Goal: Information Seeking & Learning: Learn about a topic

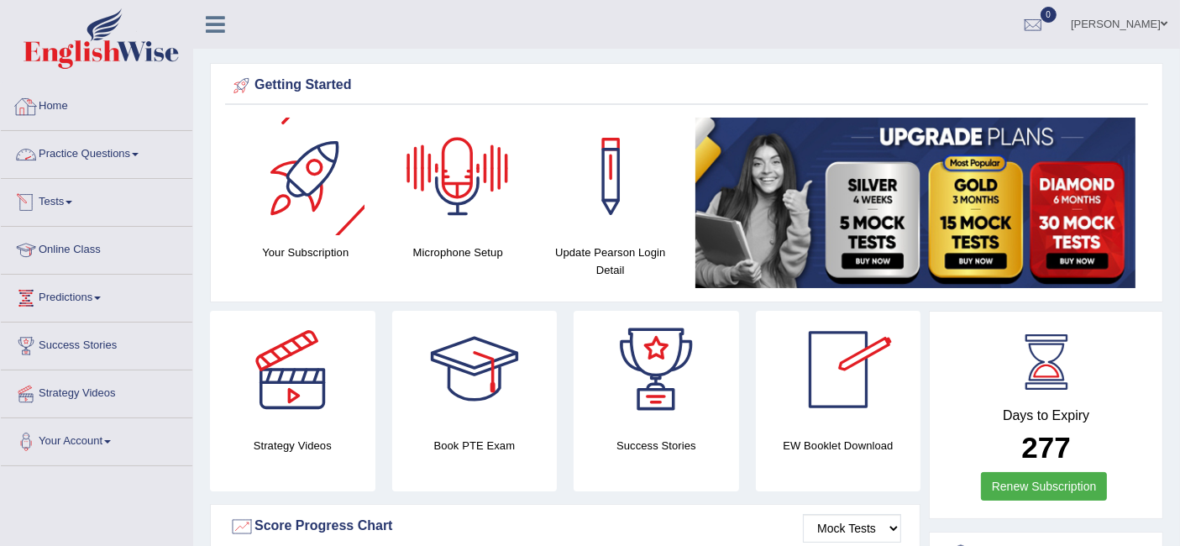
click at [88, 102] on link "Home" at bounding box center [96, 104] width 191 height 42
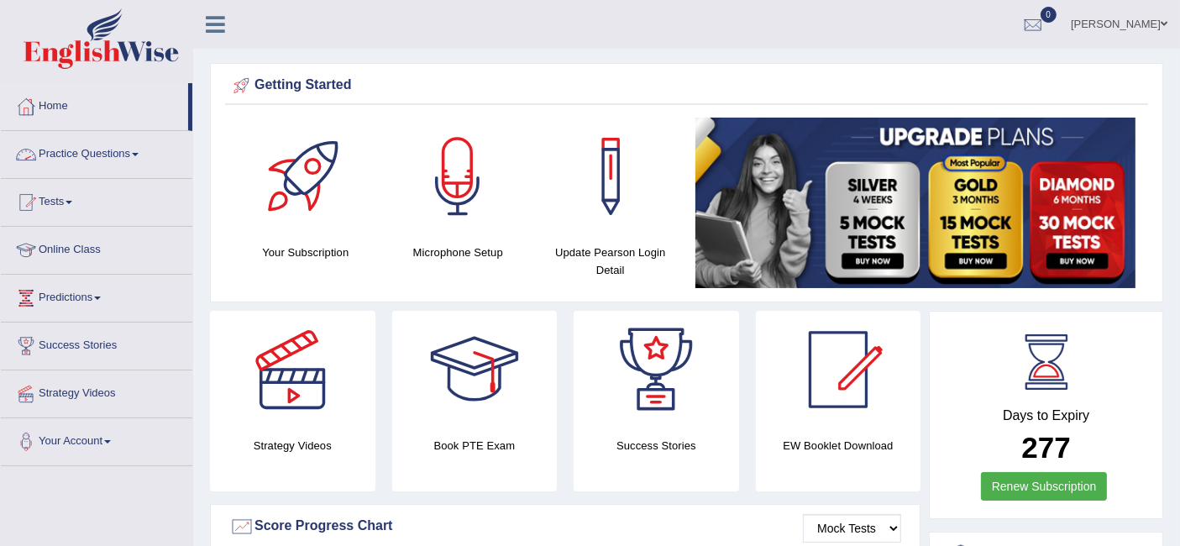
click at [98, 160] on link "Practice Questions" at bounding box center [96, 152] width 191 height 42
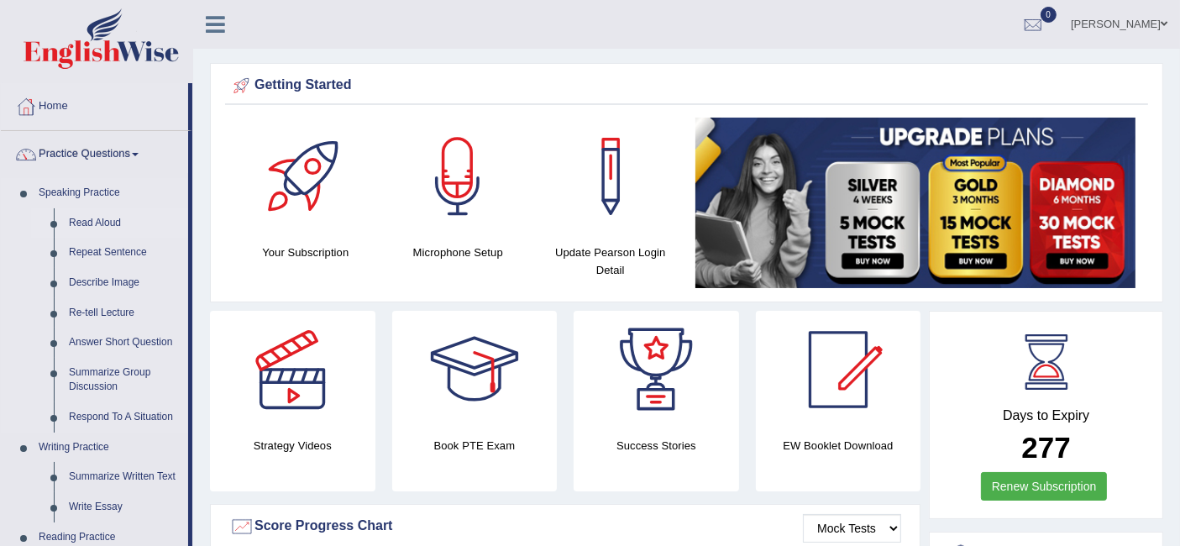
click at [118, 227] on link "Read Aloud" at bounding box center [124, 223] width 127 height 30
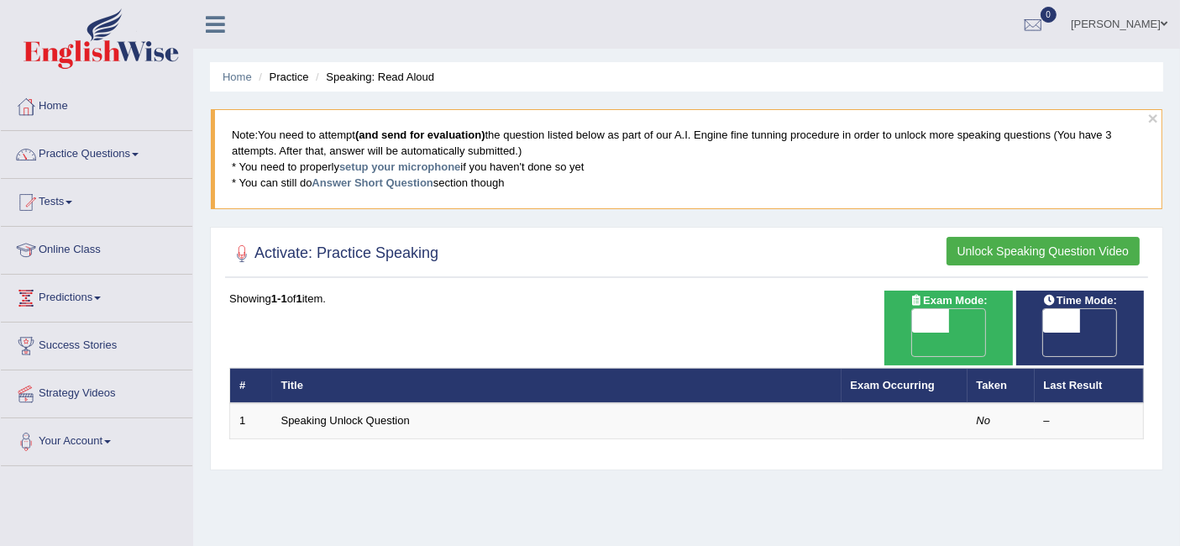
click at [1043, 246] on button "Unlock Speaking Question Video" at bounding box center [1042, 251] width 193 height 29
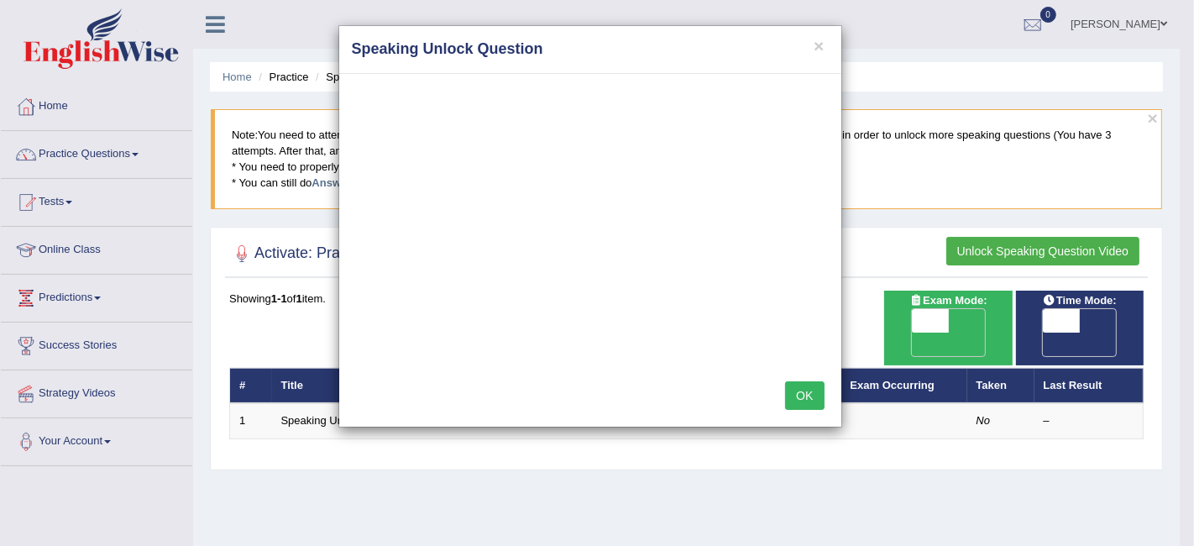
click at [791, 385] on button "OK" at bounding box center [804, 395] width 39 height 29
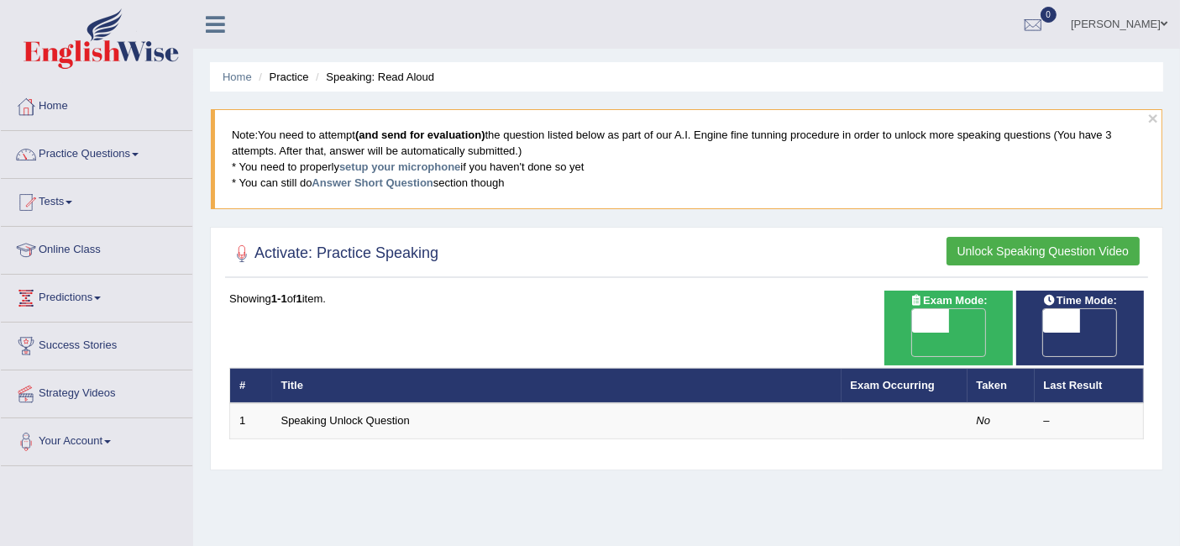
click at [1032, 243] on button "Unlock Speaking Question Video" at bounding box center [1042, 251] width 193 height 29
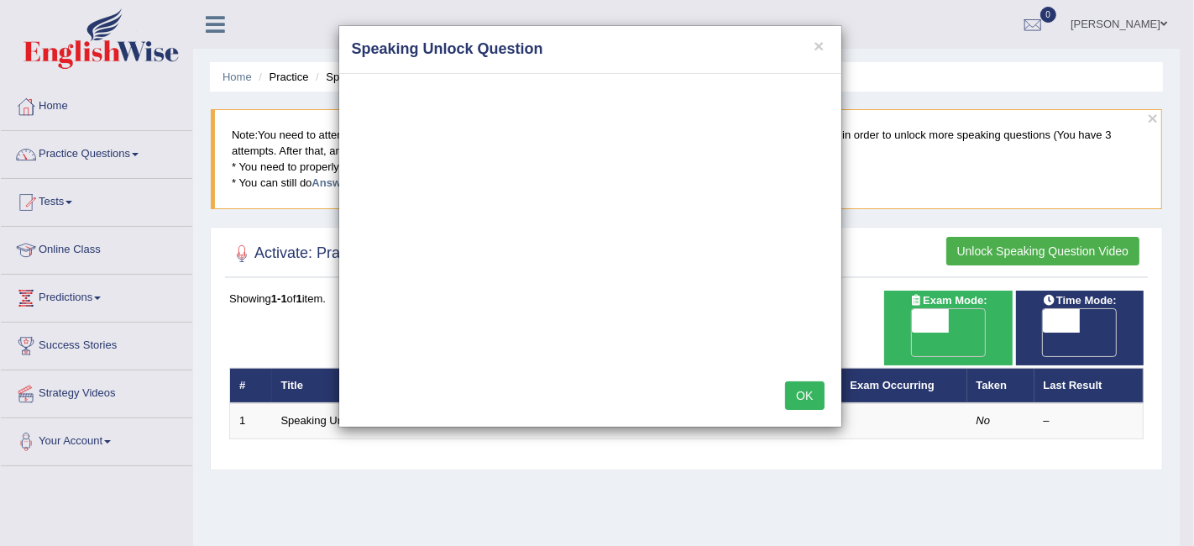
click at [818, 390] on button "OK" at bounding box center [804, 395] width 39 height 29
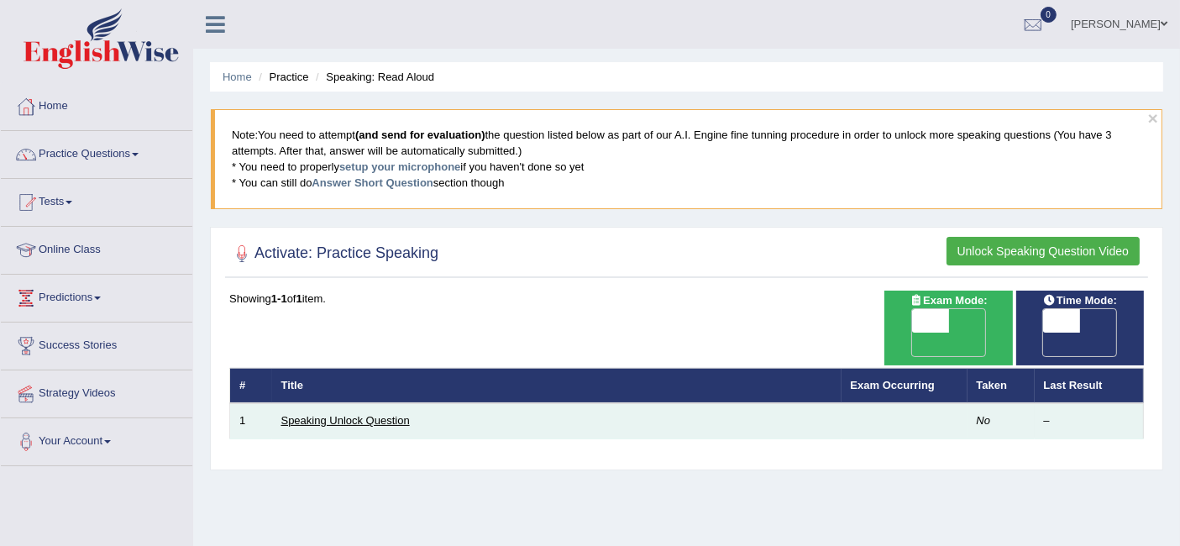
click at [359, 414] on link "Speaking Unlock Question" at bounding box center [345, 420] width 128 height 13
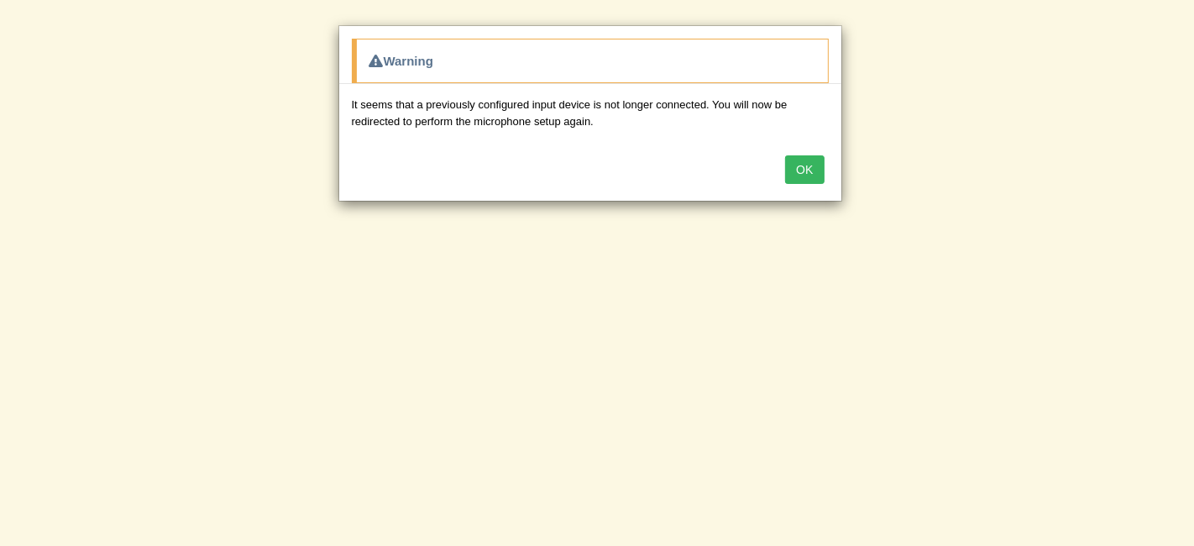
click at [807, 169] on button "OK" at bounding box center [804, 169] width 39 height 29
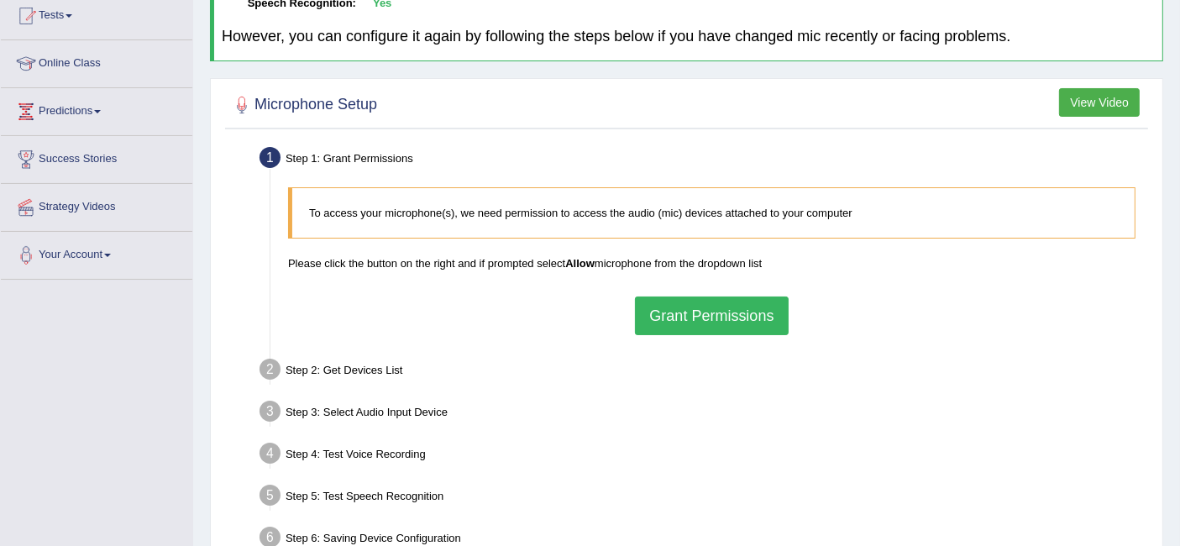
scroll to position [280, 0]
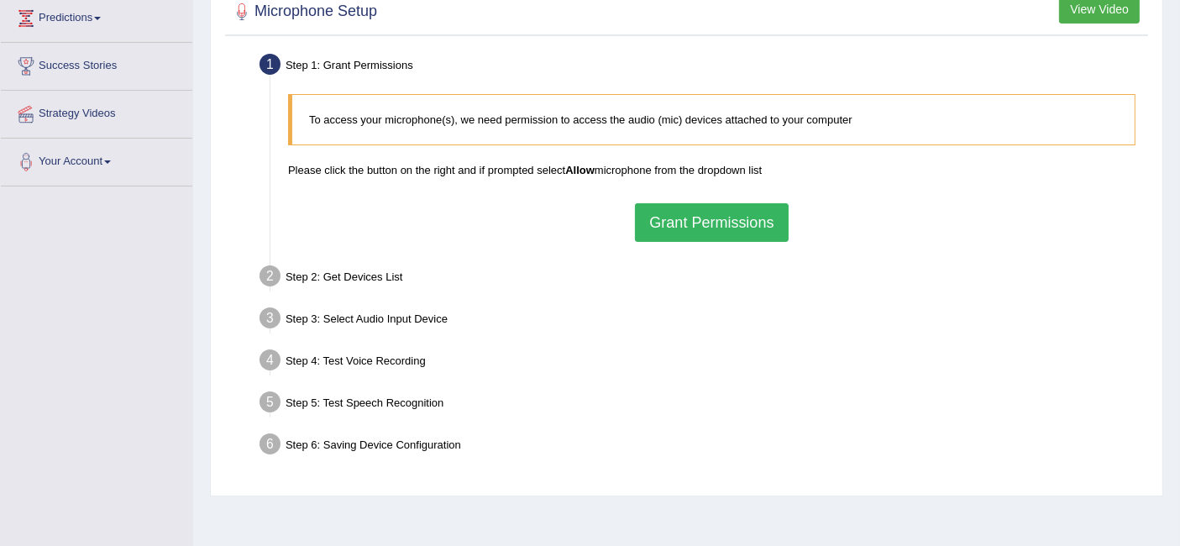
click at [717, 219] on button "Grant Permissions" at bounding box center [711, 222] width 153 height 39
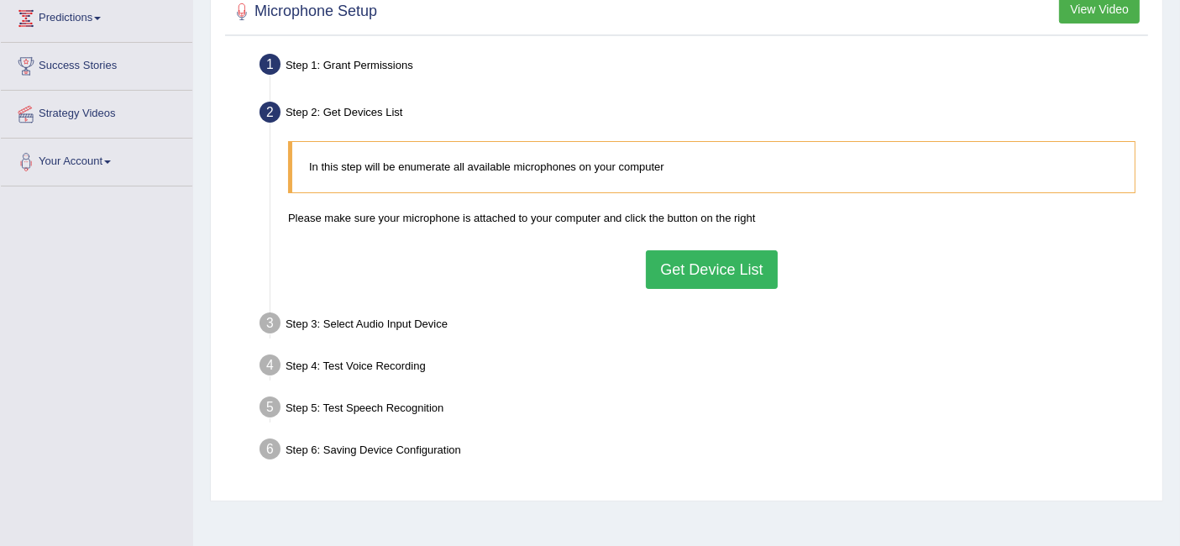
click at [711, 257] on button "Get Device List" at bounding box center [711, 269] width 131 height 39
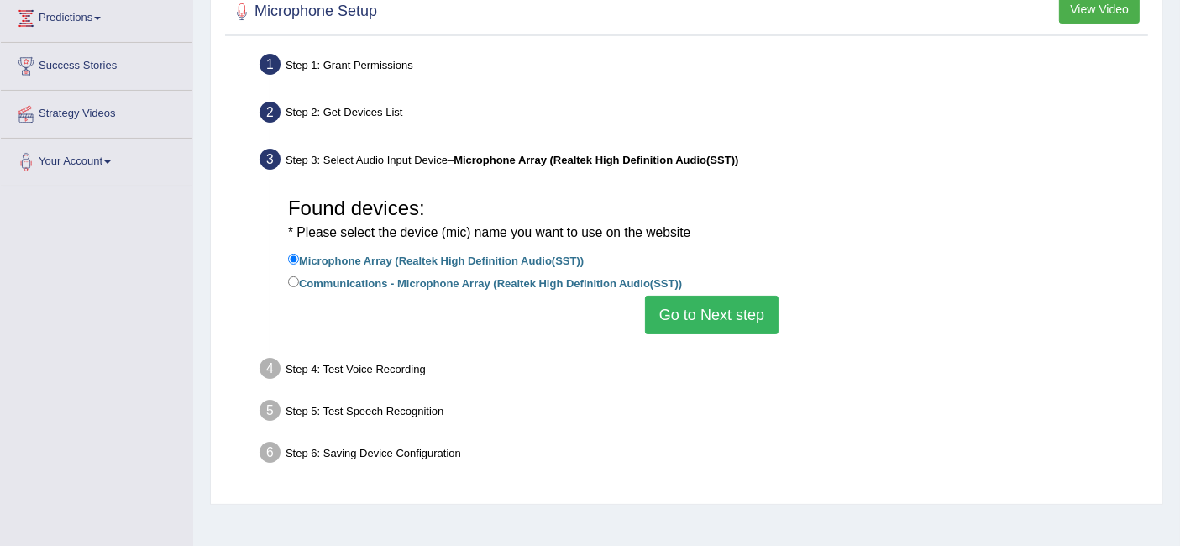
click at [716, 309] on button "Go to Next step" at bounding box center [711, 315] width 133 height 39
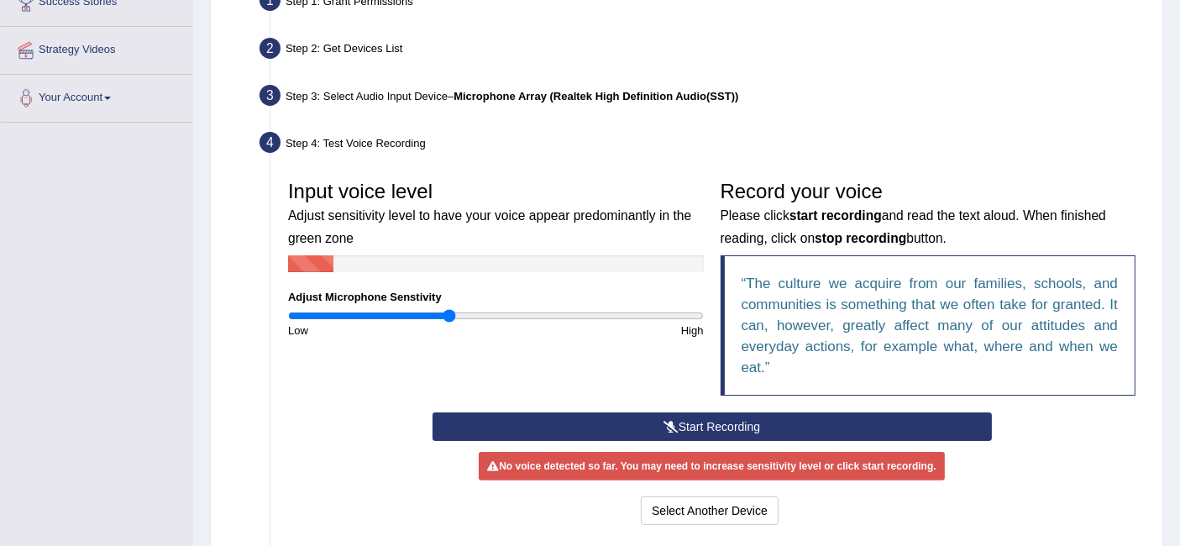
scroll to position [373, 0]
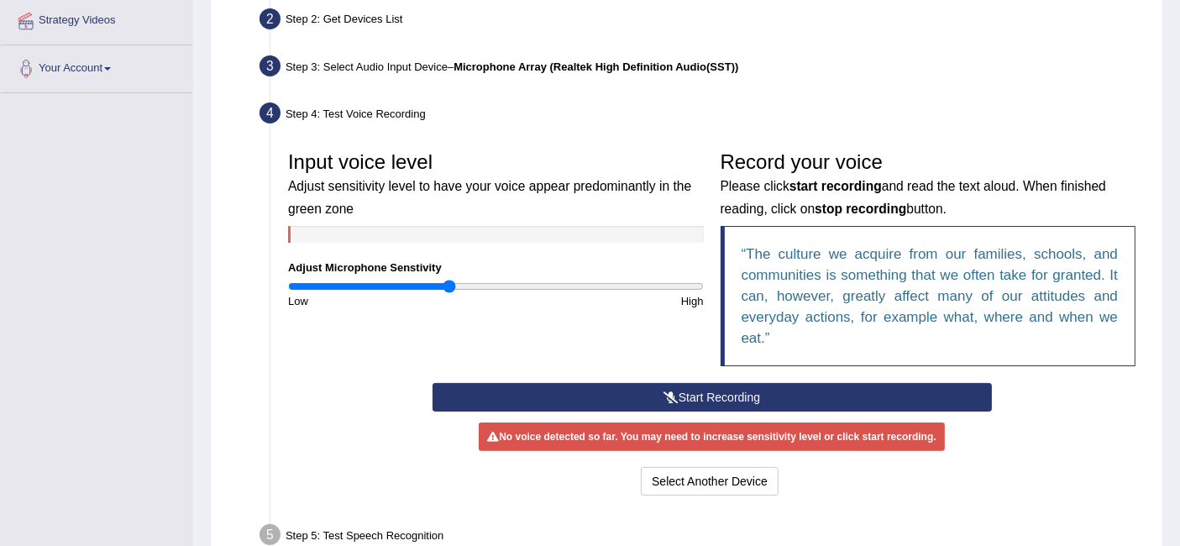
click at [706, 392] on button "Start Recording" at bounding box center [711, 397] width 559 height 29
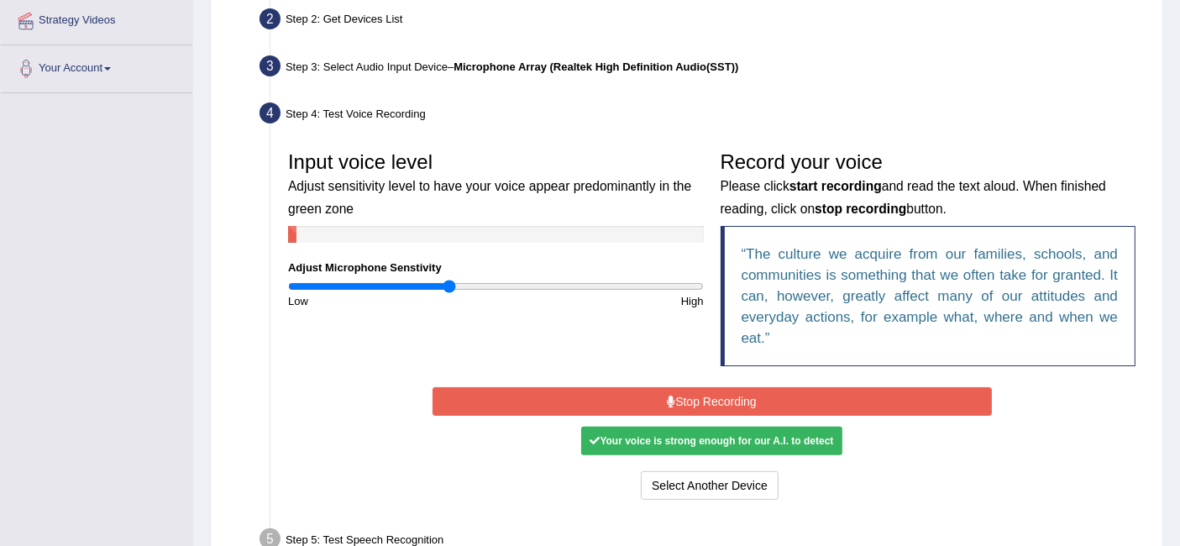
click at [735, 403] on button "Stop Recording" at bounding box center [711, 401] width 559 height 29
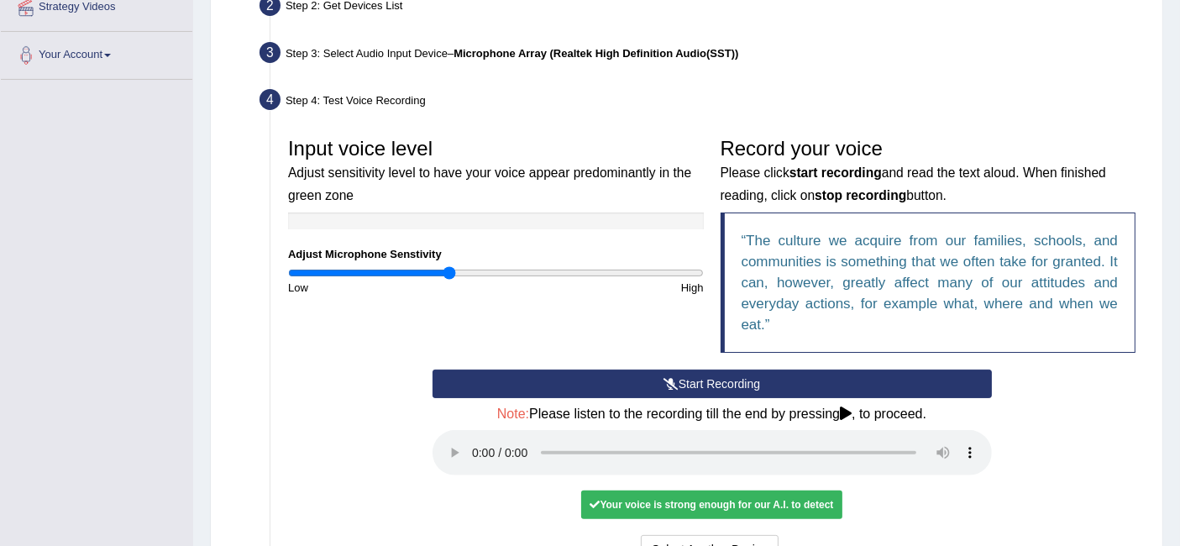
scroll to position [466, 0]
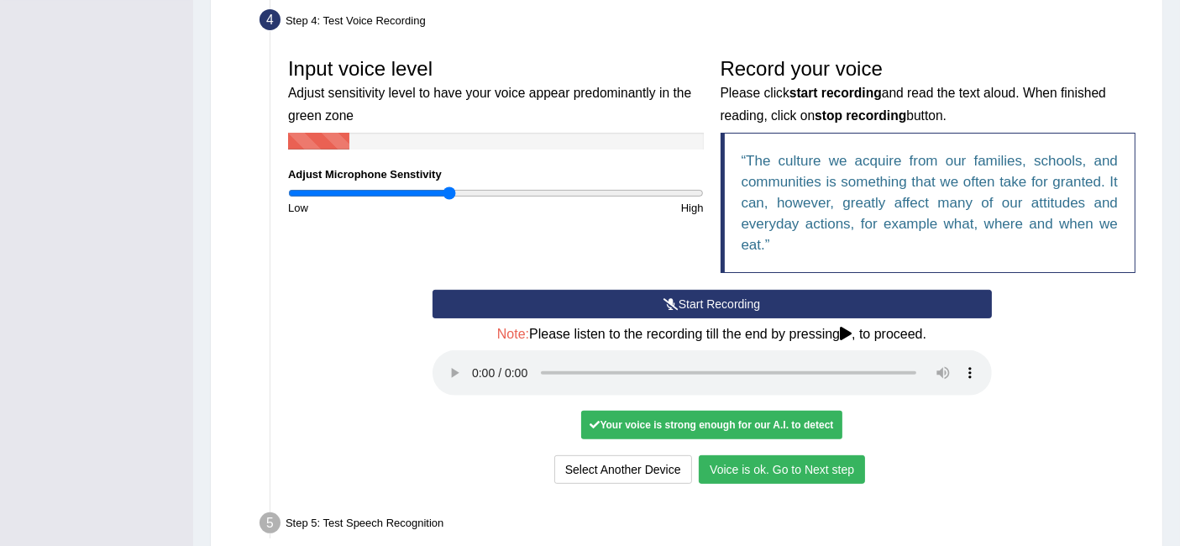
click at [755, 465] on button "Voice is ok. Go to Next step" at bounding box center [782, 469] width 166 height 29
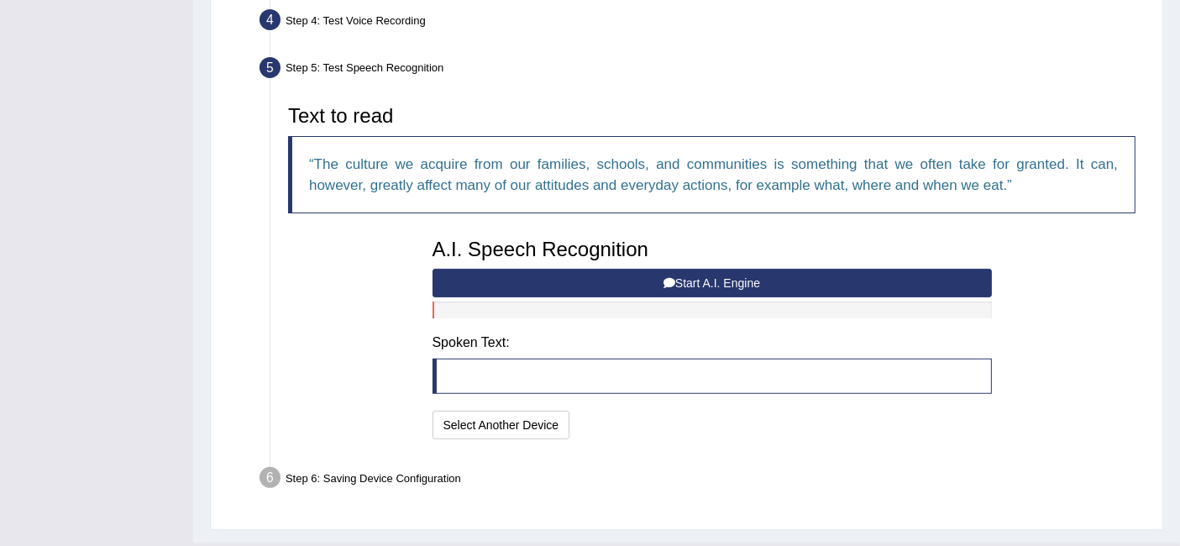
click at [709, 284] on button "Start A.I. Engine" at bounding box center [711, 283] width 559 height 29
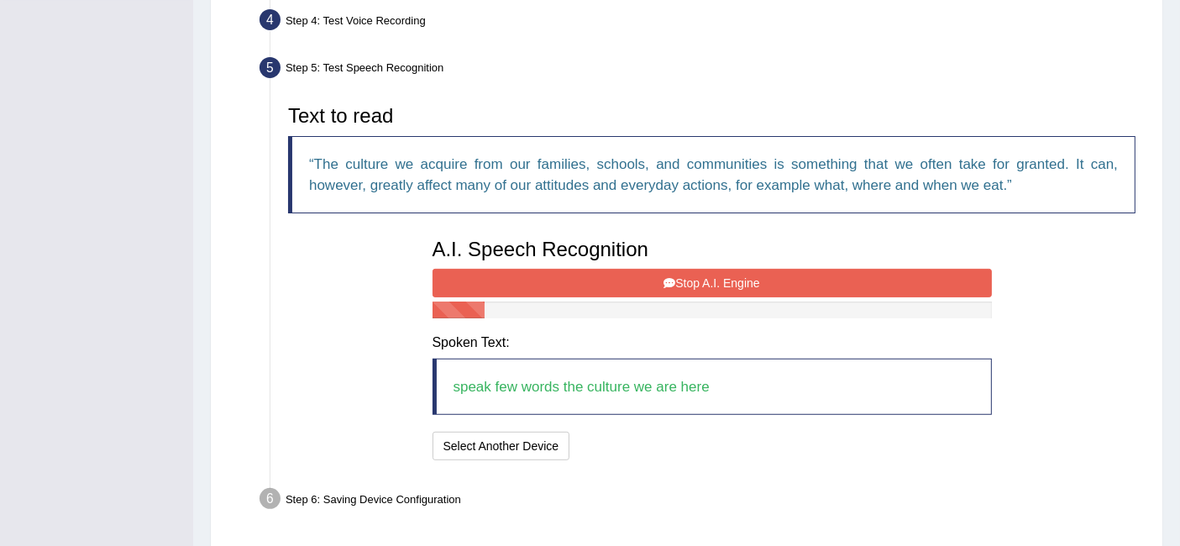
click at [673, 277] on icon at bounding box center [669, 283] width 12 height 12
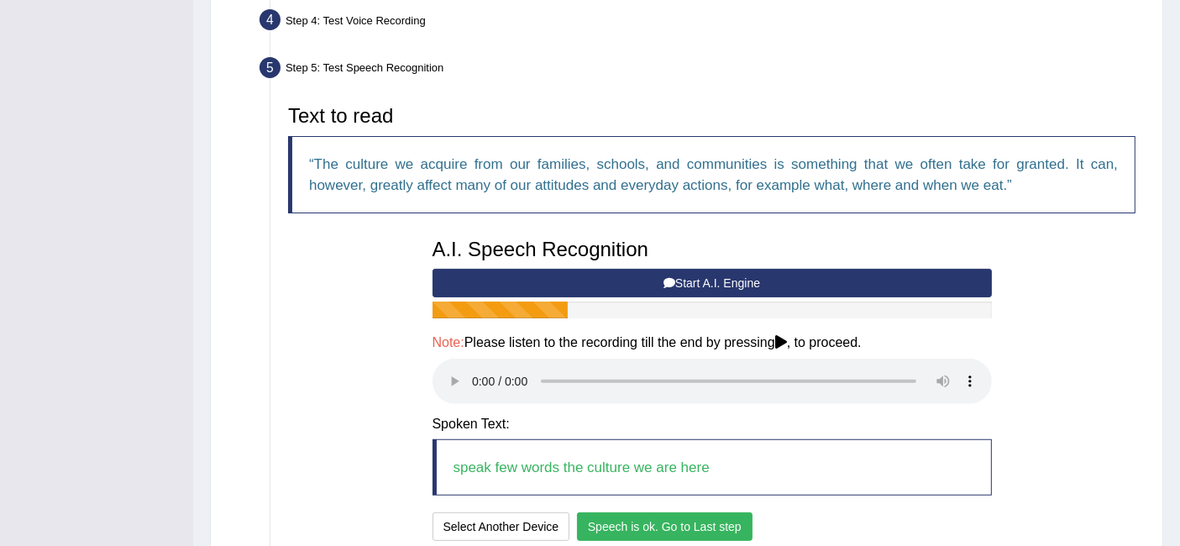
scroll to position [559, 0]
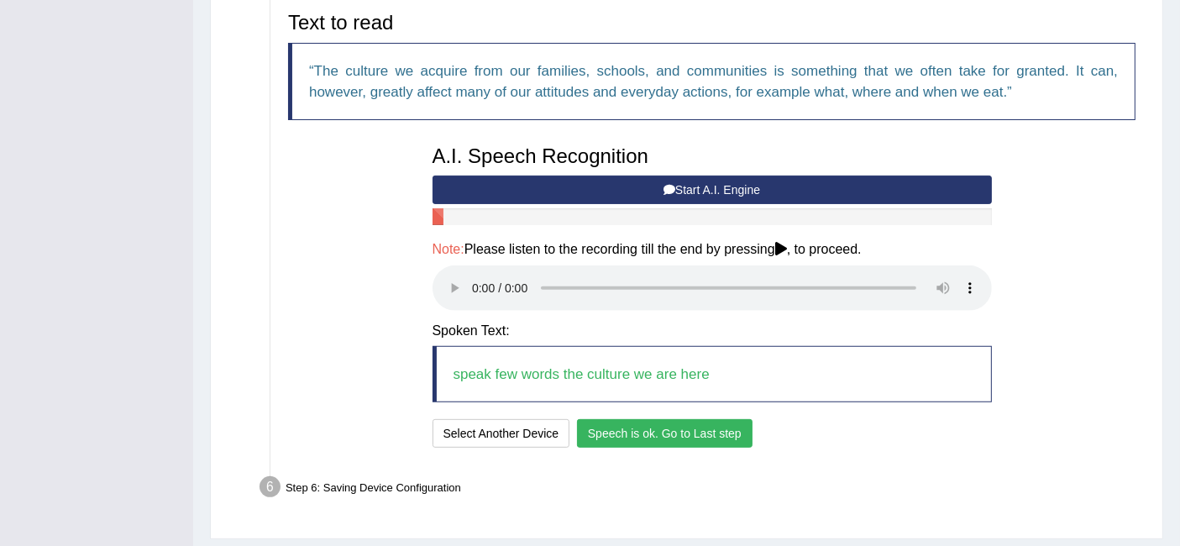
click at [693, 436] on button "Speech is ok. Go to Last step" at bounding box center [664, 433] width 175 height 29
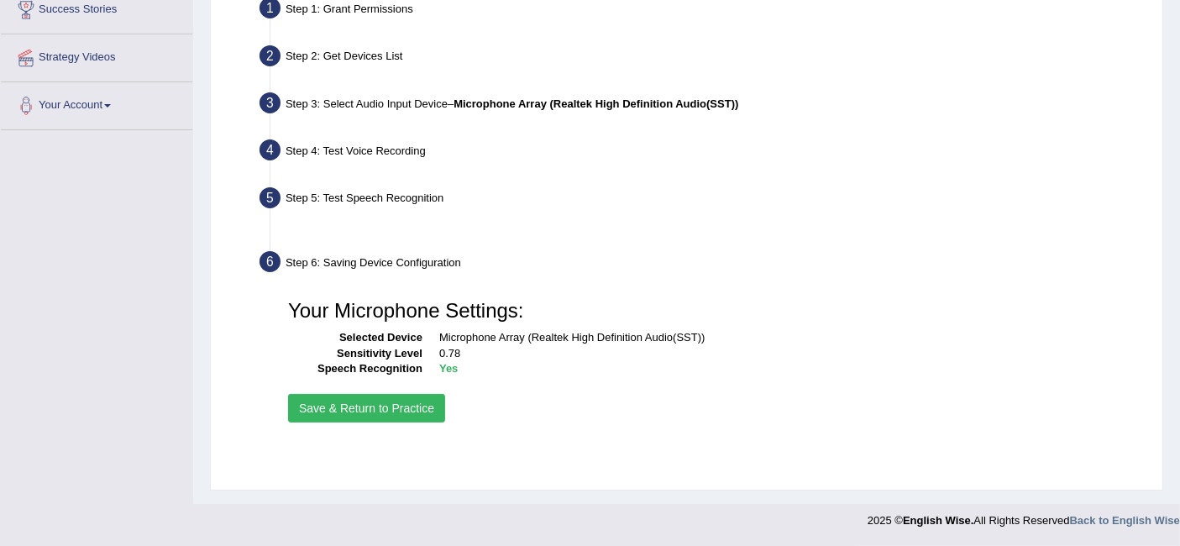
scroll to position [335, 0]
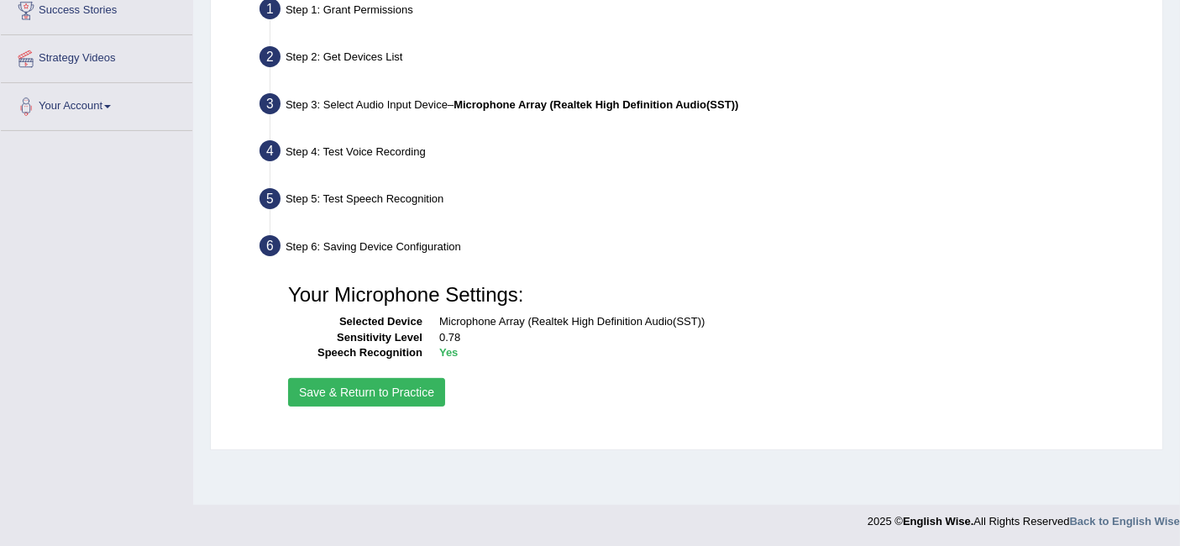
click at [374, 379] on button "Save & Return to Practice" at bounding box center [366, 392] width 157 height 29
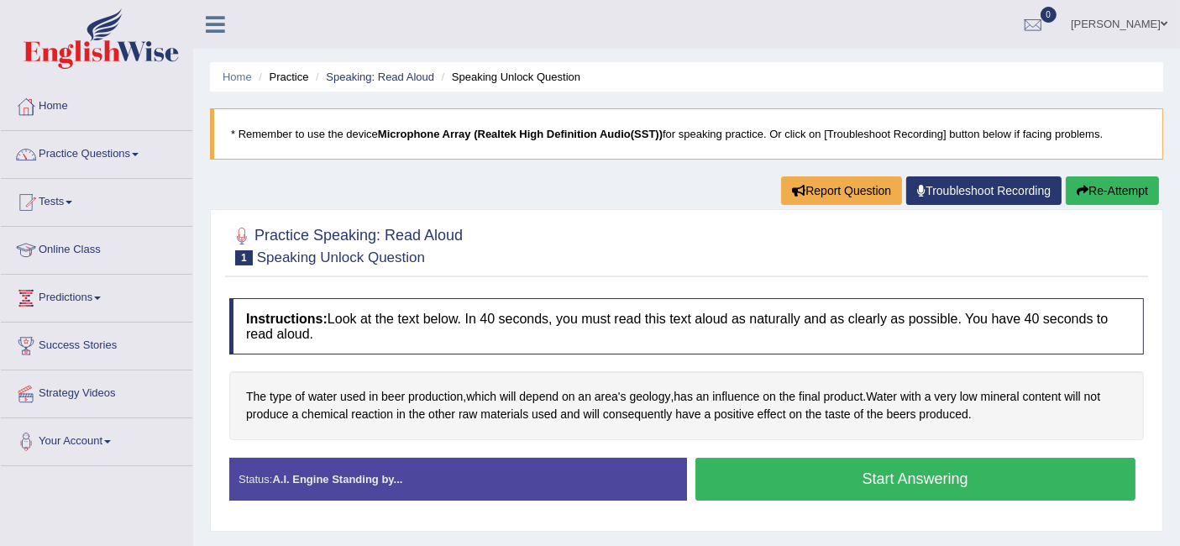
scroll to position [186, 0]
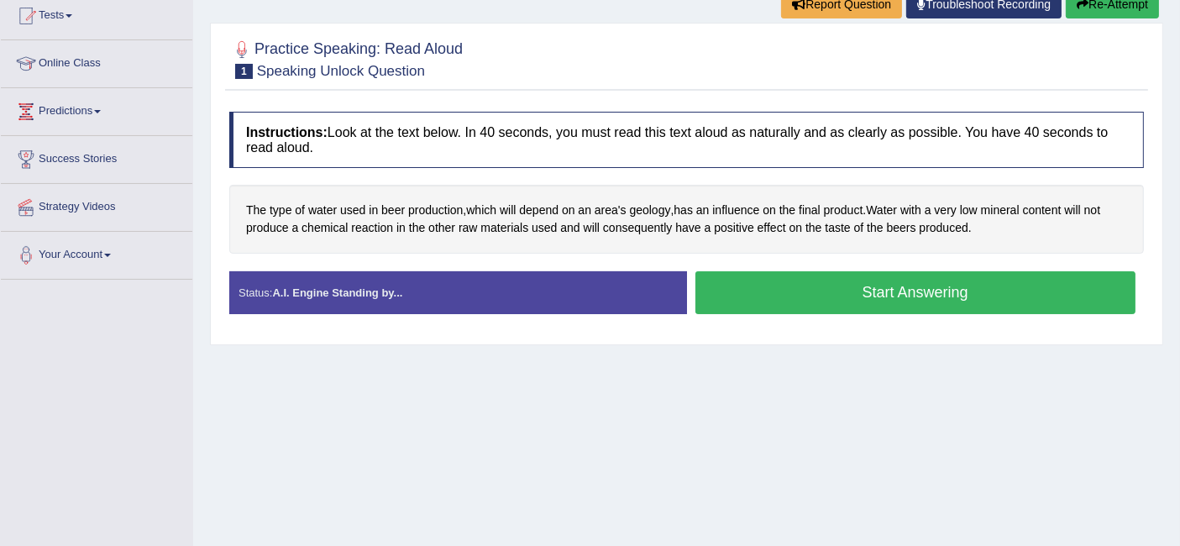
click at [762, 286] on button "Start Answering" at bounding box center [915, 292] width 441 height 43
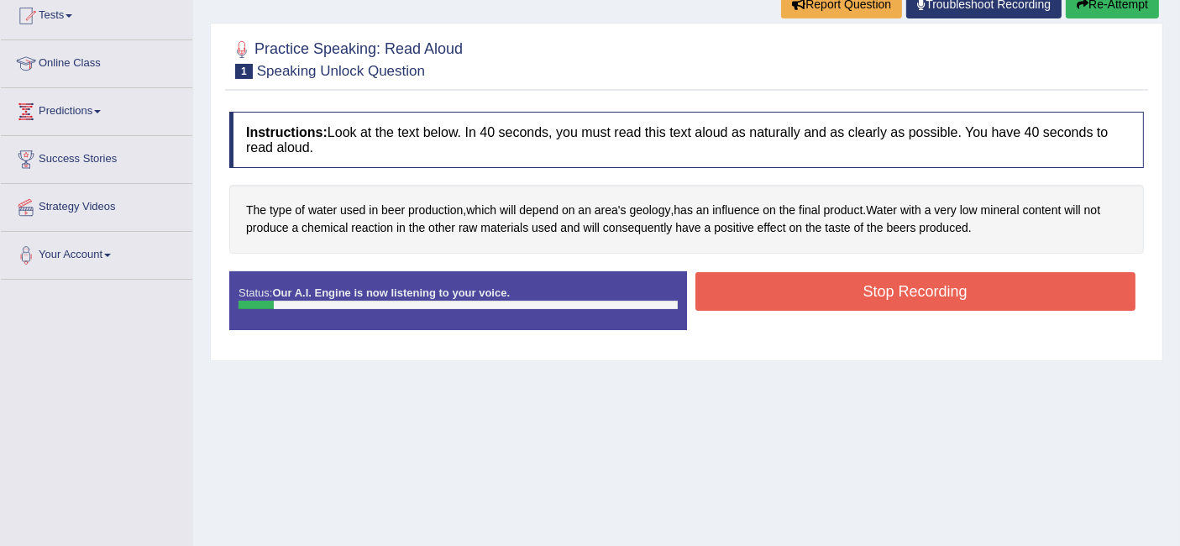
click at [1103, 10] on button "Re-Attempt" at bounding box center [1111, 4] width 93 height 29
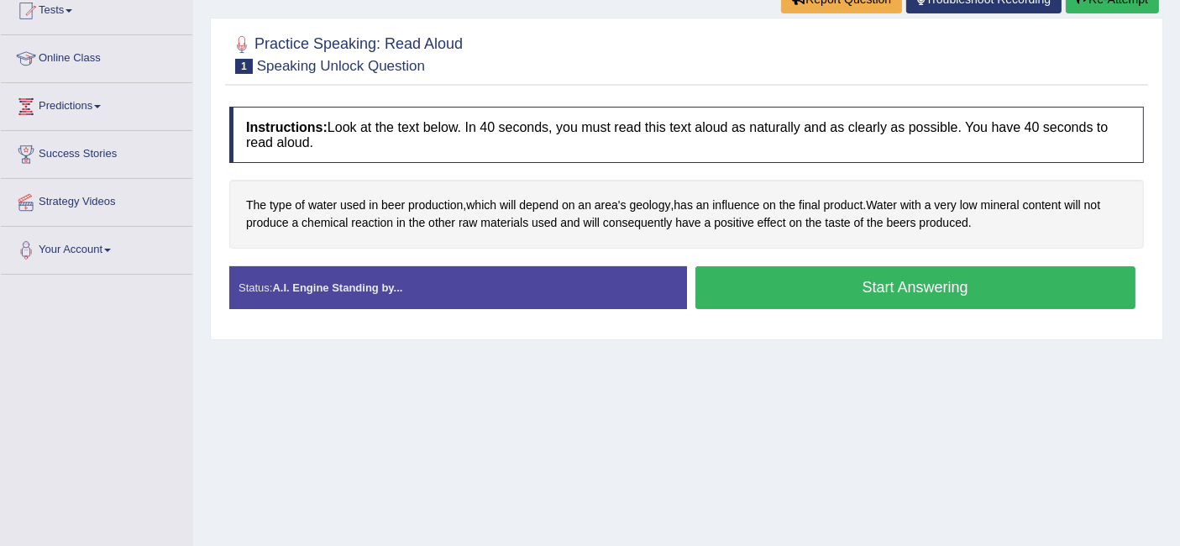
click at [875, 279] on button "Start Answering" at bounding box center [915, 287] width 441 height 43
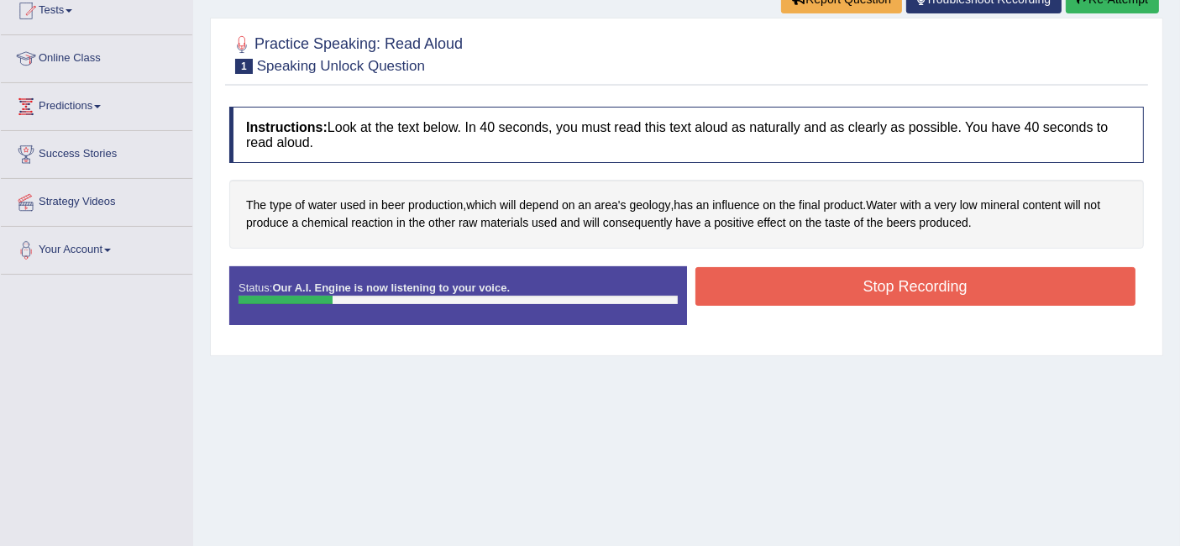
click at [858, 276] on button "Stop Recording" at bounding box center [915, 286] width 441 height 39
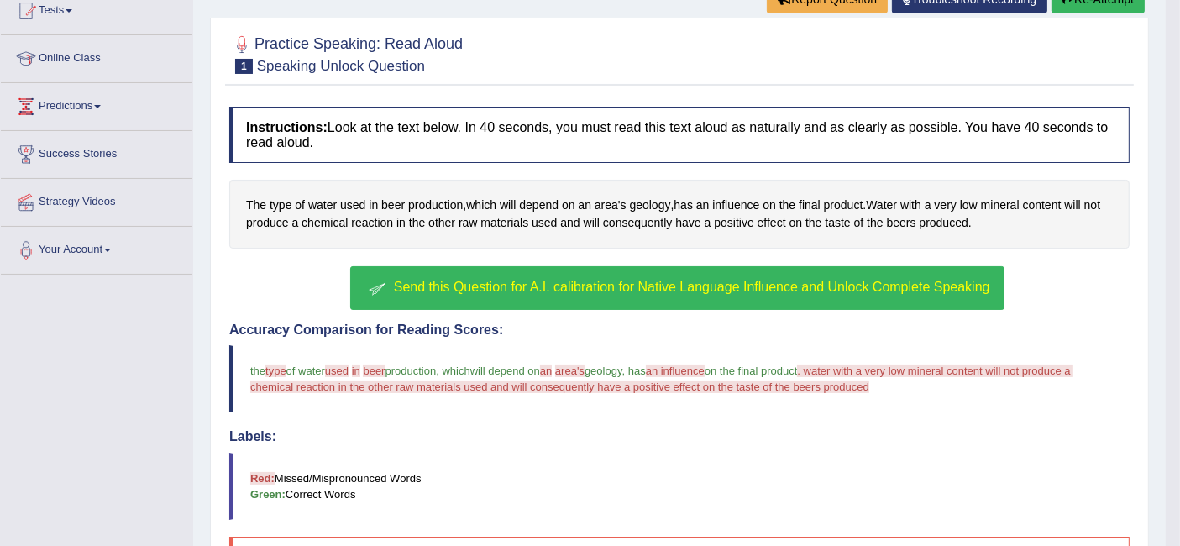
click at [647, 288] on span "Send this Question for A.I. calibration for Native Language Influence and Unloc…" at bounding box center [692, 287] width 596 height 14
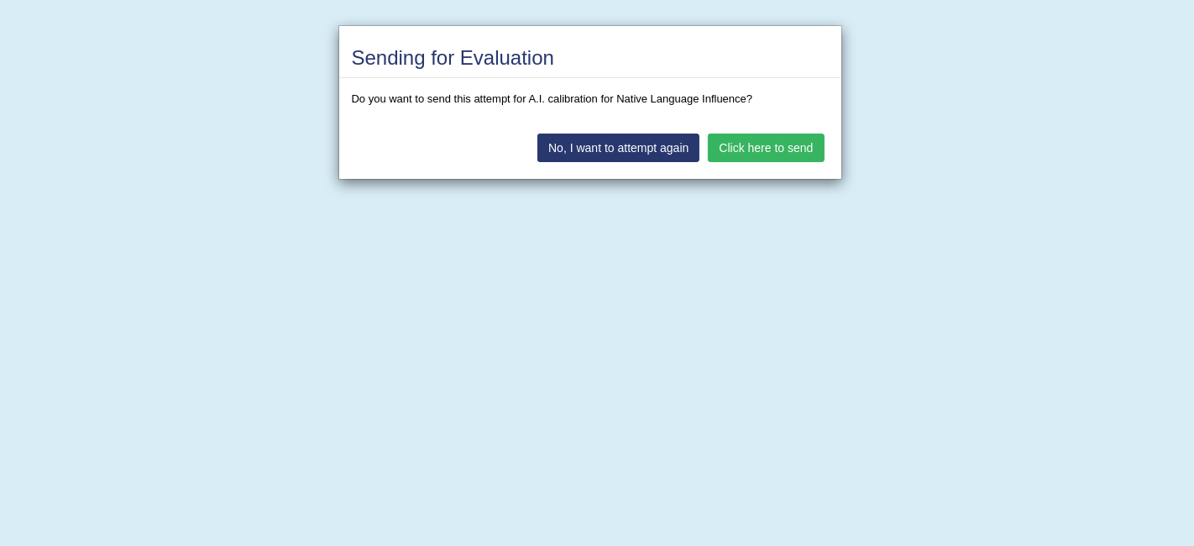
click at [778, 144] on button "Click here to send" at bounding box center [766, 147] width 116 height 29
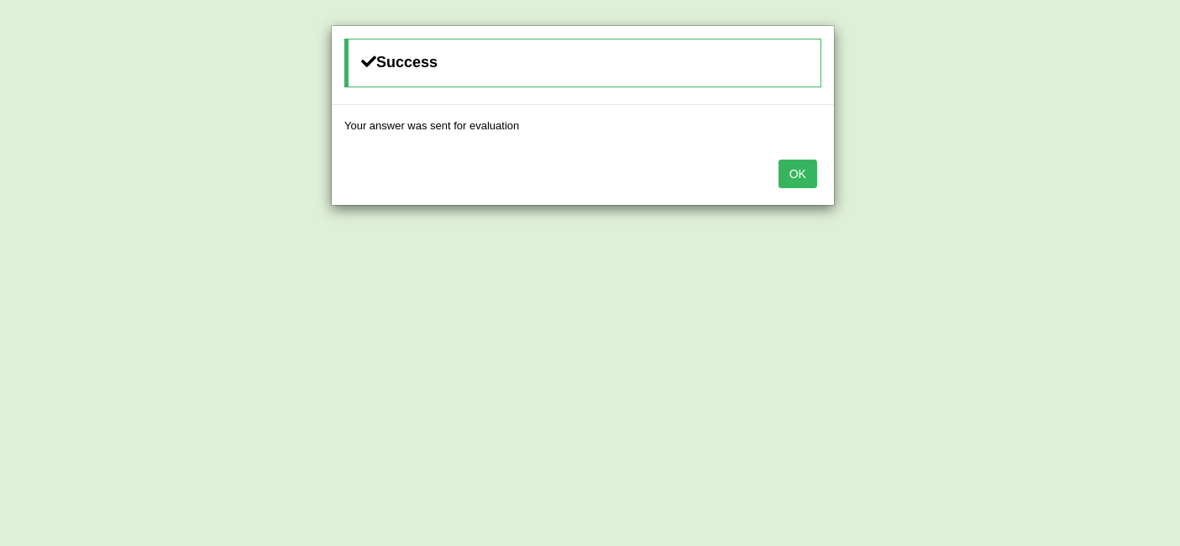
click at [791, 171] on button "OK" at bounding box center [797, 174] width 39 height 29
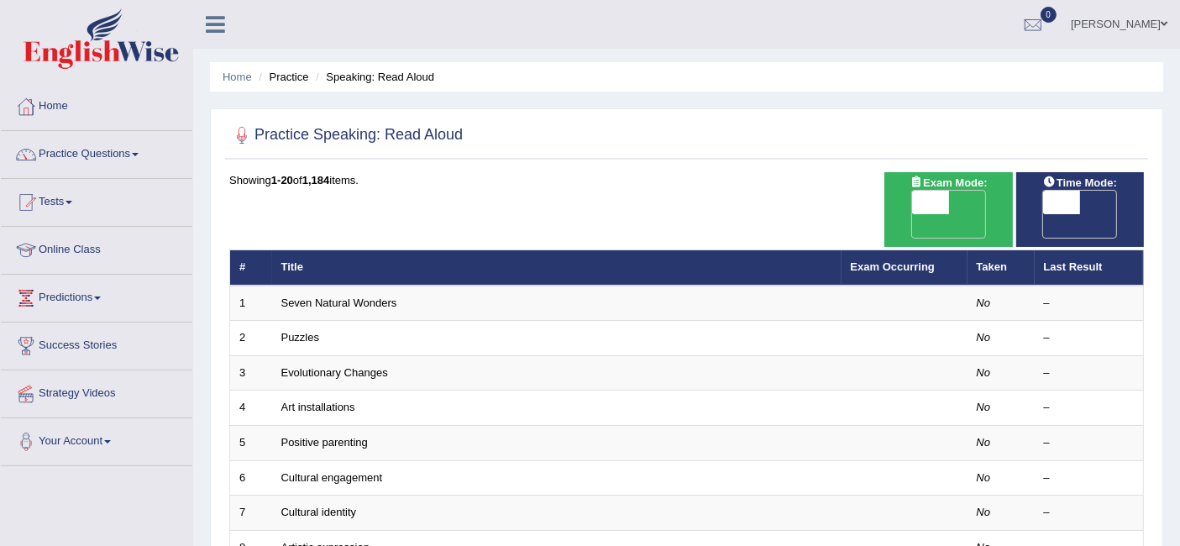
click at [912, 214] on span "OFF" at bounding box center [893, 226] width 37 height 24
checkbox input "true"
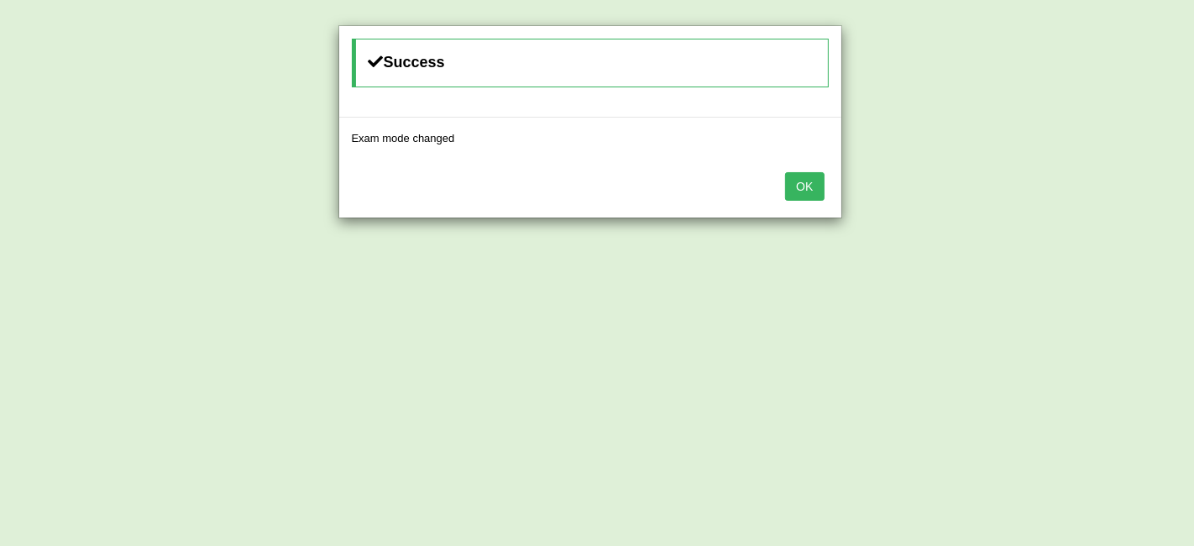
click at [799, 188] on button "OK" at bounding box center [804, 186] width 39 height 29
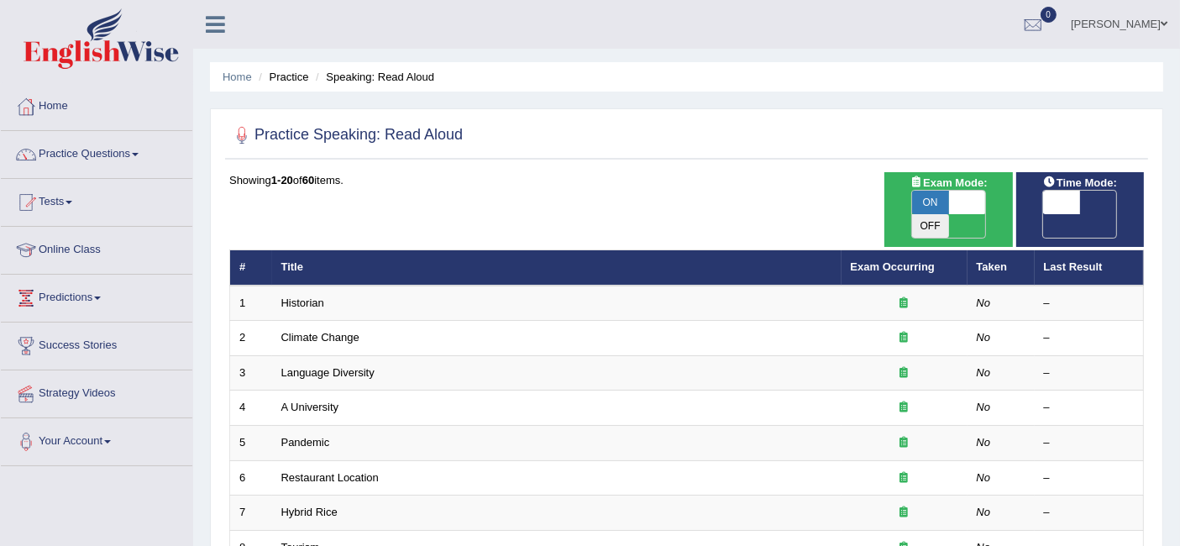
click at [1043, 214] on span "OFF" at bounding box center [1024, 226] width 37 height 24
checkbox input "true"
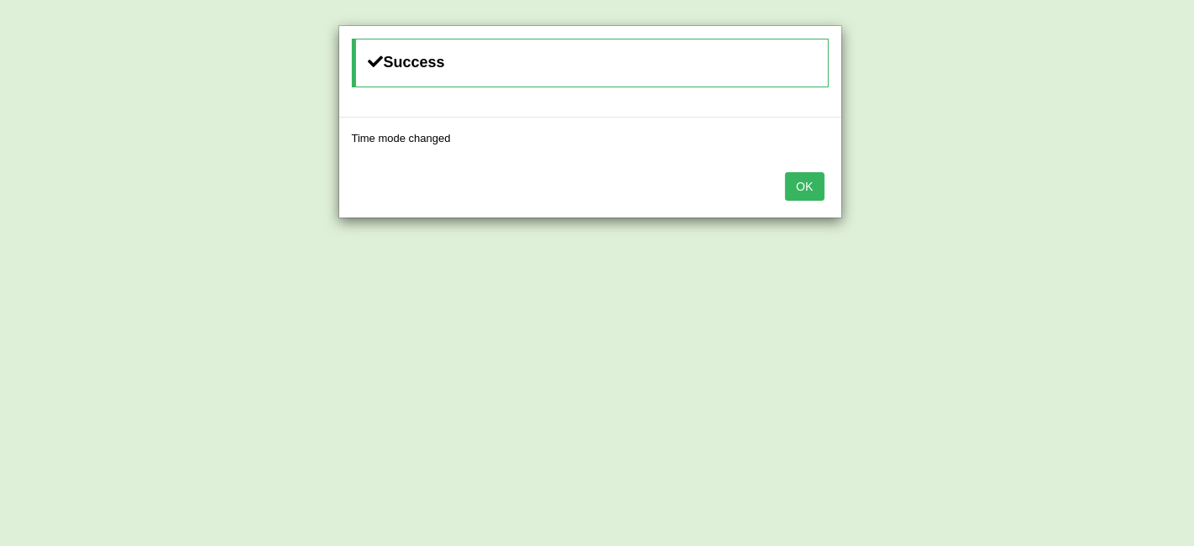
click at [805, 186] on button "OK" at bounding box center [804, 186] width 39 height 29
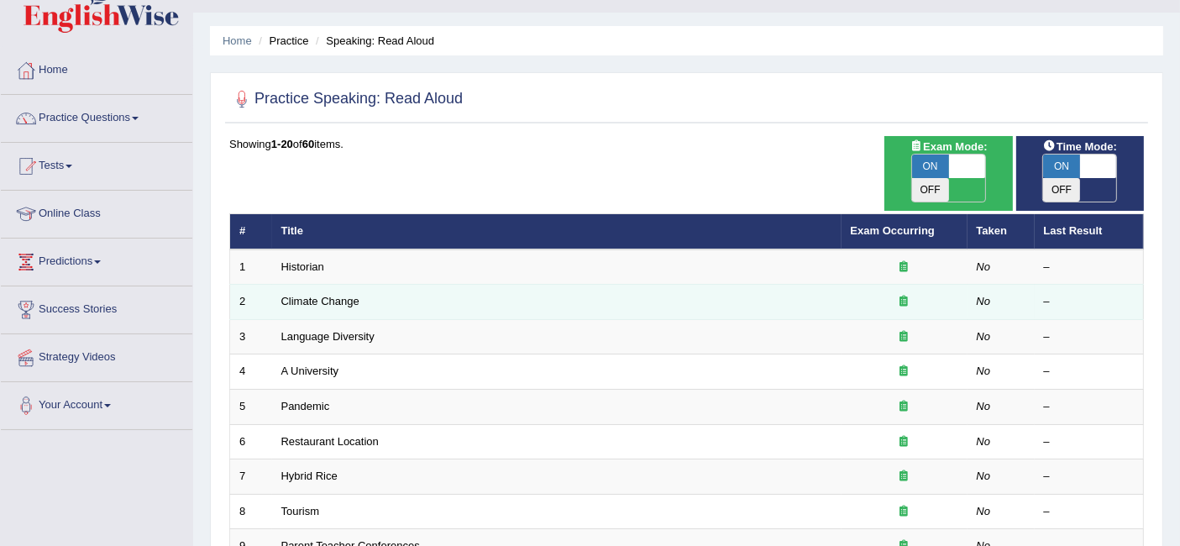
scroll to position [93, 0]
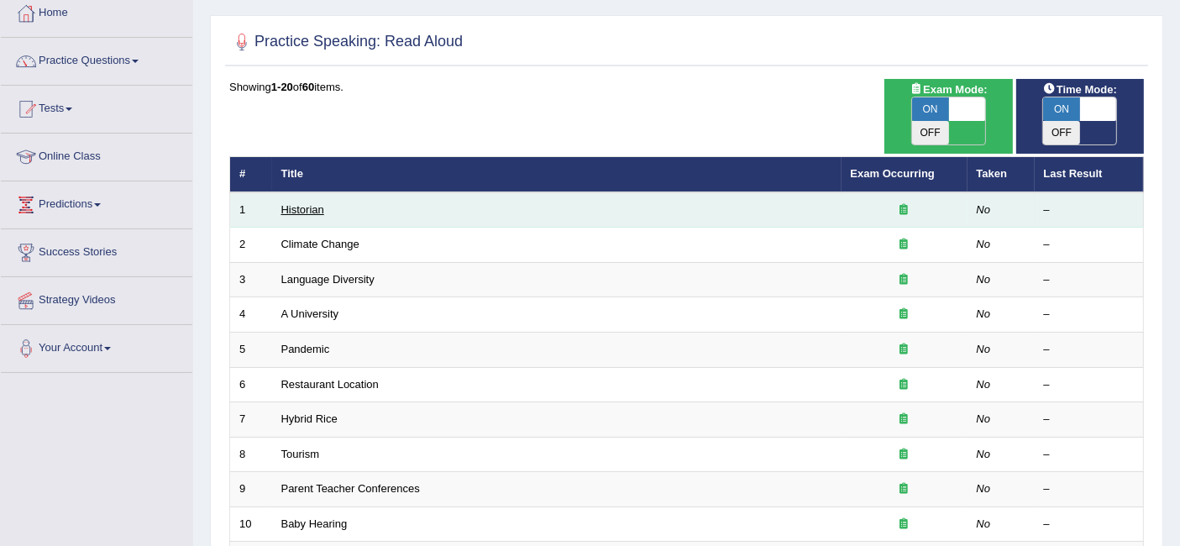
click at [319, 203] on link "Historian" at bounding box center [302, 209] width 43 height 13
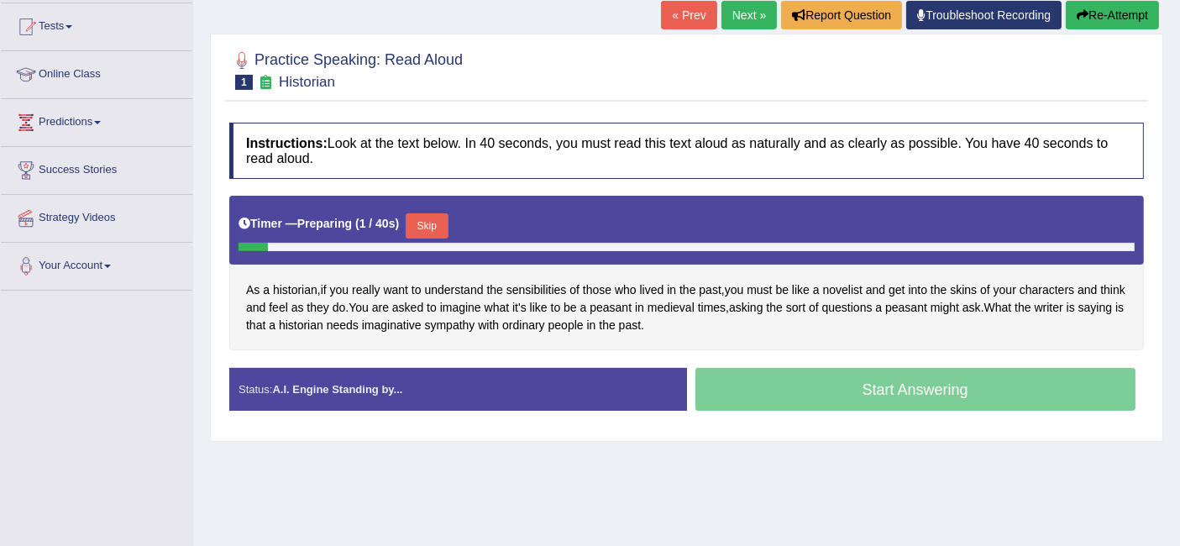
scroll to position [280, 0]
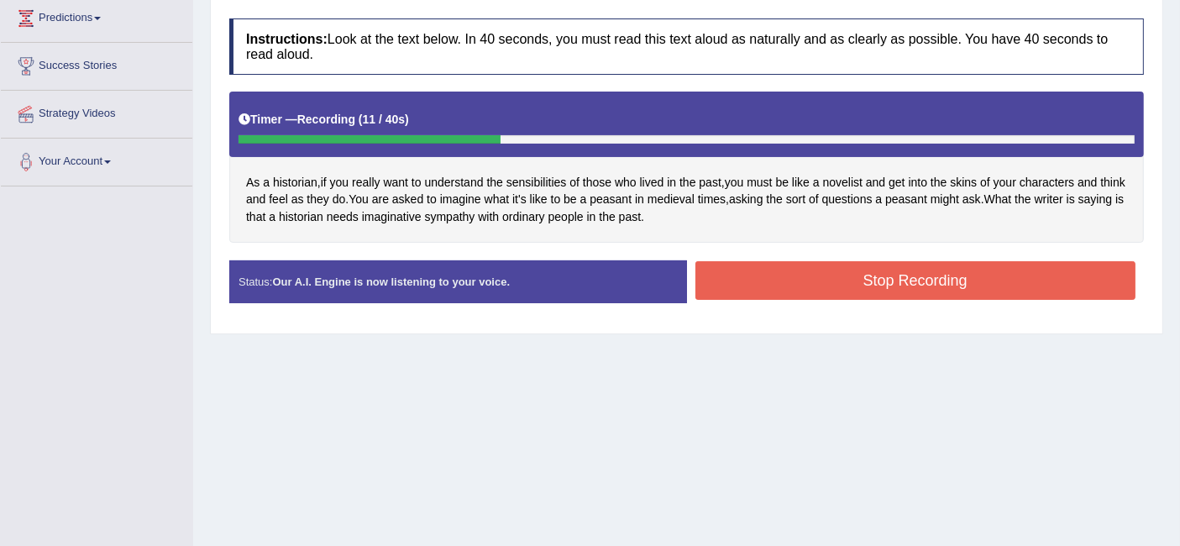
click at [731, 260] on div "Start Answering" at bounding box center [916, 260] width 458 height 1
click at [733, 275] on button "Stop Recording" at bounding box center [915, 280] width 441 height 39
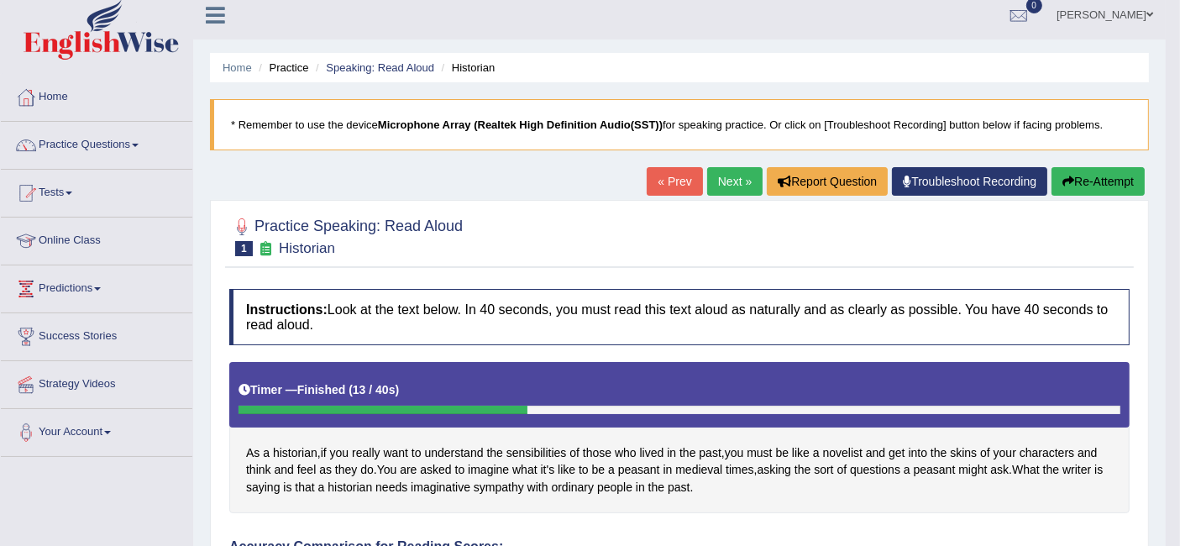
scroll to position [0, 0]
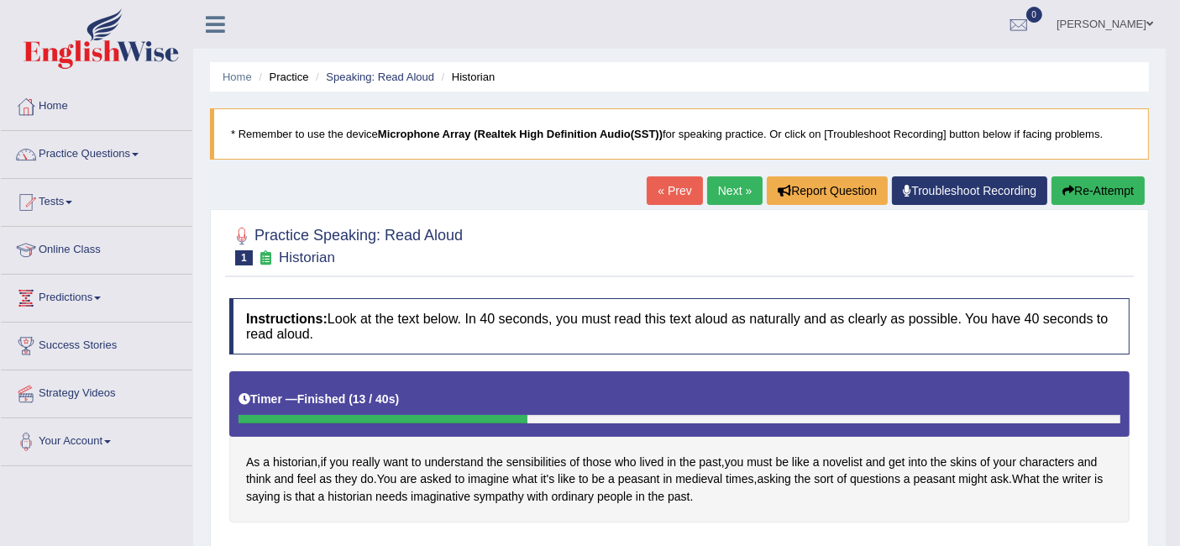
click at [730, 192] on link "Next »" at bounding box center [734, 190] width 55 height 29
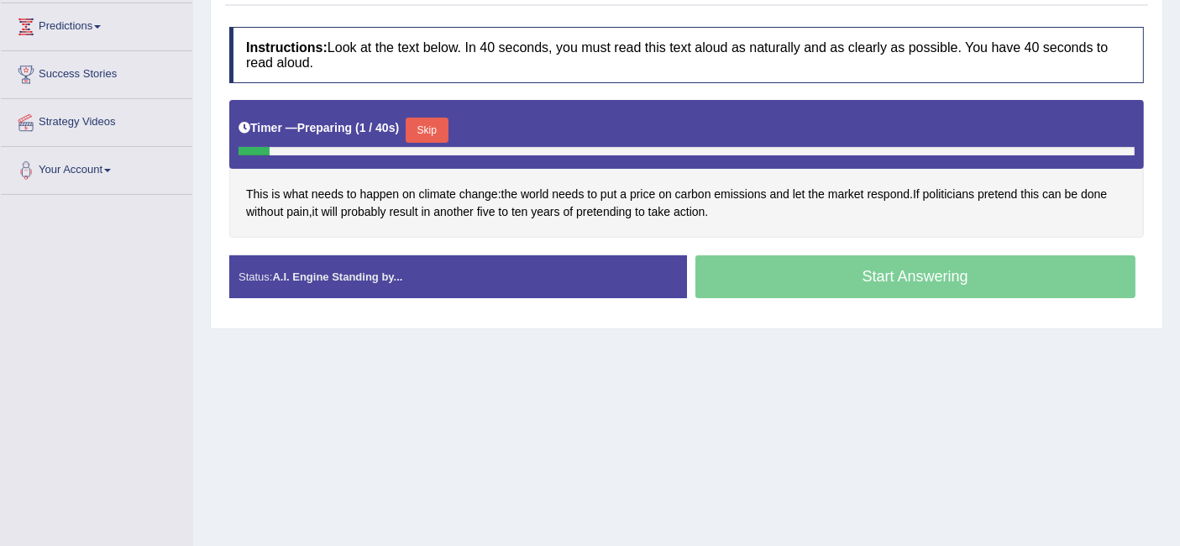
scroll to position [335, 0]
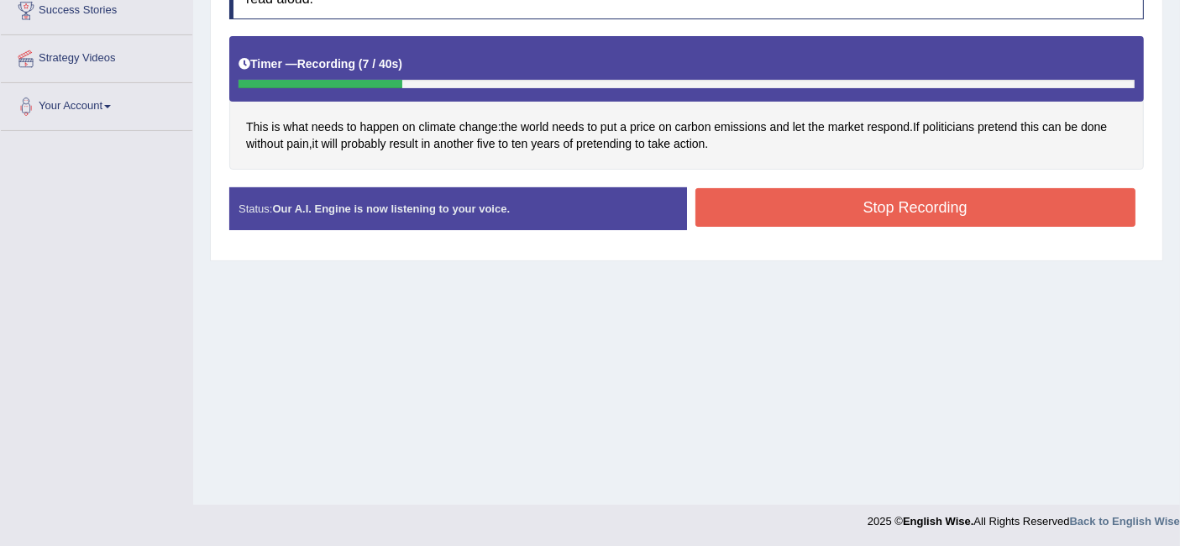
click at [908, 200] on button "Stop Recording" at bounding box center [915, 207] width 441 height 39
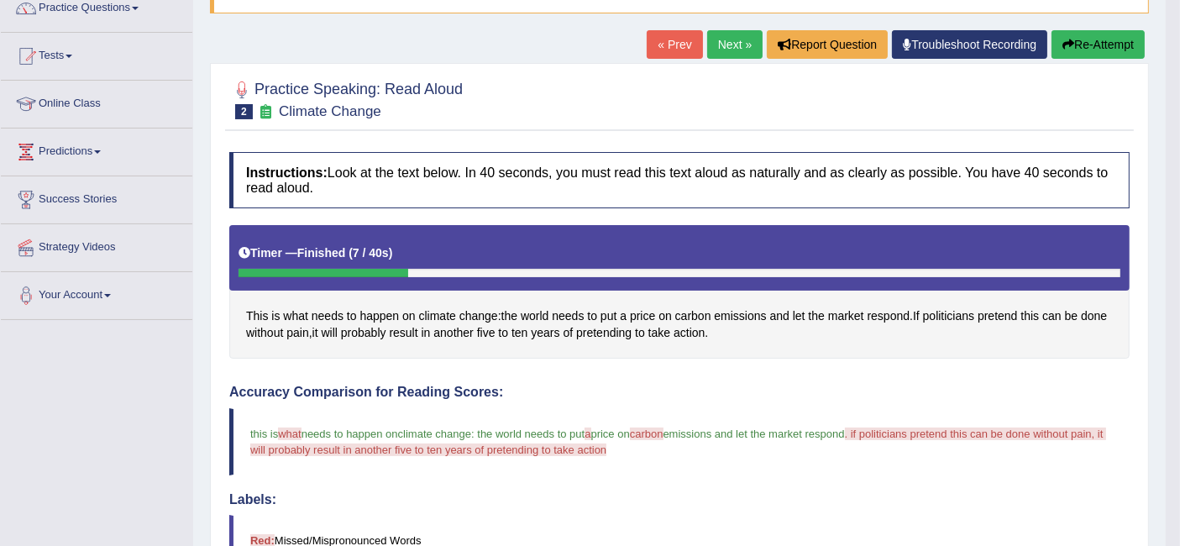
scroll to position [52, 0]
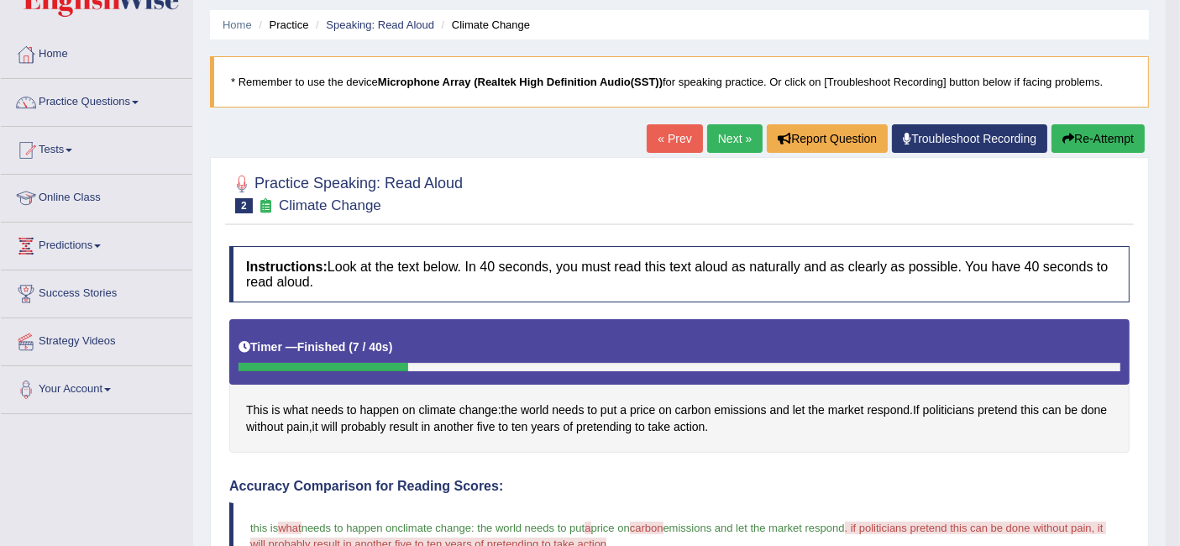
click at [730, 133] on link "Next »" at bounding box center [734, 138] width 55 height 29
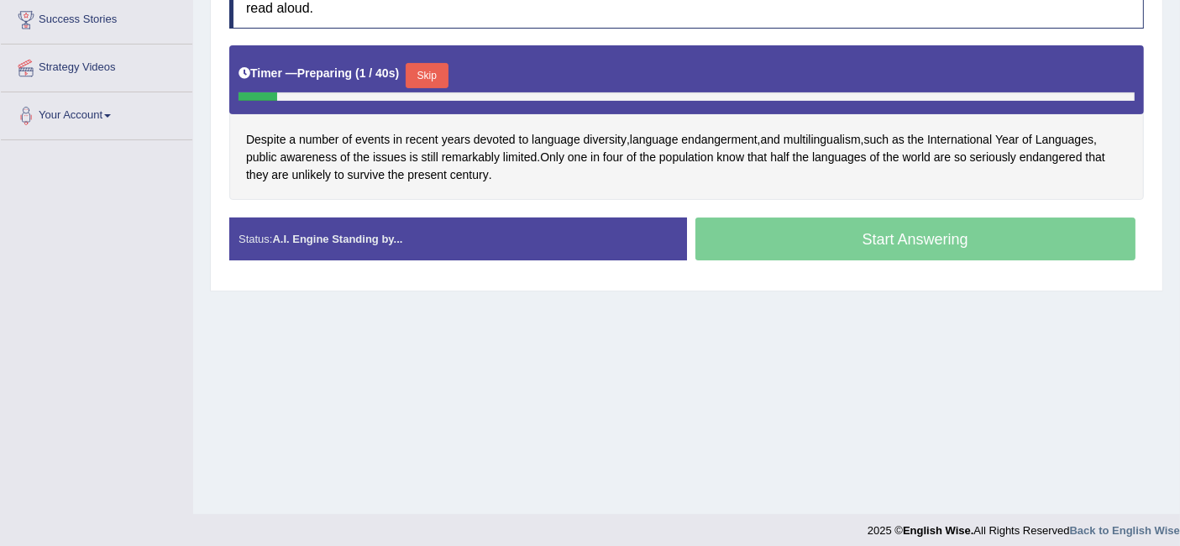
scroll to position [335, 0]
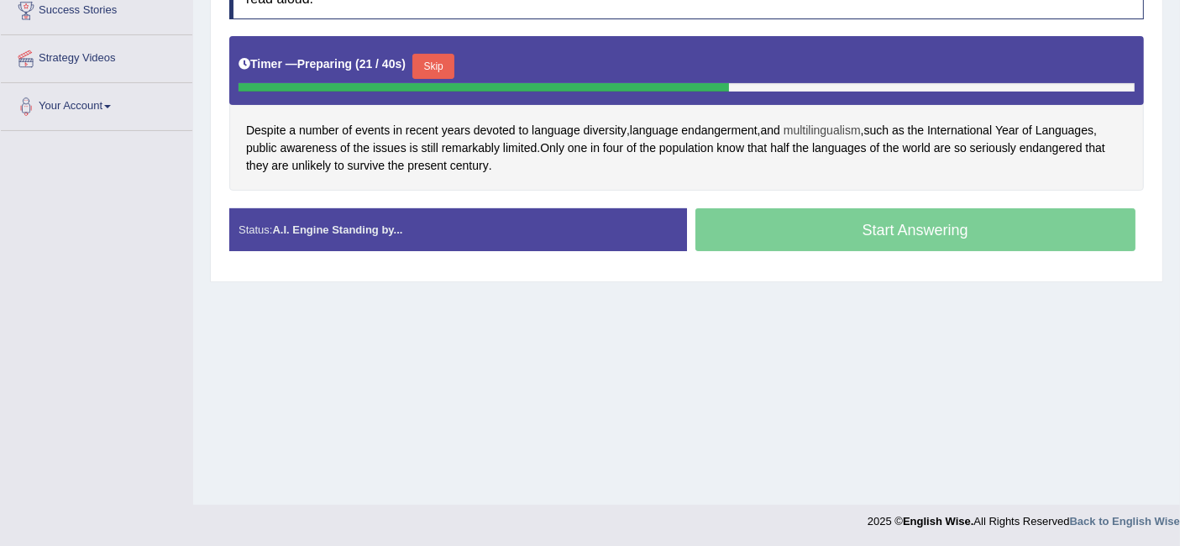
click at [841, 128] on span "multilingualism" at bounding box center [821, 131] width 77 height 18
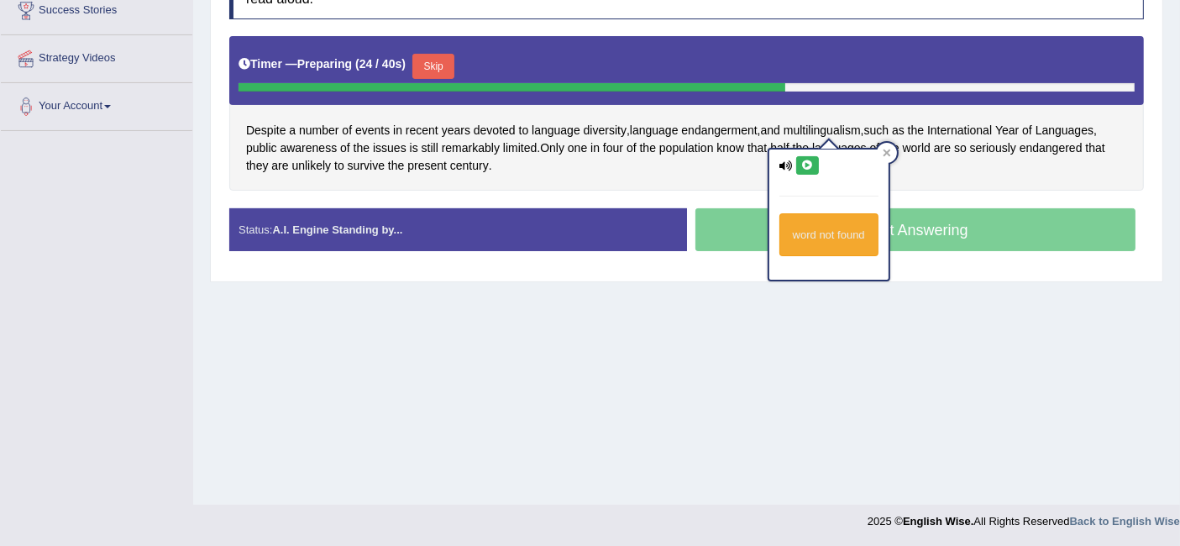
click at [796, 165] on button at bounding box center [807, 165] width 23 height 18
click at [815, 162] on button at bounding box center [807, 165] width 23 height 18
click at [789, 162] on icon at bounding box center [785, 165] width 13 height 11
click at [789, 168] on icon at bounding box center [785, 165] width 13 height 11
click at [803, 165] on icon at bounding box center [807, 165] width 13 height 10
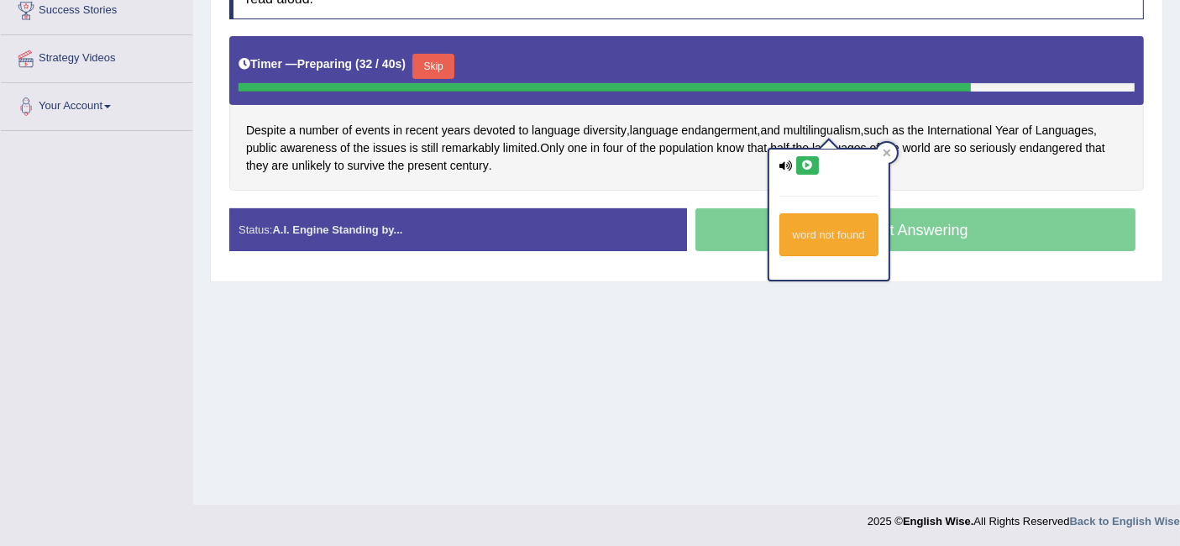
drag, startPoint x: 870, startPoint y: 284, endPoint x: 858, endPoint y: 255, distance: 30.9
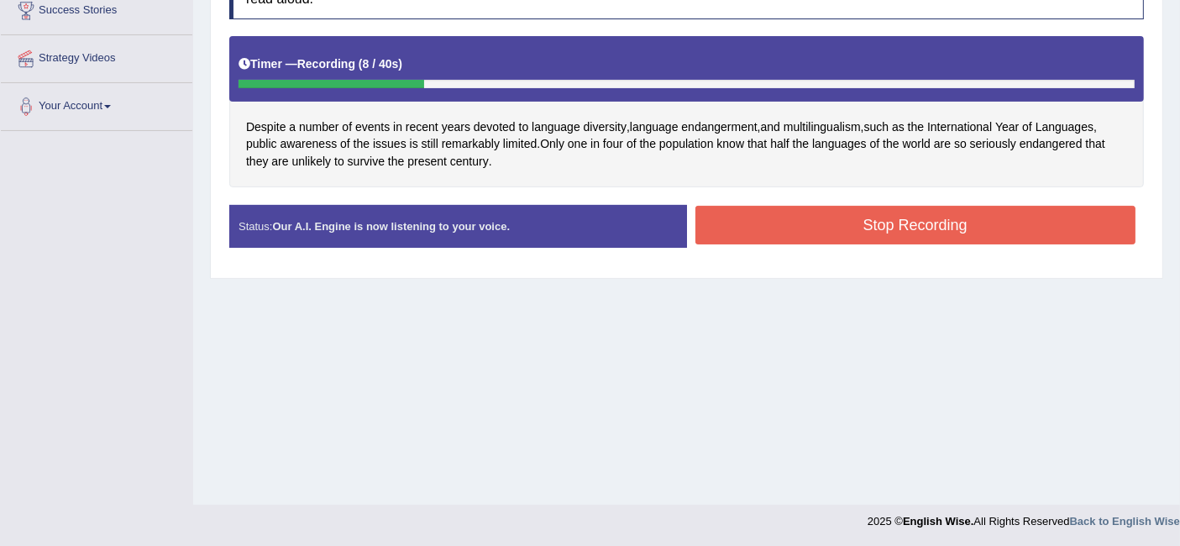
click at [801, 212] on button "Stop Recording" at bounding box center [915, 225] width 441 height 39
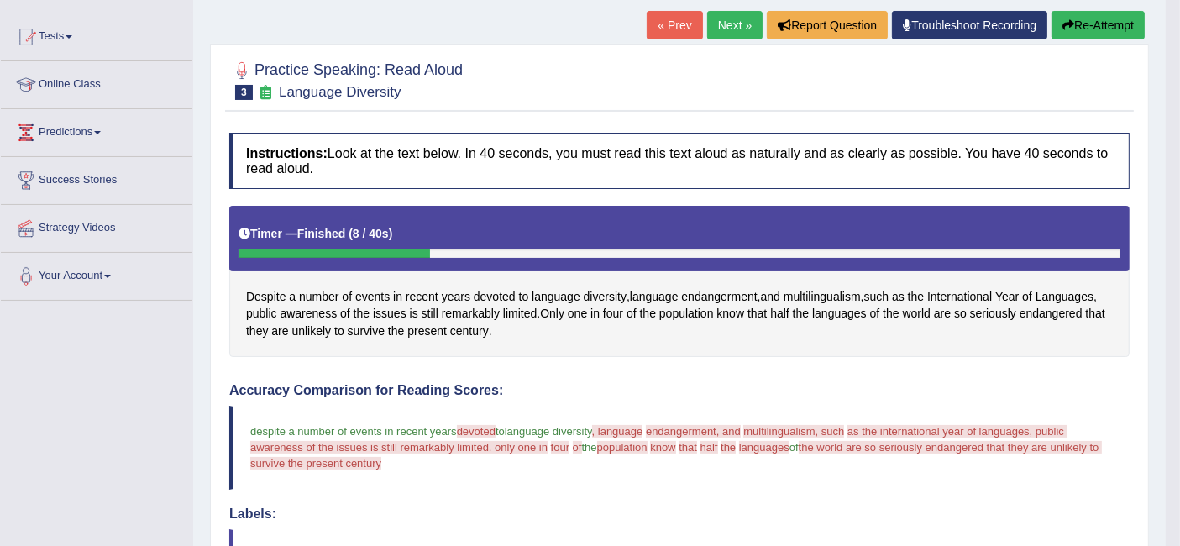
scroll to position [149, 0]
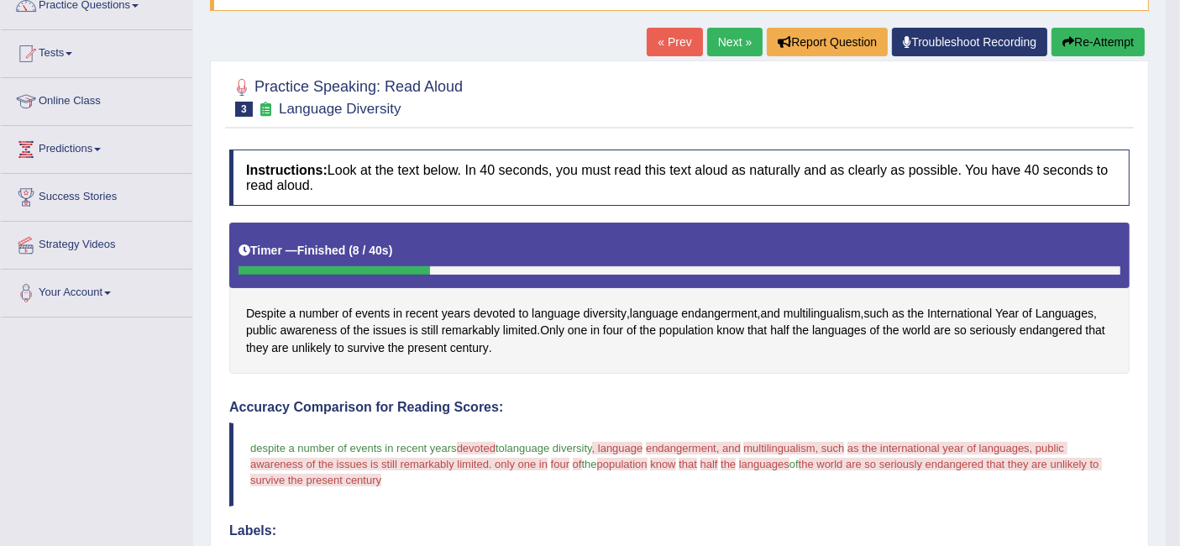
click at [731, 33] on link "Next »" at bounding box center [734, 42] width 55 height 29
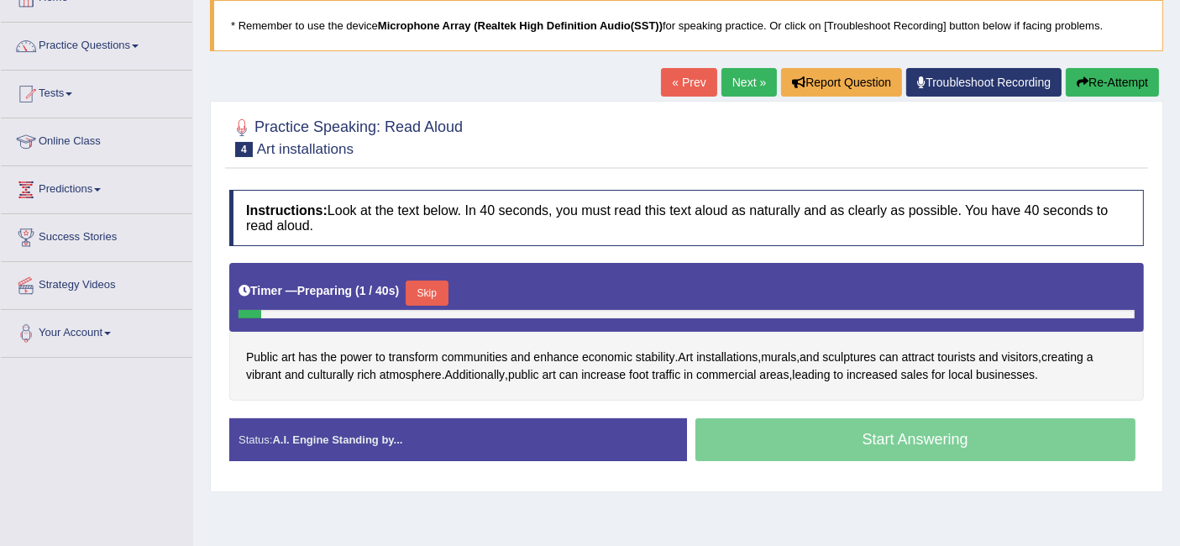
scroll to position [280, 0]
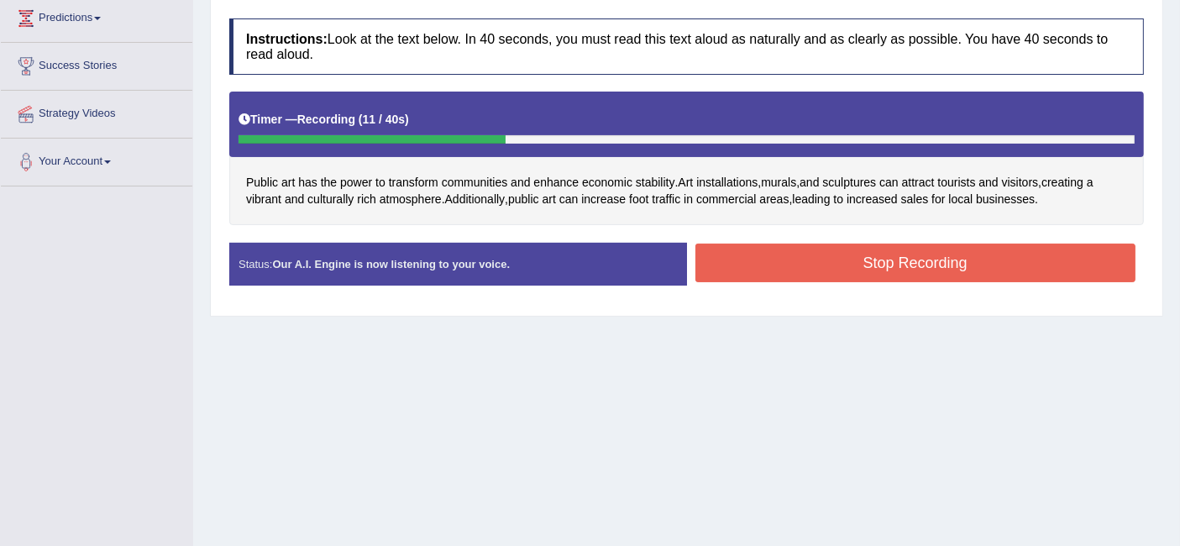
drag, startPoint x: 800, startPoint y: 256, endPoint x: 782, endPoint y: 254, distance: 17.7
click at [793, 255] on button "Stop Recording" at bounding box center [915, 262] width 441 height 39
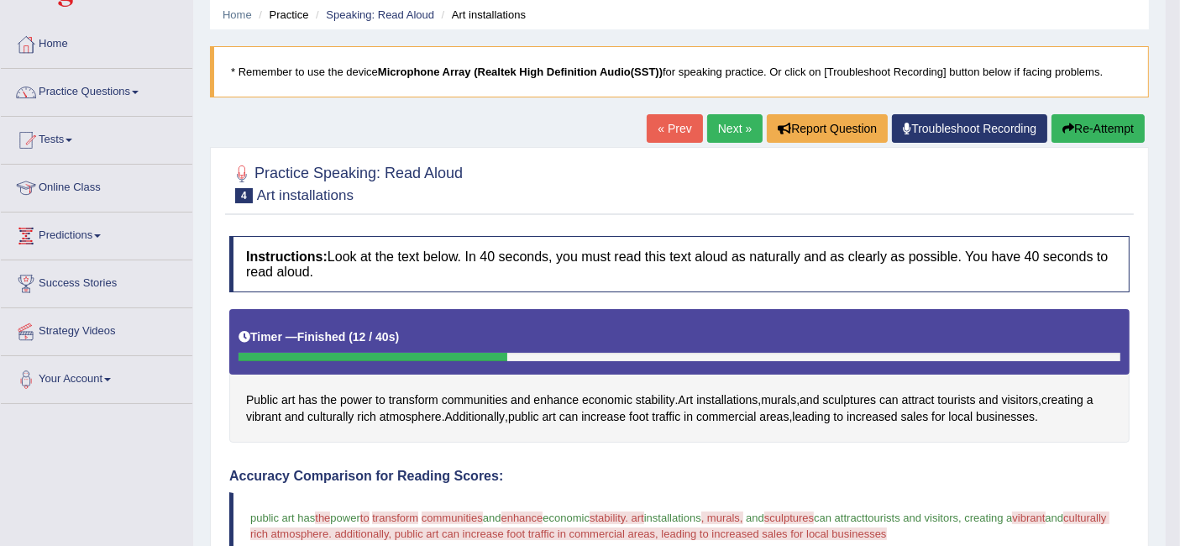
scroll to position [0, 0]
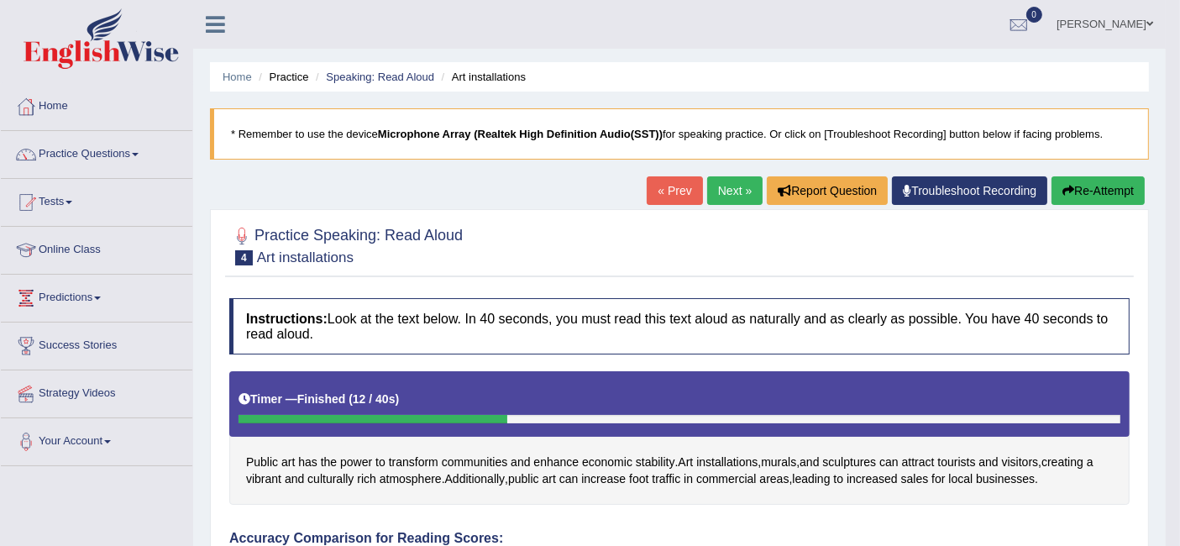
click at [715, 182] on link "Next »" at bounding box center [734, 190] width 55 height 29
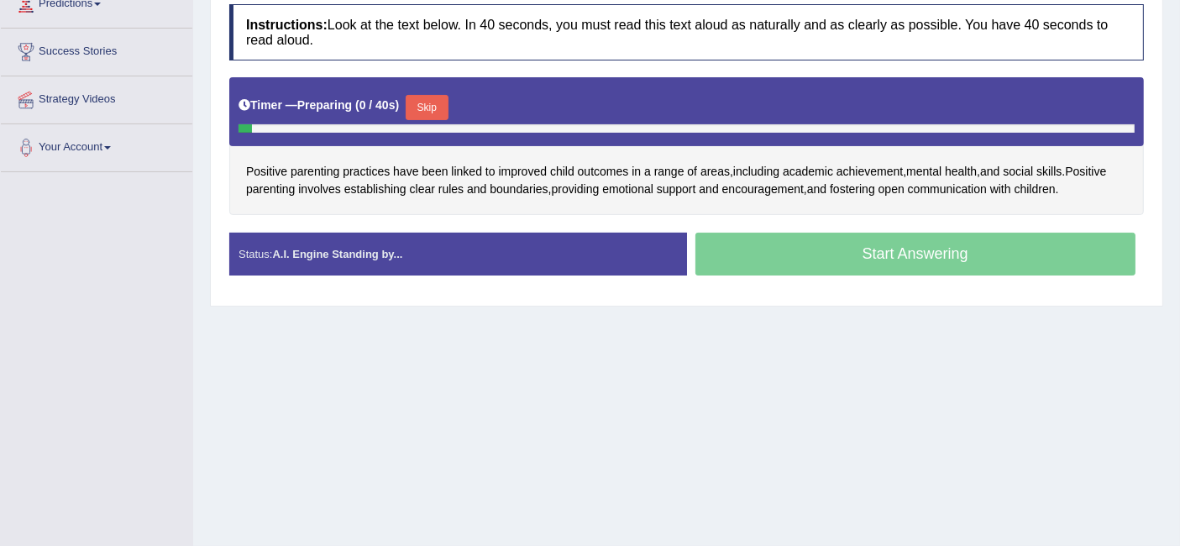
scroll to position [335, 0]
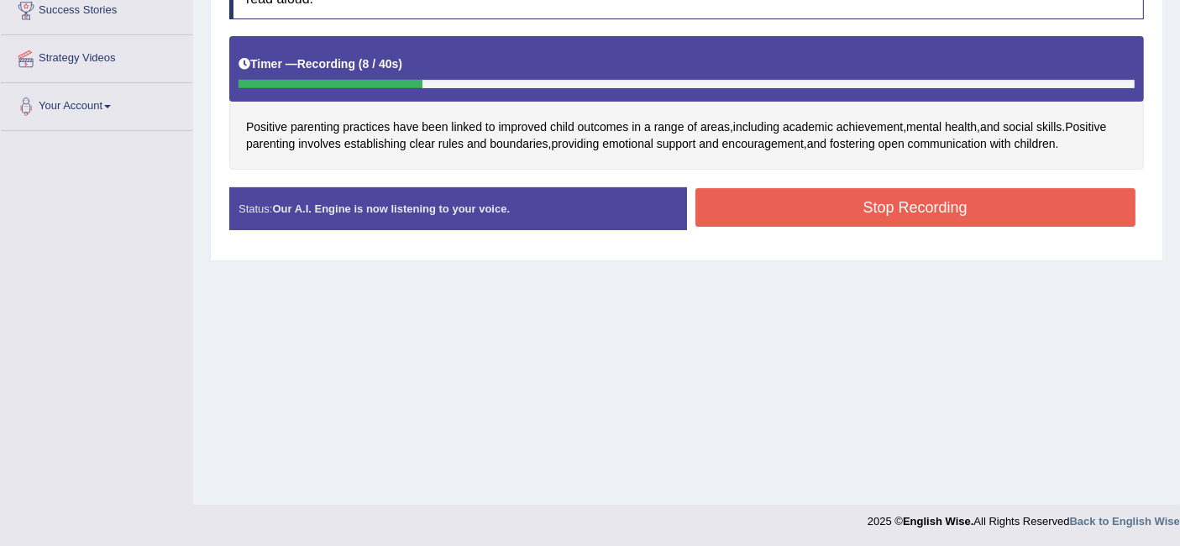
click at [992, 189] on button "Stop Recording" at bounding box center [915, 207] width 441 height 39
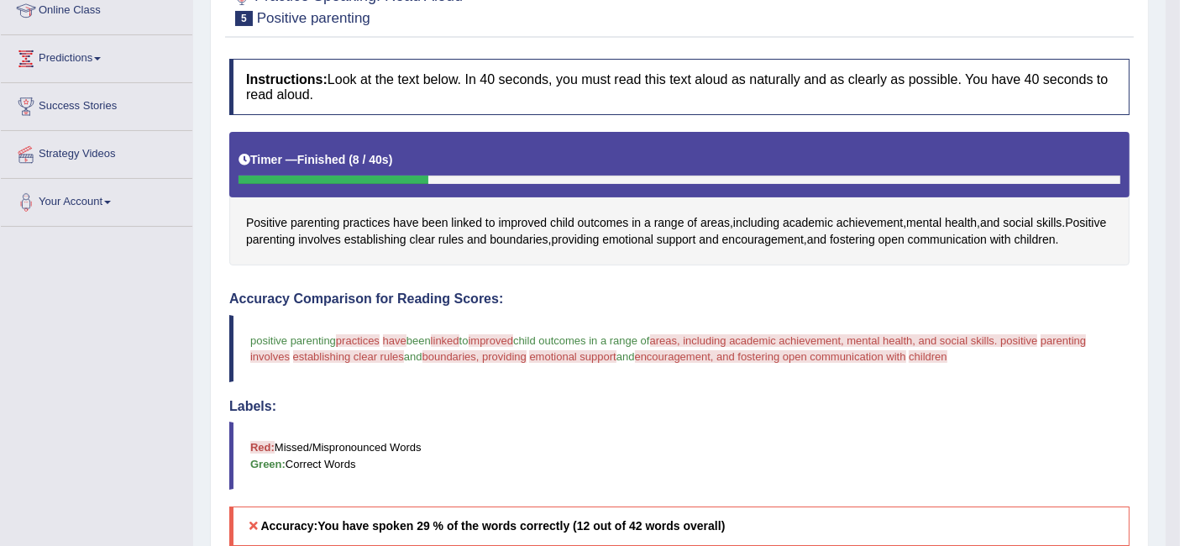
scroll to position [0, 0]
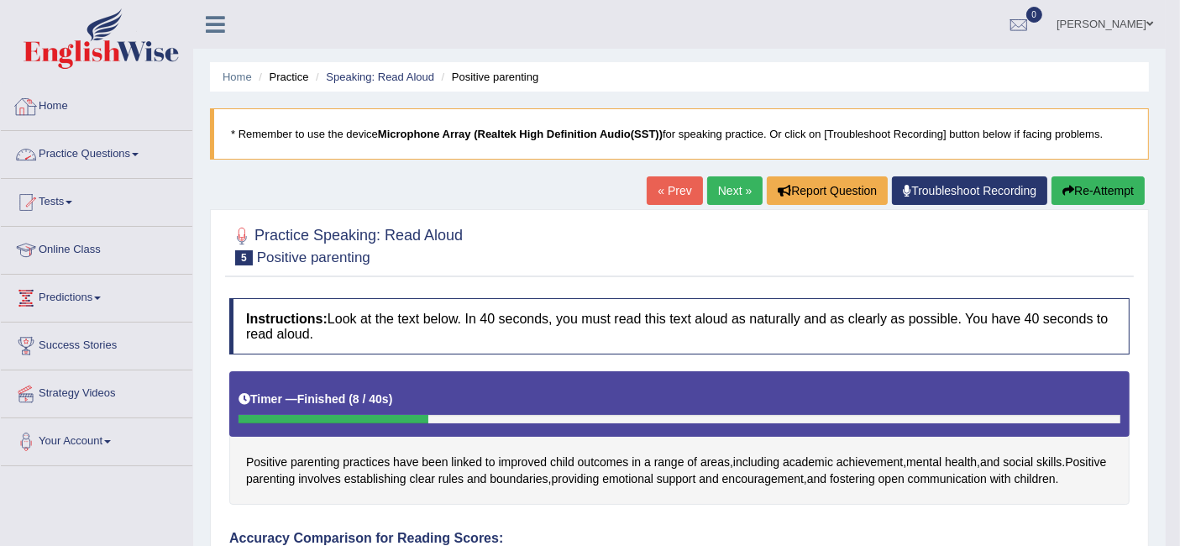
click at [81, 110] on link "Home" at bounding box center [96, 104] width 191 height 42
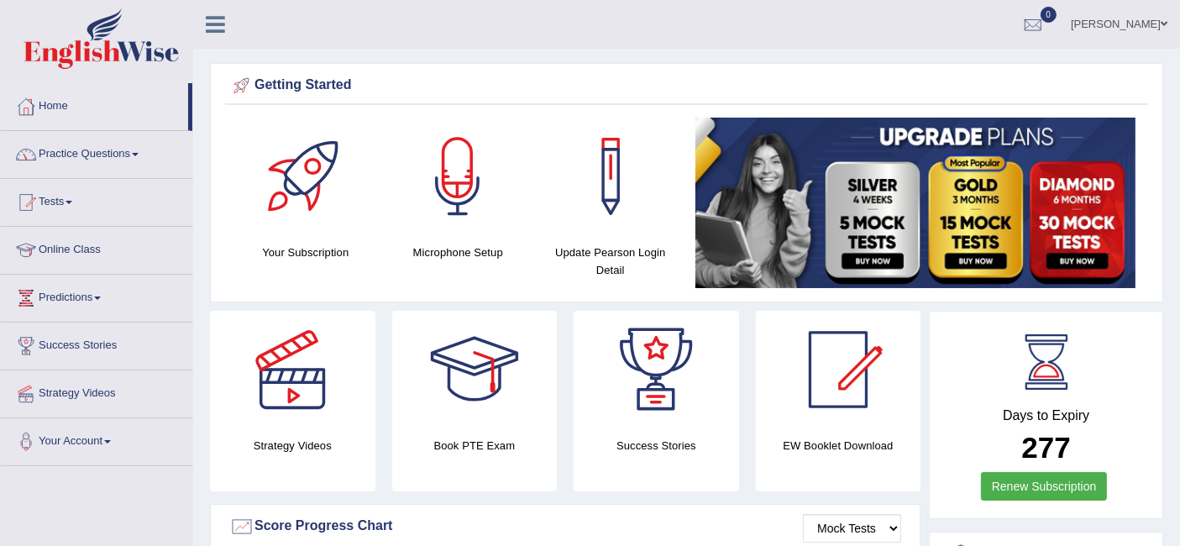
click at [115, 144] on link "Practice Questions" at bounding box center [96, 152] width 191 height 42
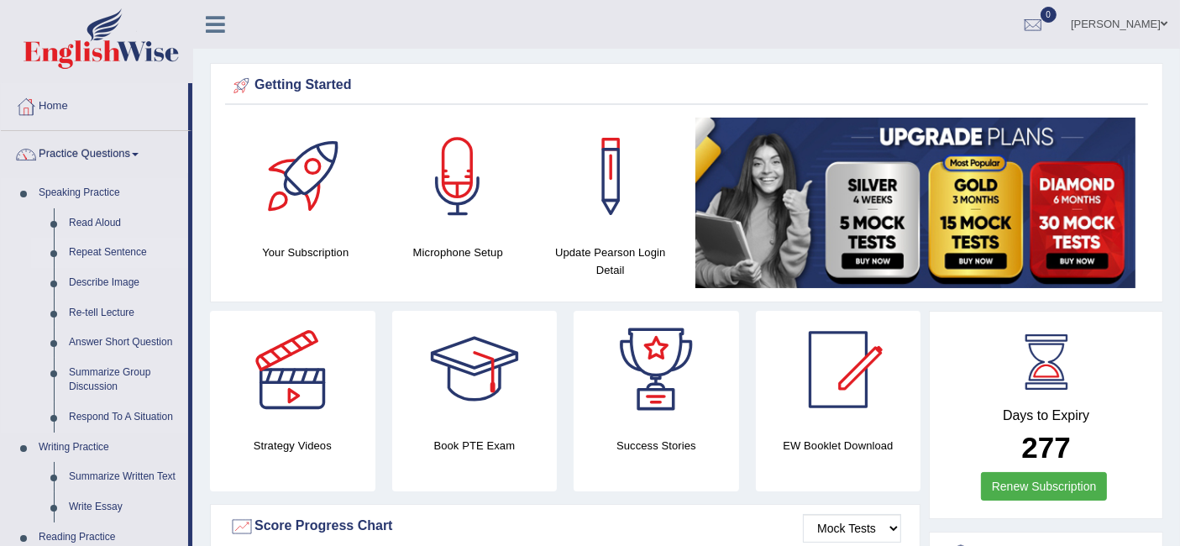
click at [119, 248] on link "Repeat Sentence" at bounding box center [124, 253] width 127 height 30
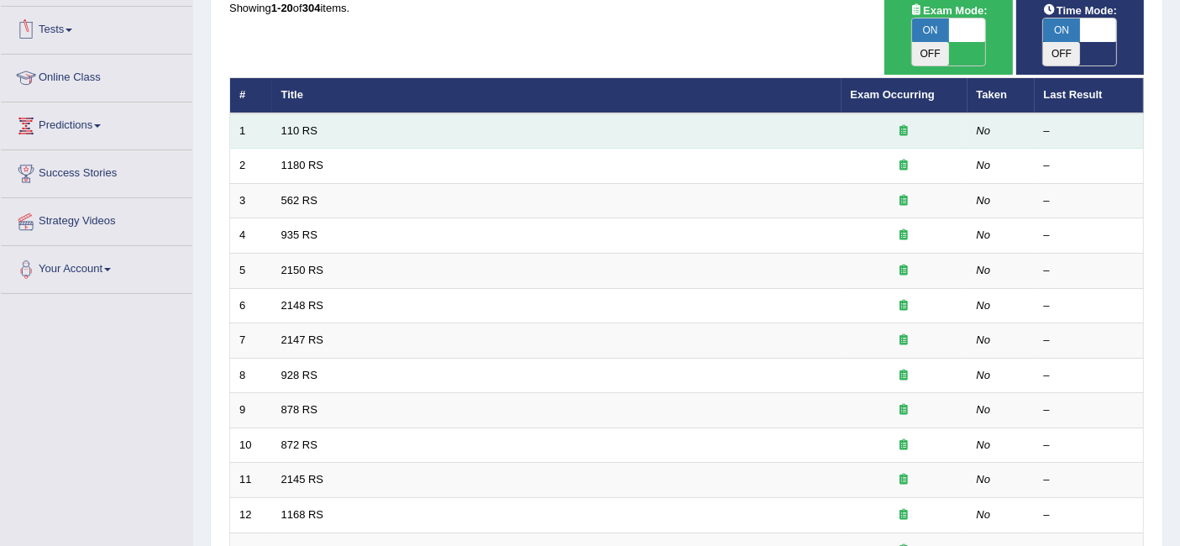
scroll to position [186, 0]
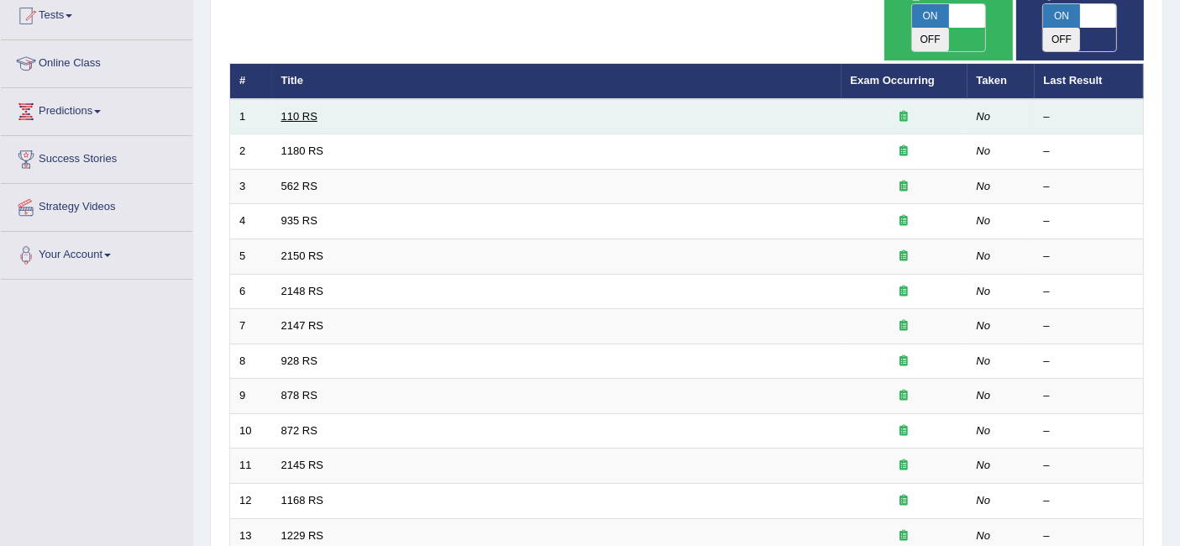
click at [306, 110] on link "110 RS" at bounding box center [299, 116] width 36 height 13
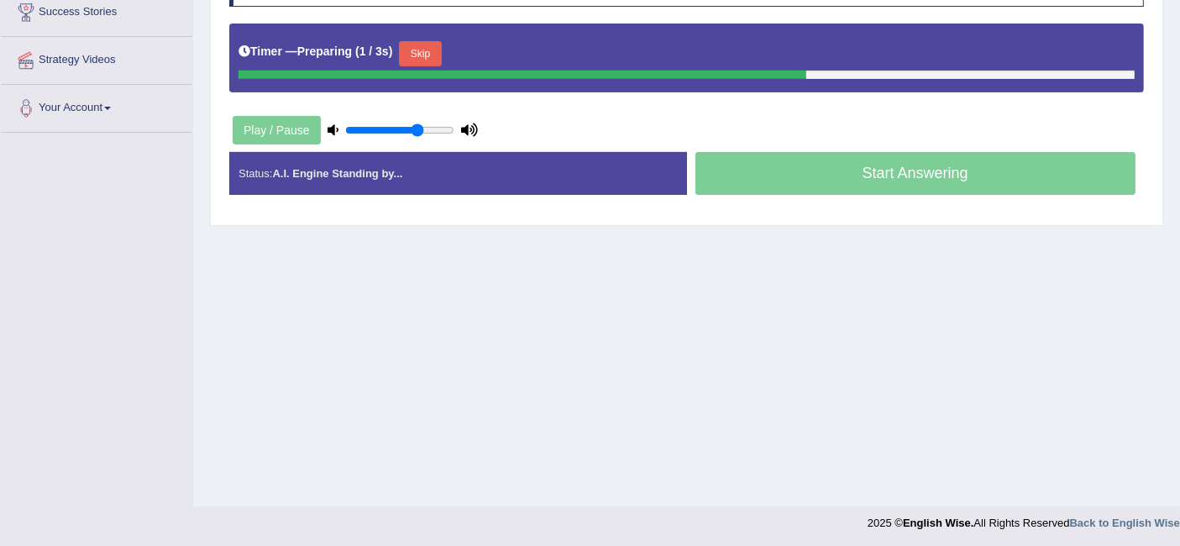
scroll to position [335, 0]
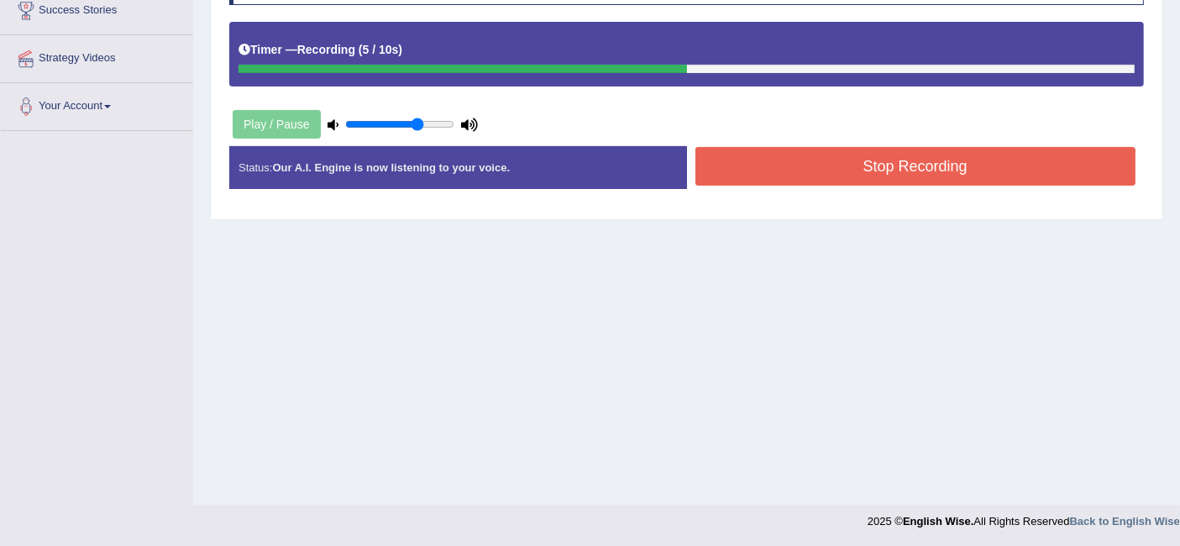
click at [798, 160] on button "Stop Recording" at bounding box center [915, 166] width 441 height 39
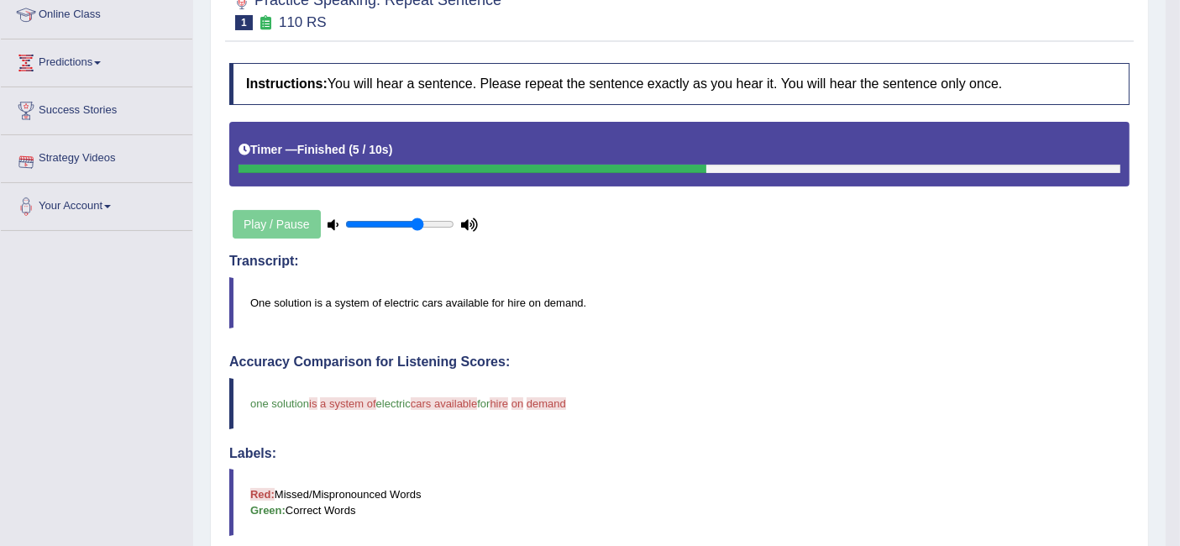
scroll to position [93, 0]
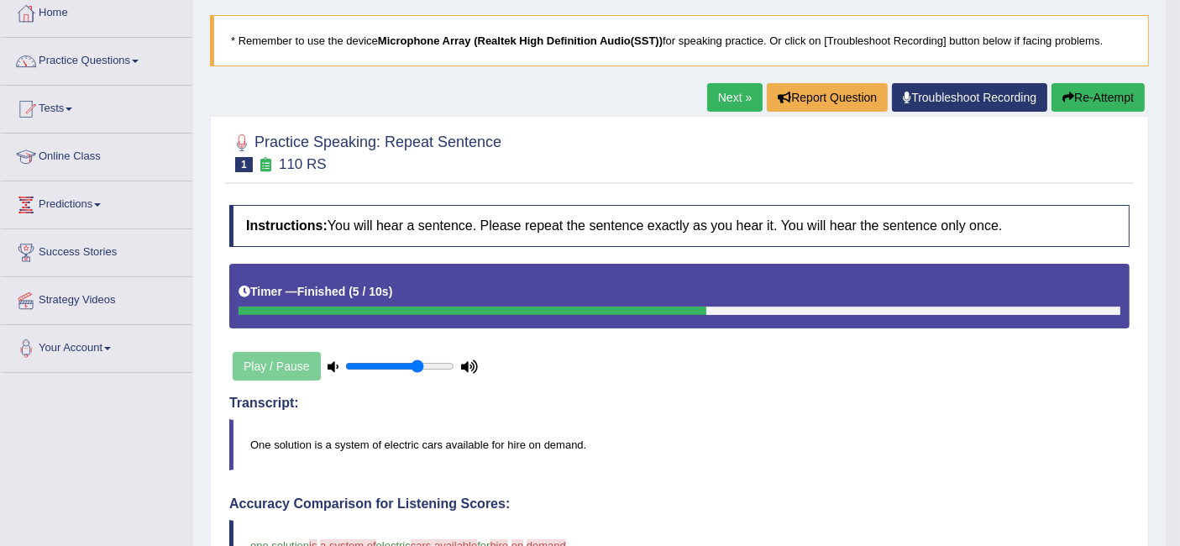
click at [707, 91] on link "Next »" at bounding box center [734, 97] width 55 height 29
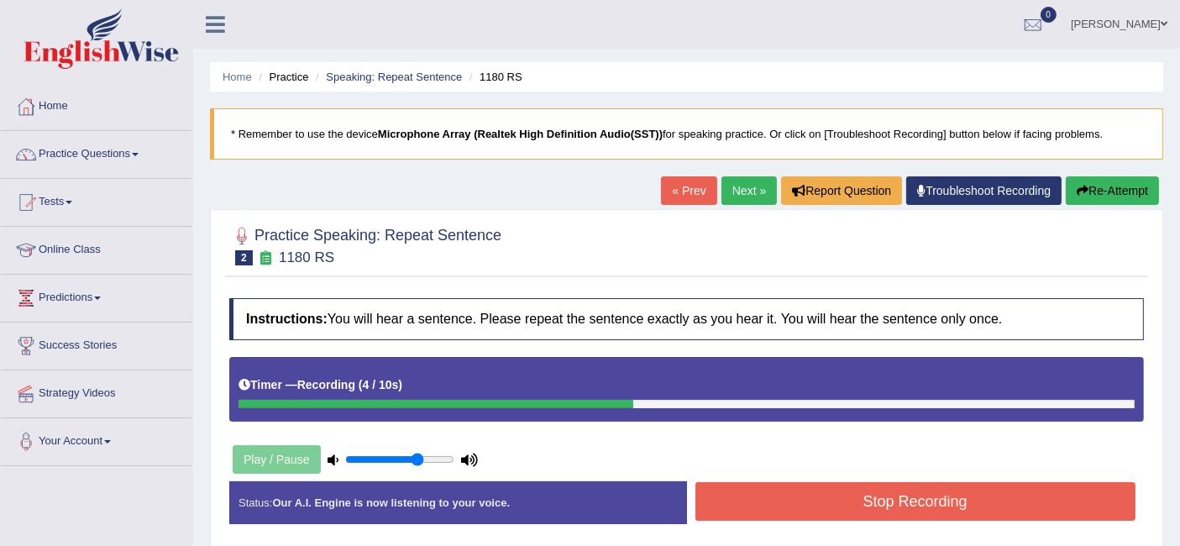
click at [962, 497] on button "Stop Recording" at bounding box center [915, 501] width 441 height 39
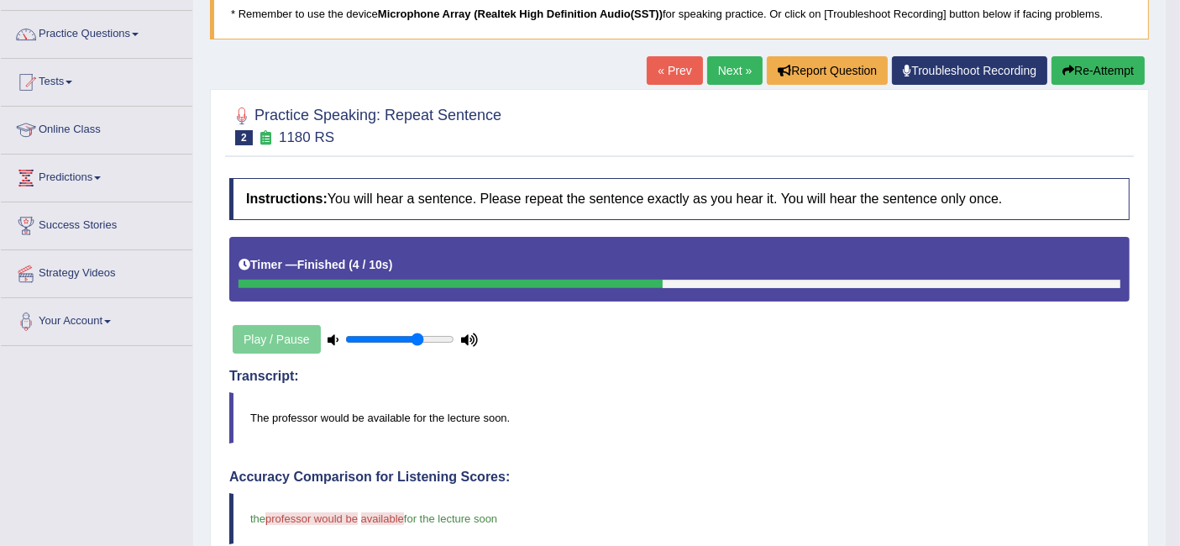
scroll to position [96, 0]
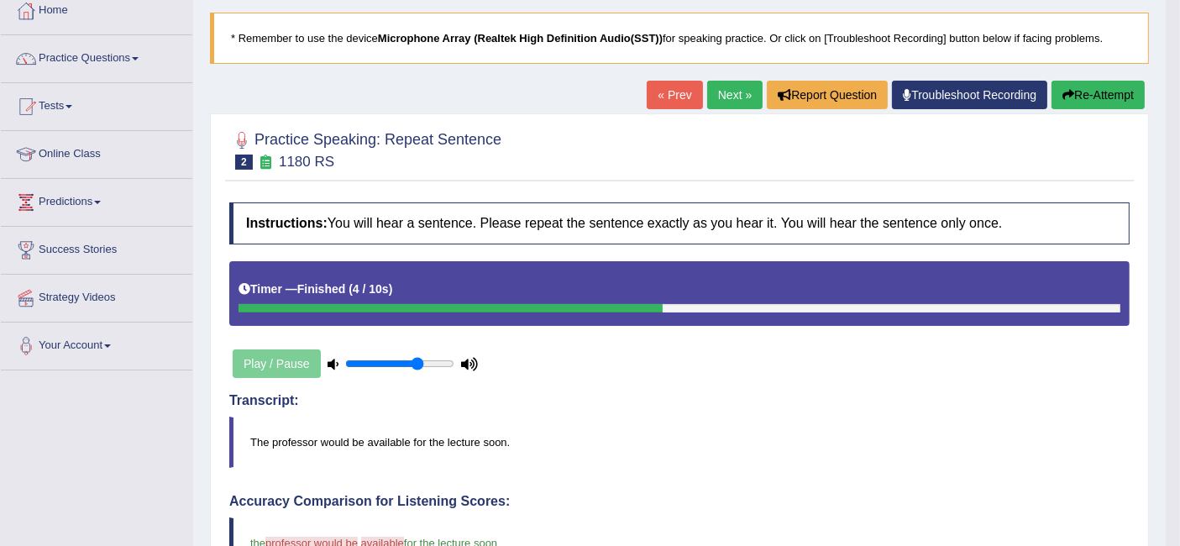
click at [729, 88] on link "Next »" at bounding box center [734, 95] width 55 height 29
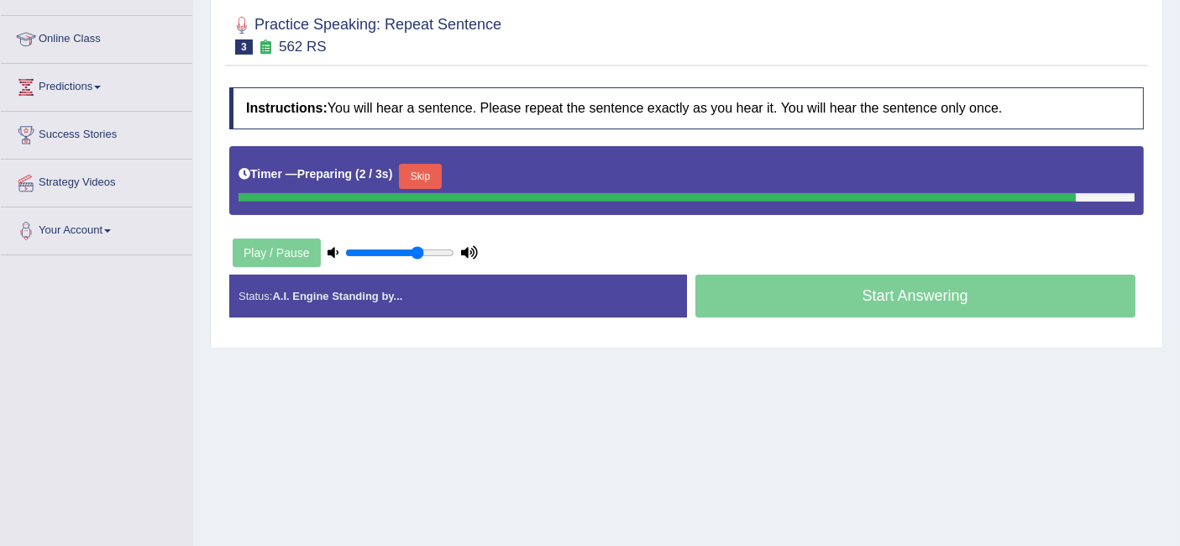
scroll to position [236, 0]
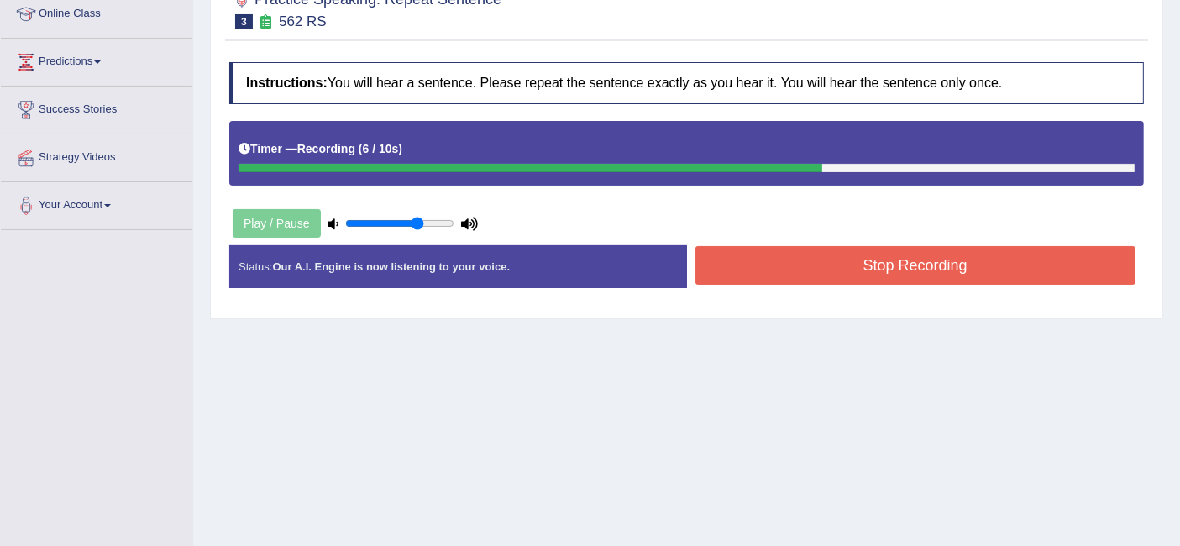
click at [966, 259] on button "Stop Recording" at bounding box center [915, 265] width 441 height 39
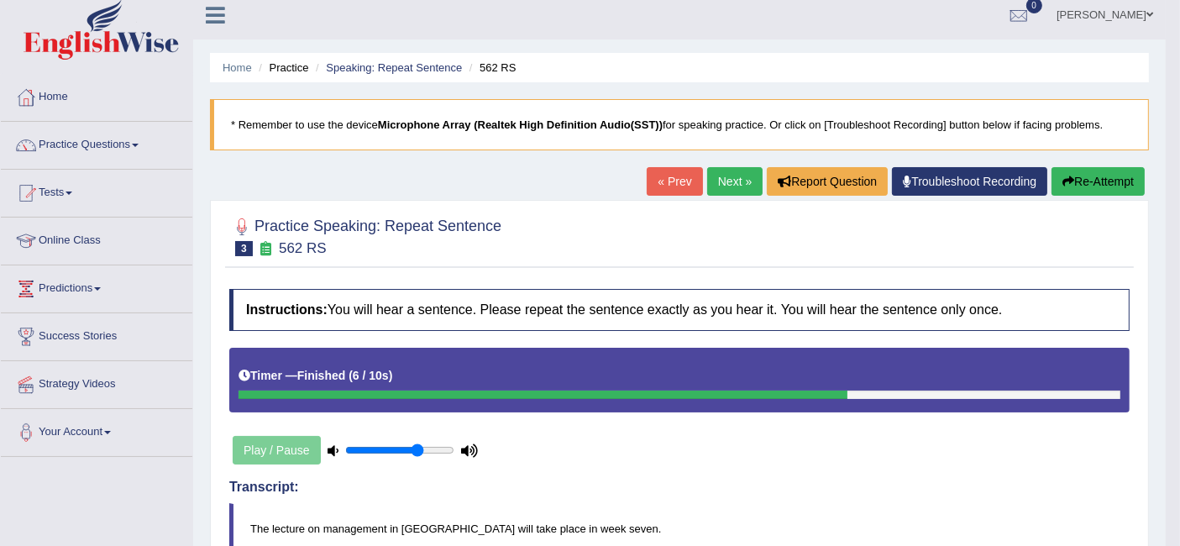
scroll to position [0, 0]
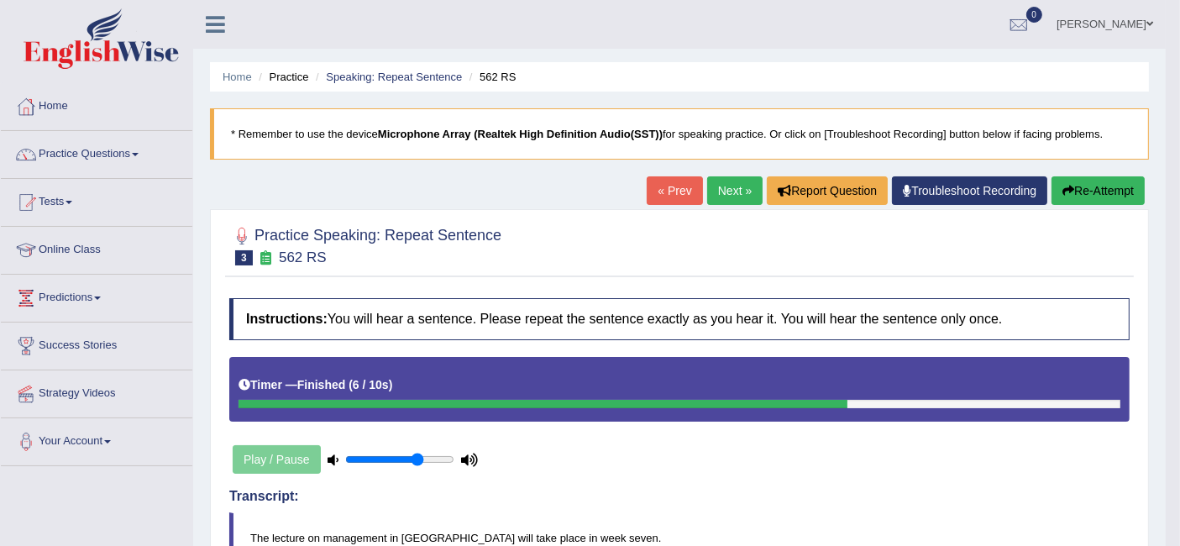
click at [734, 191] on link "Next »" at bounding box center [734, 190] width 55 height 29
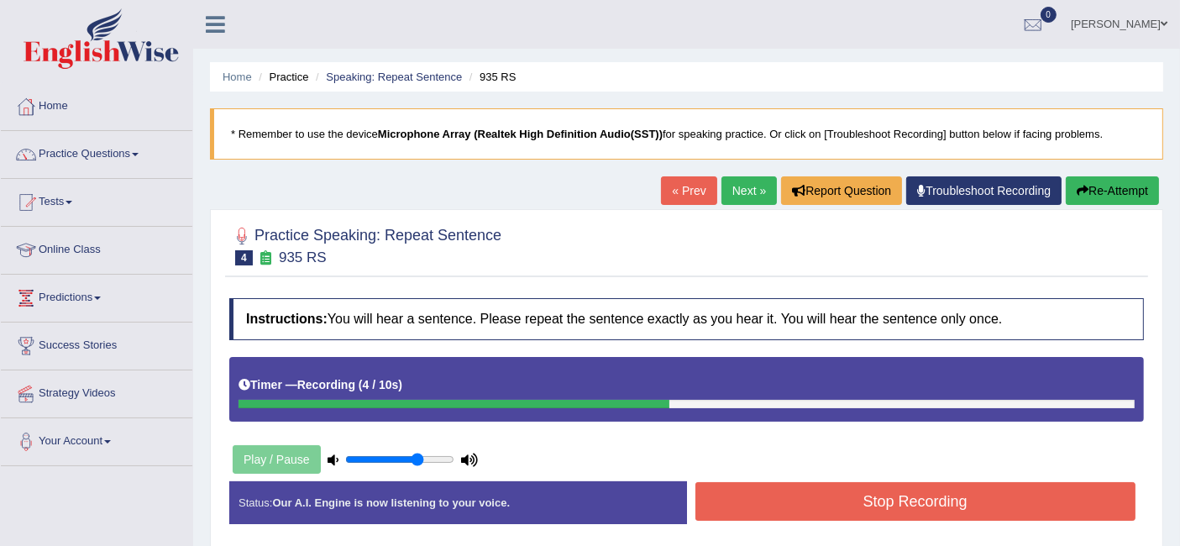
click at [812, 502] on button "Stop Recording" at bounding box center [915, 501] width 441 height 39
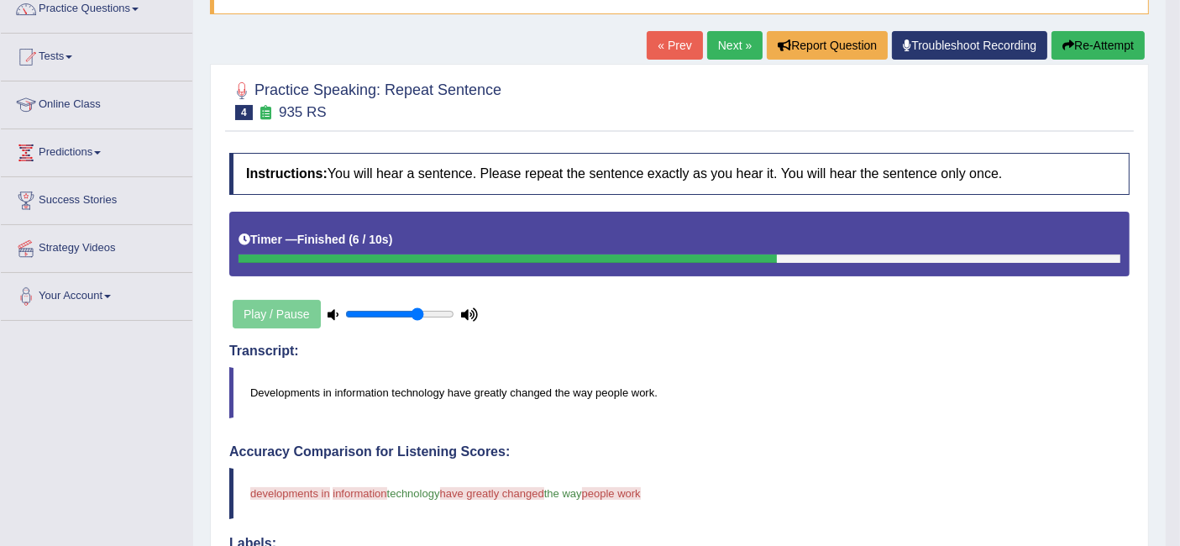
scroll to position [71, 0]
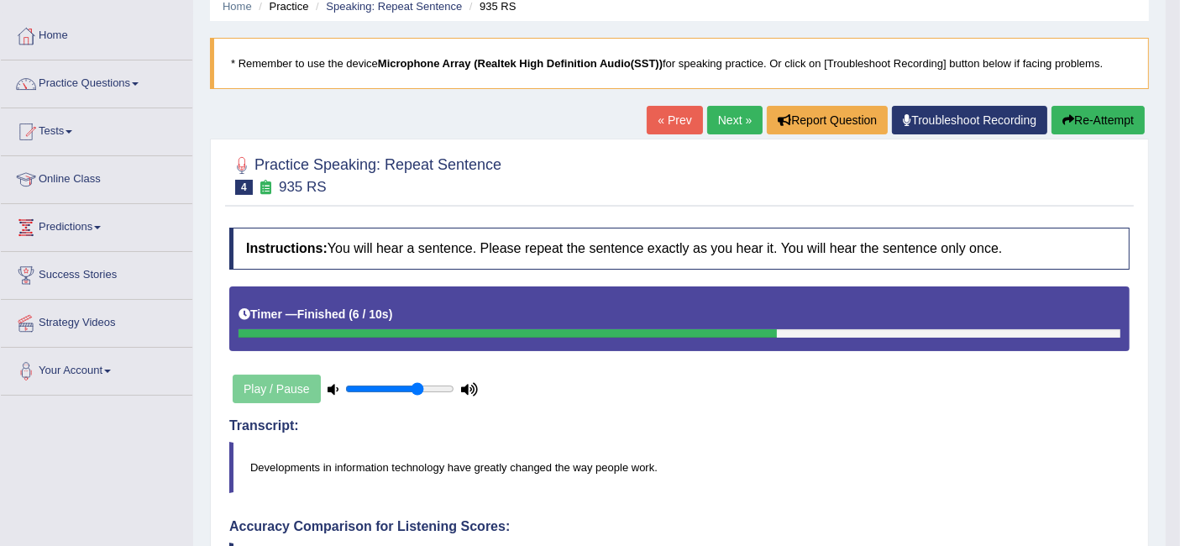
click at [1081, 119] on button "Re-Attempt" at bounding box center [1097, 120] width 93 height 29
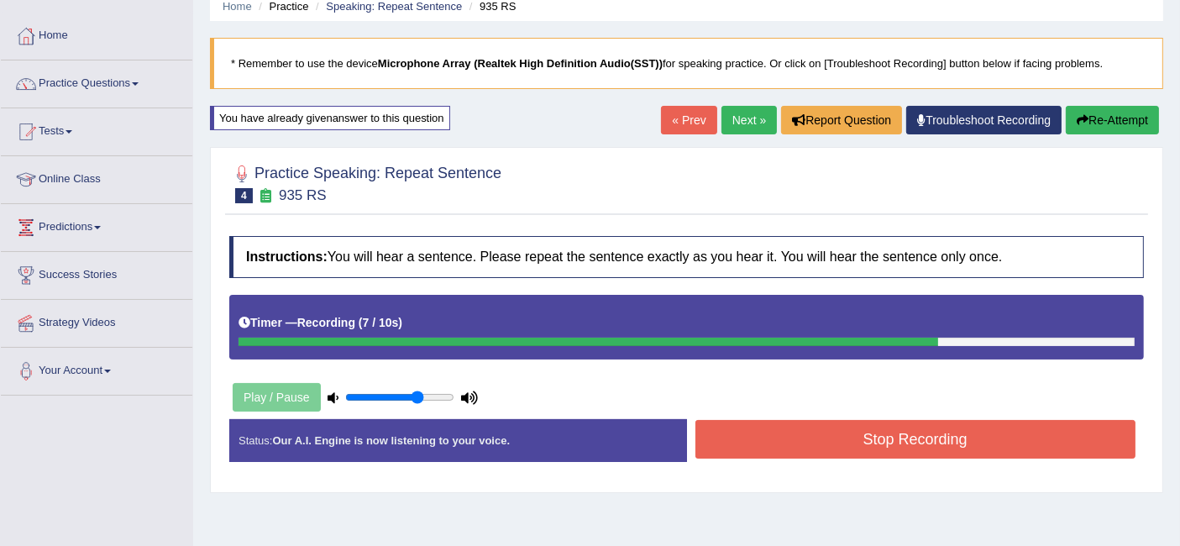
click at [872, 432] on button "Stop Recording" at bounding box center [915, 439] width 441 height 39
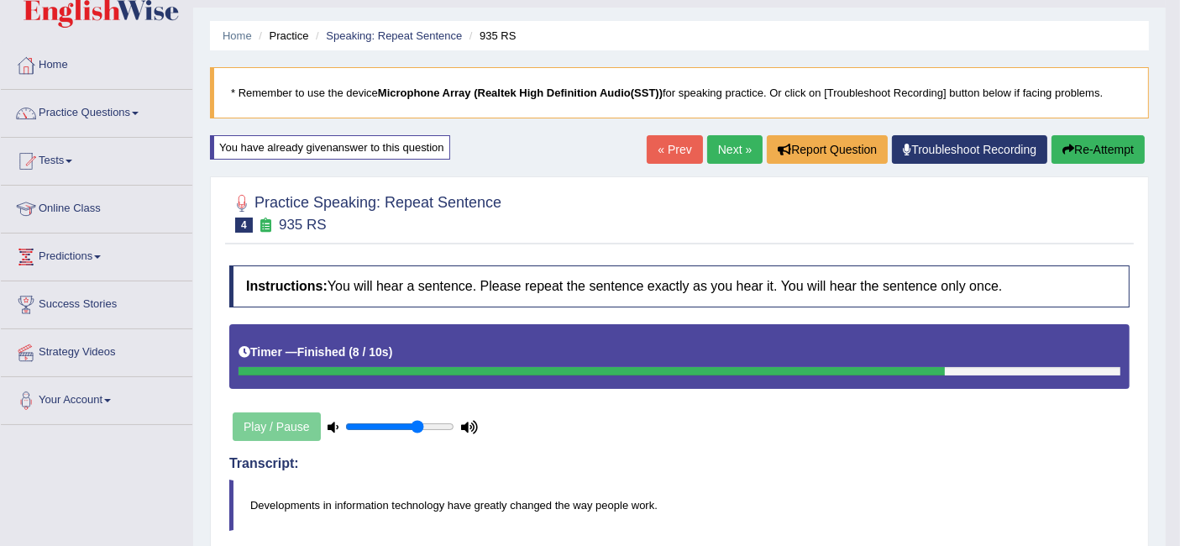
scroll to position [4, 0]
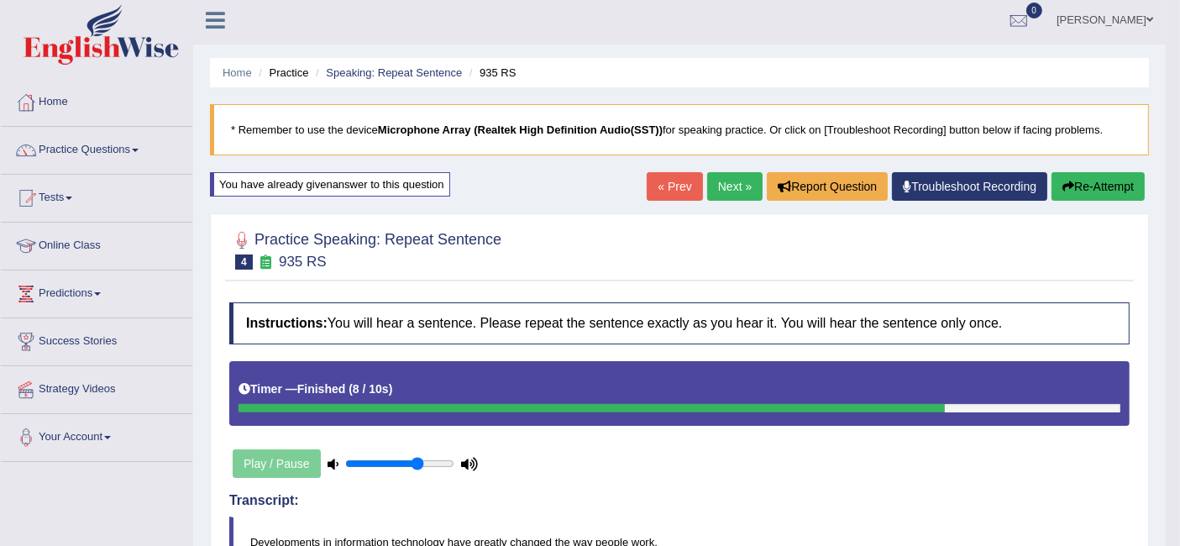
click at [726, 189] on link "Next »" at bounding box center [734, 186] width 55 height 29
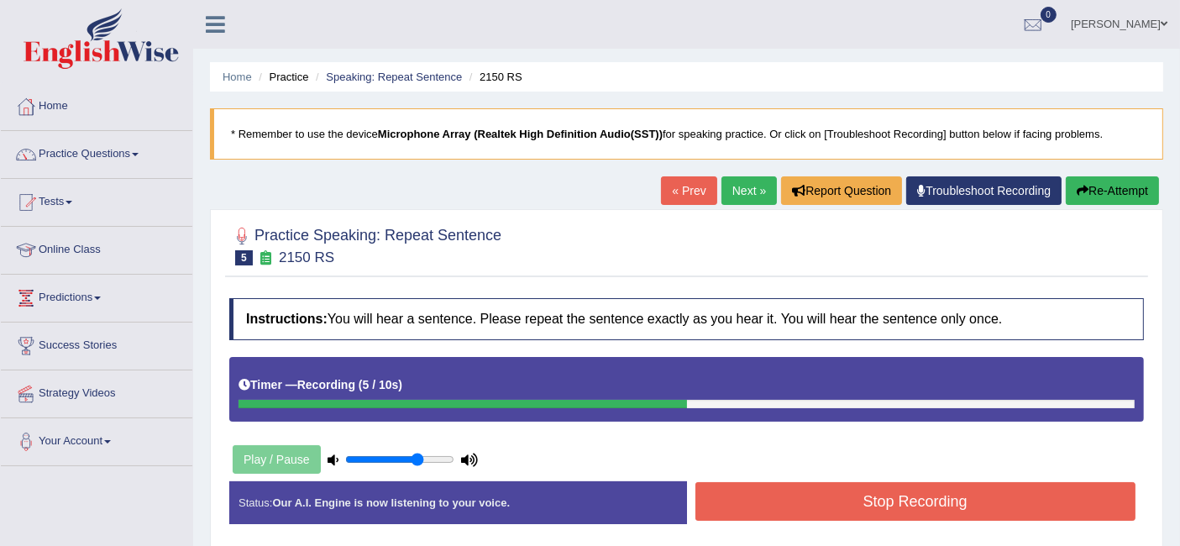
click at [985, 507] on button "Stop Recording" at bounding box center [915, 501] width 441 height 39
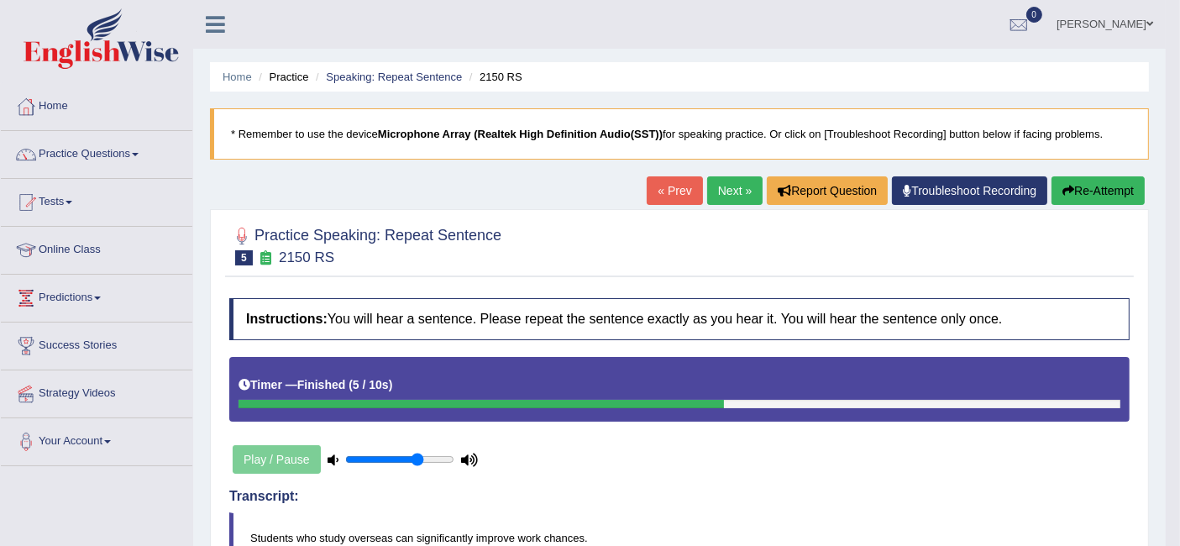
click at [1090, 193] on button "Re-Attempt" at bounding box center [1097, 190] width 93 height 29
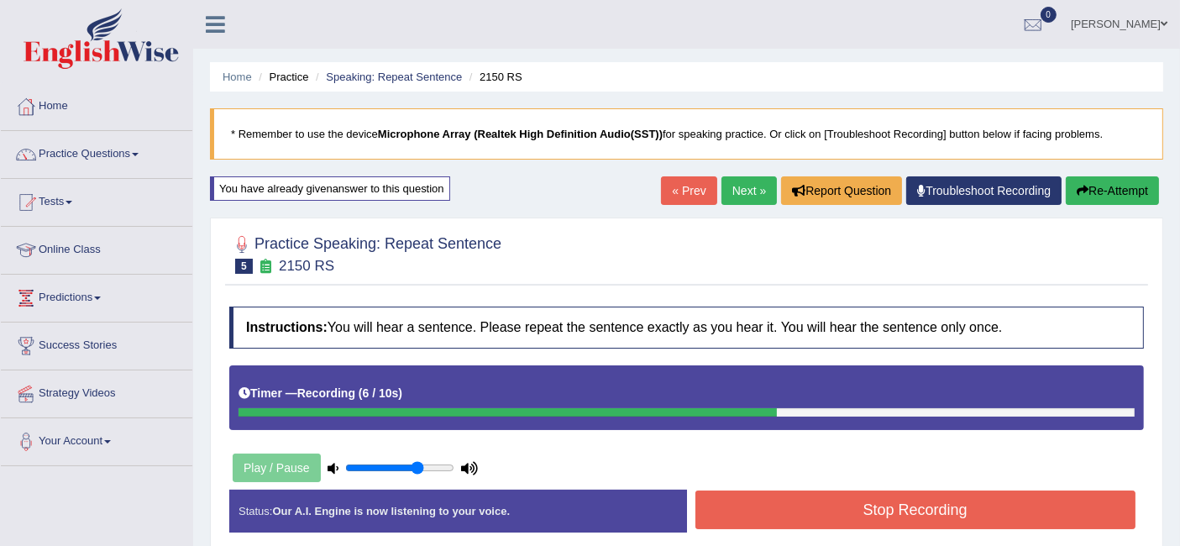
click at [939, 515] on button "Stop Recording" at bounding box center [915, 509] width 441 height 39
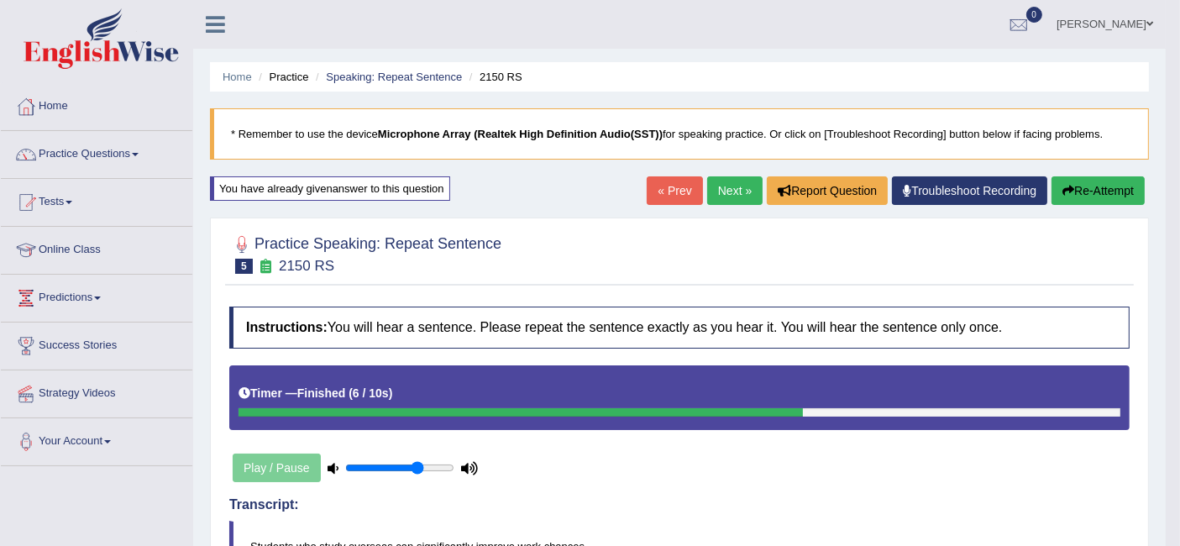
click at [724, 193] on link "Next »" at bounding box center [734, 190] width 55 height 29
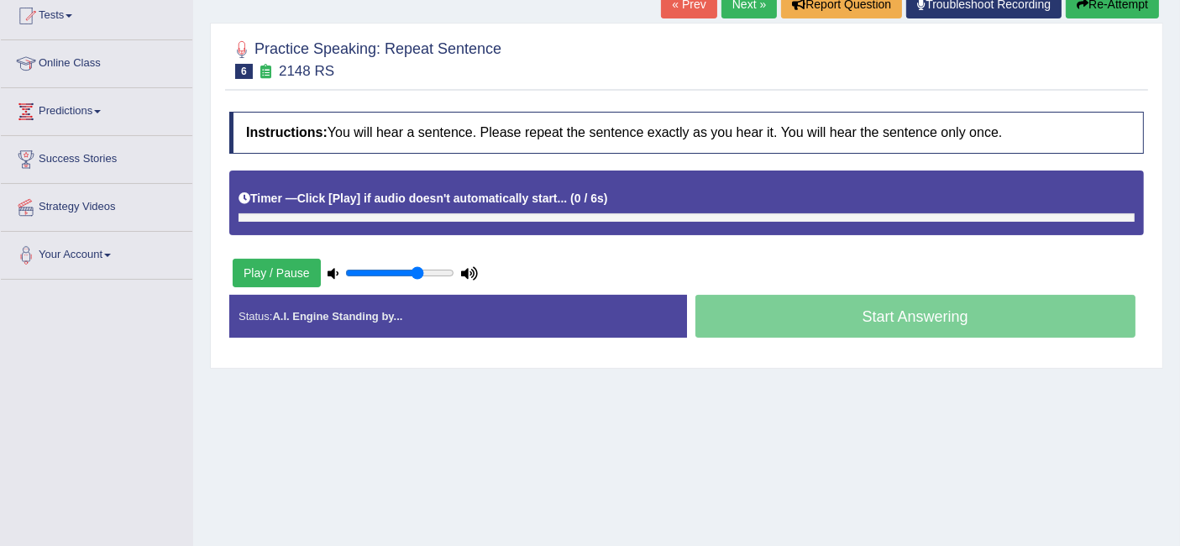
scroll to position [273, 0]
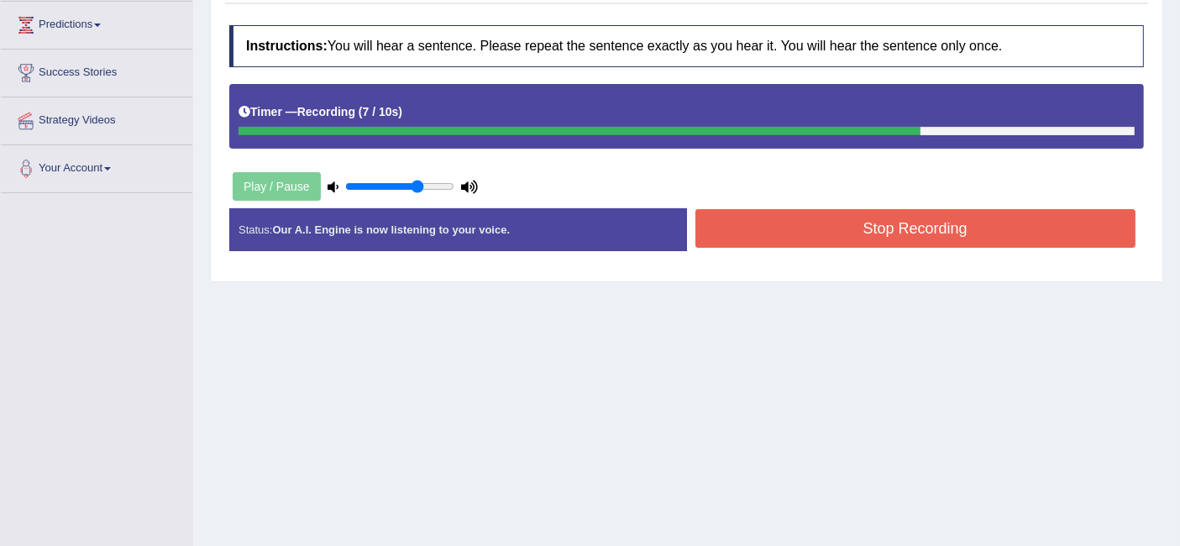
click at [958, 230] on button "Stop Recording" at bounding box center [915, 228] width 441 height 39
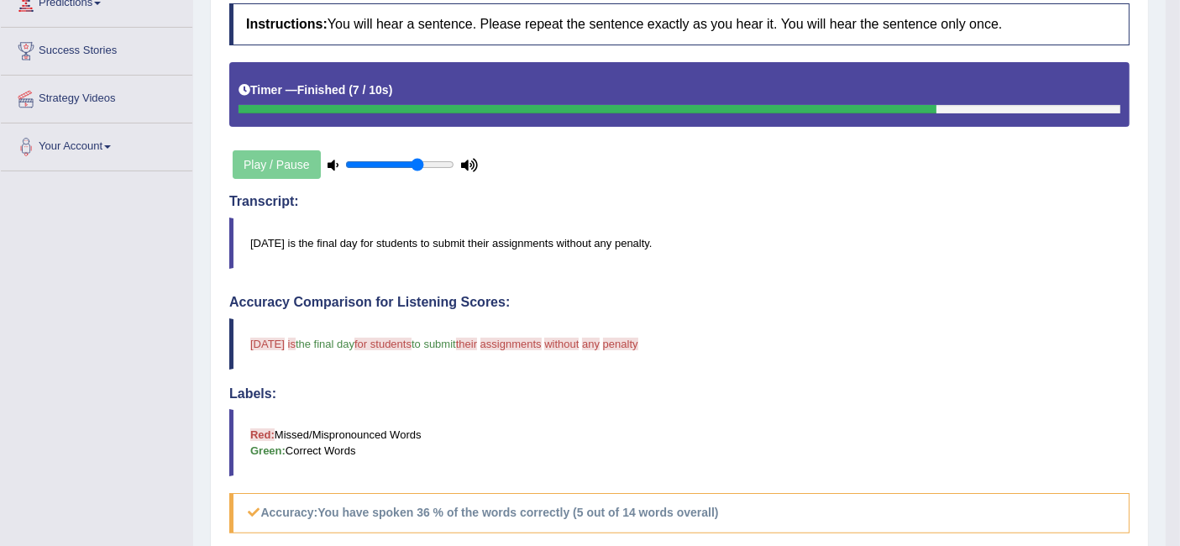
scroll to position [207, 0]
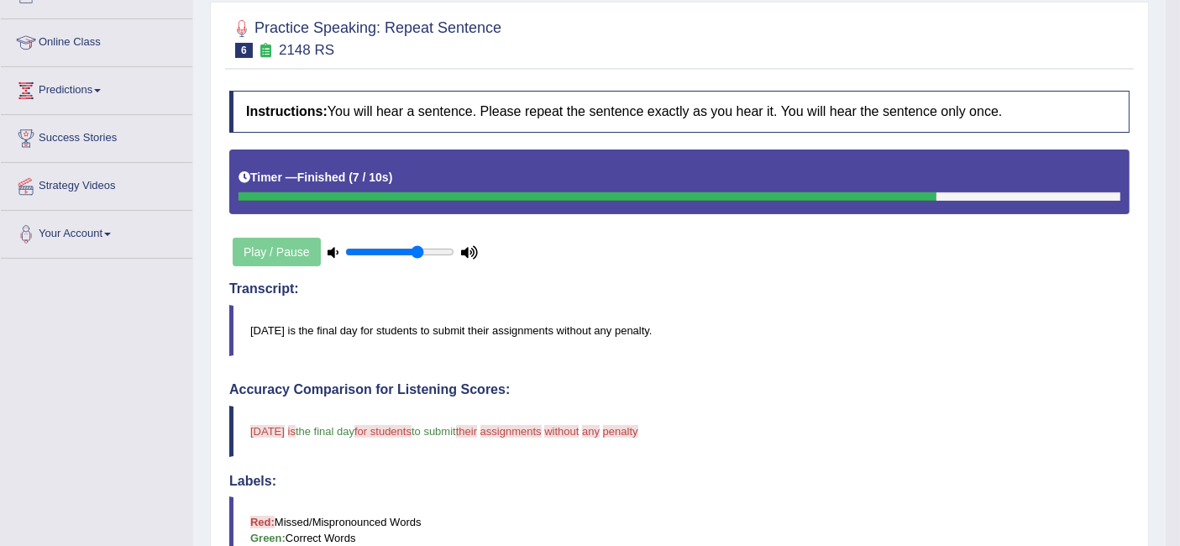
click at [1179, 10] on body "Toggle navigation Home Practice Questions Speaking Practice Read Aloud Repeat S…" at bounding box center [590, 66] width 1180 height 546
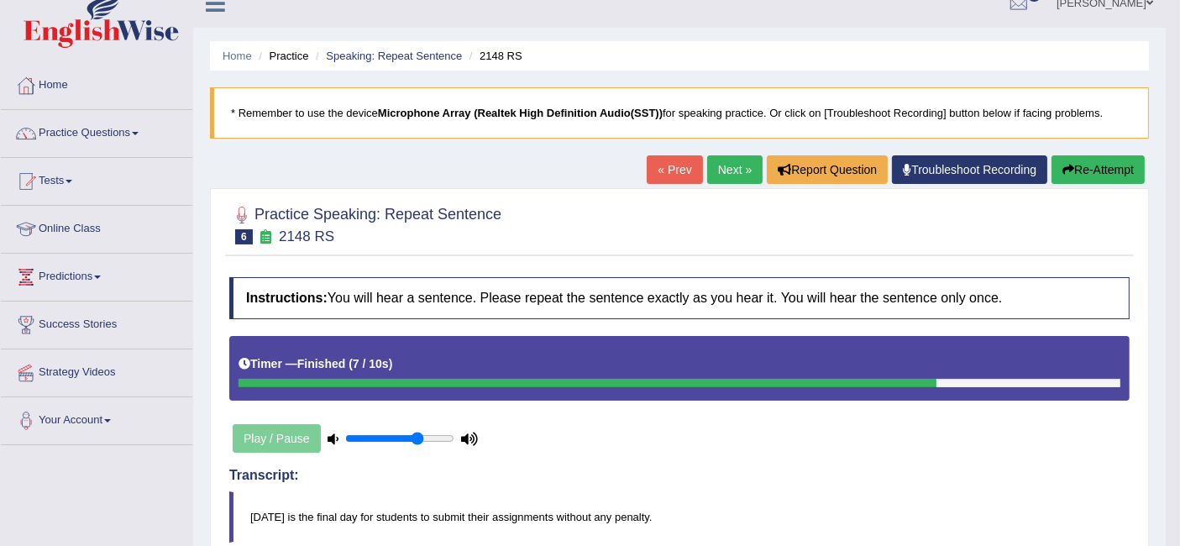
scroll to position [0, 0]
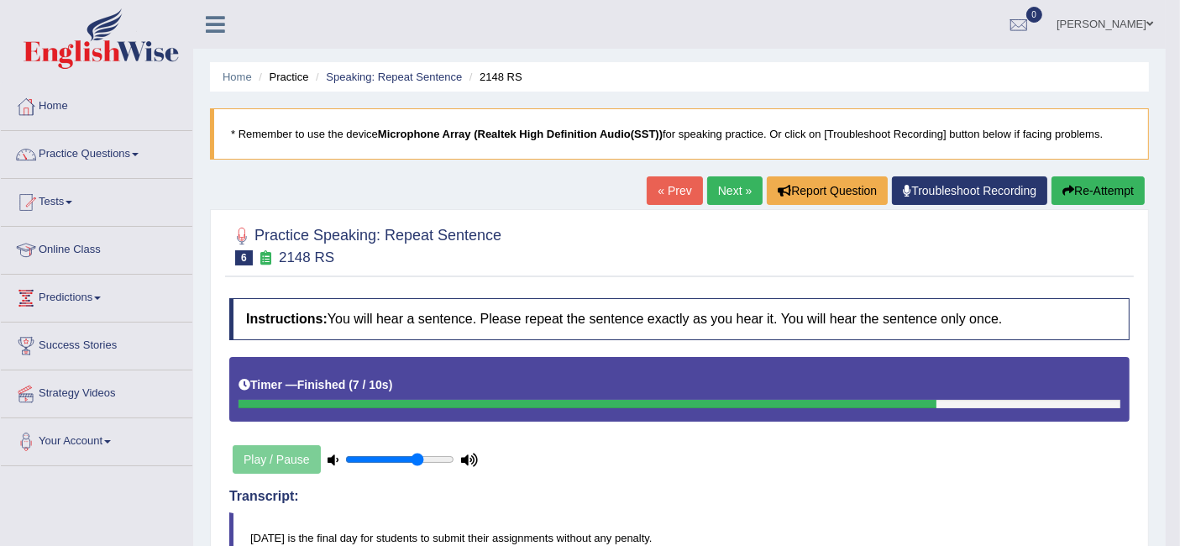
click at [720, 187] on link "Next »" at bounding box center [734, 190] width 55 height 29
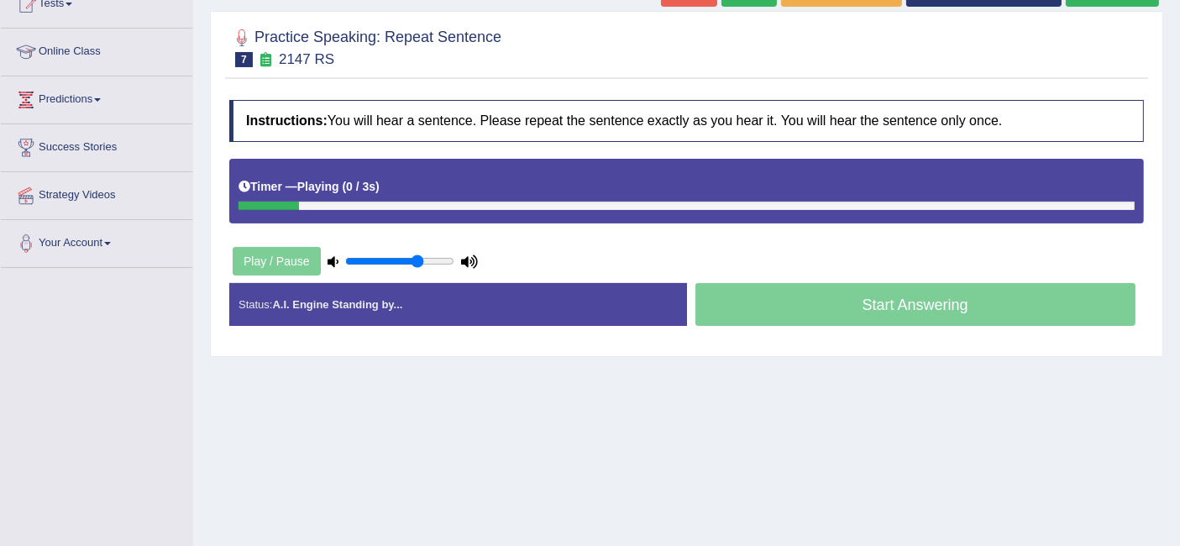
scroll to position [297, 0]
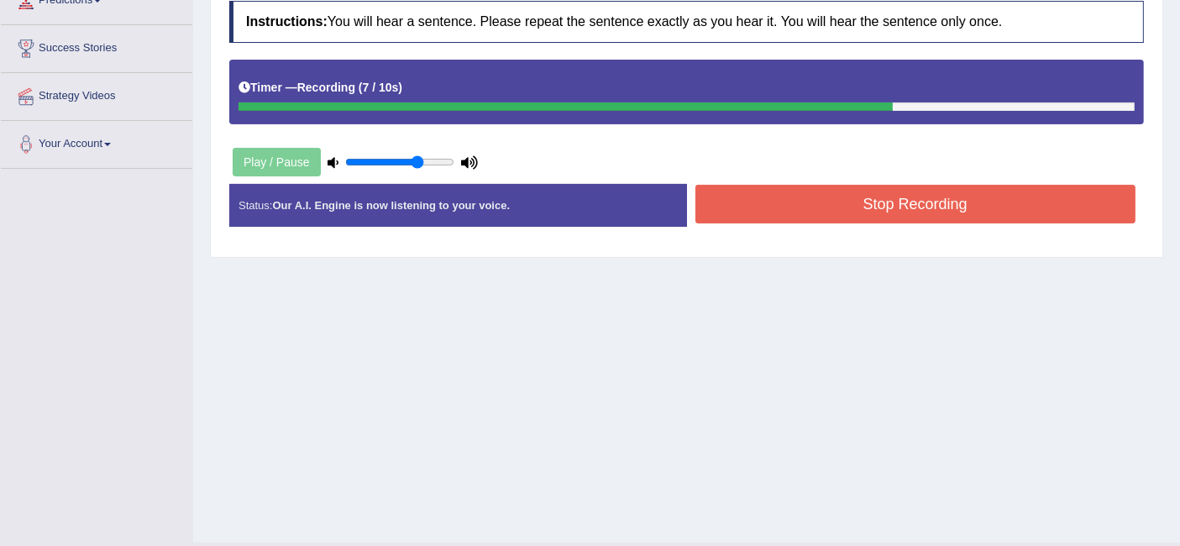
click at [874, 186] on button "Stop Recording" at bounding box center [915, 204] width 441 height 39
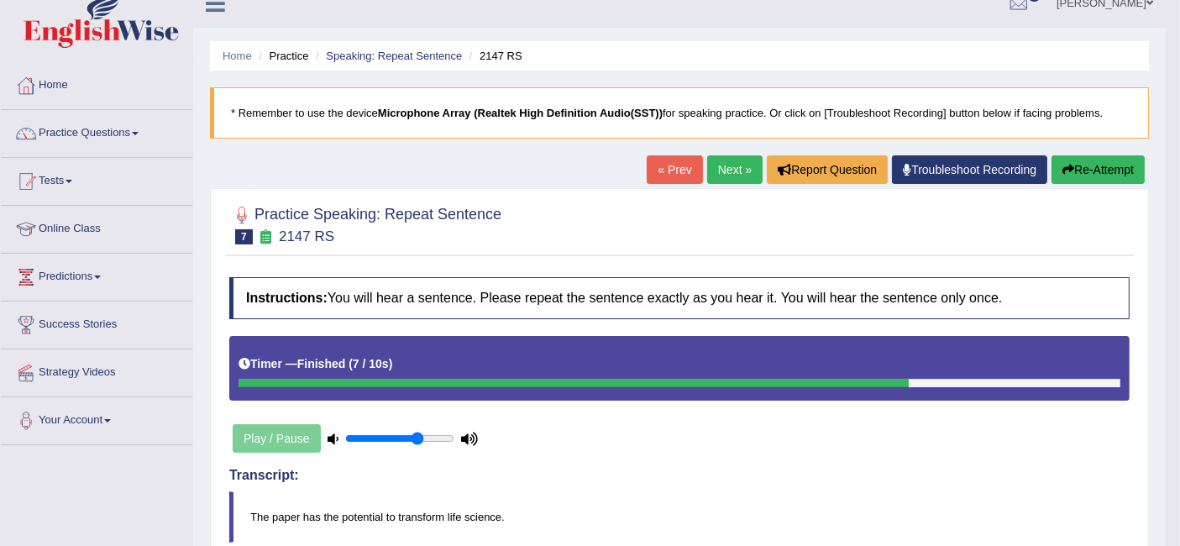
scroll to position [0, 0]
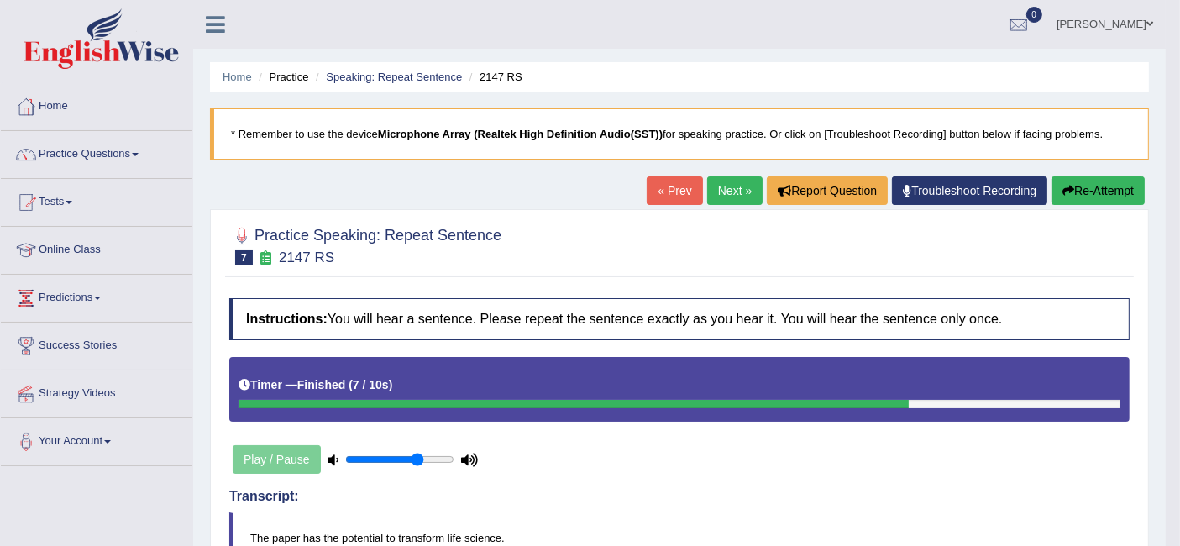
click at [712, 182] on link "Next »" at bounding box center [734, 190] width 55 height 29
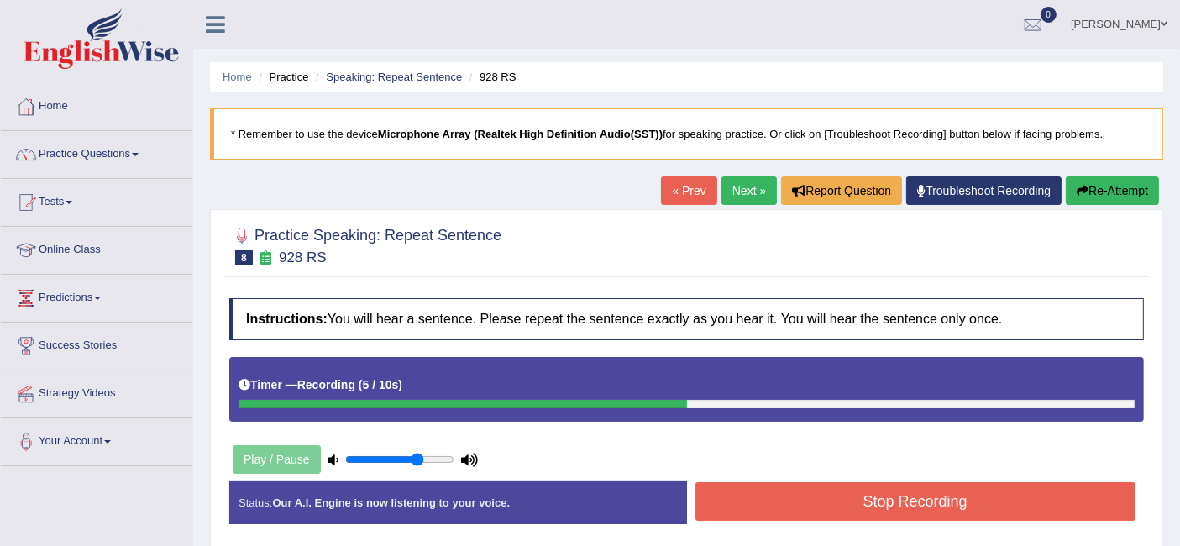
click at [835, 508] on button "Stop Recording" at bounding box center [915, 501] width 441 height 39
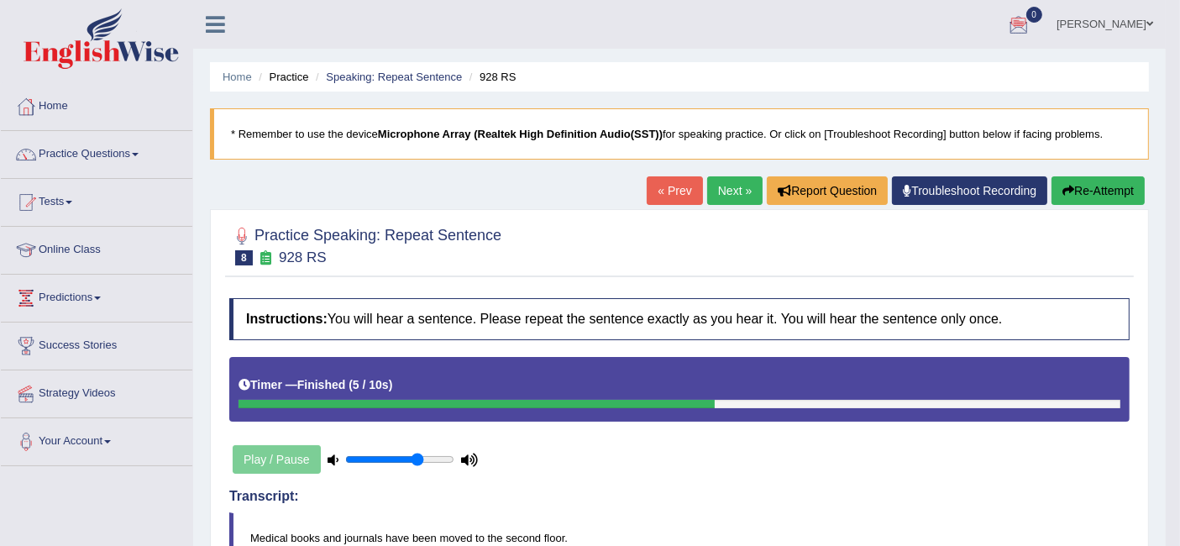
click at [730, 195] on link "Next »" at bounding box center [734, 190] width 55 height 29
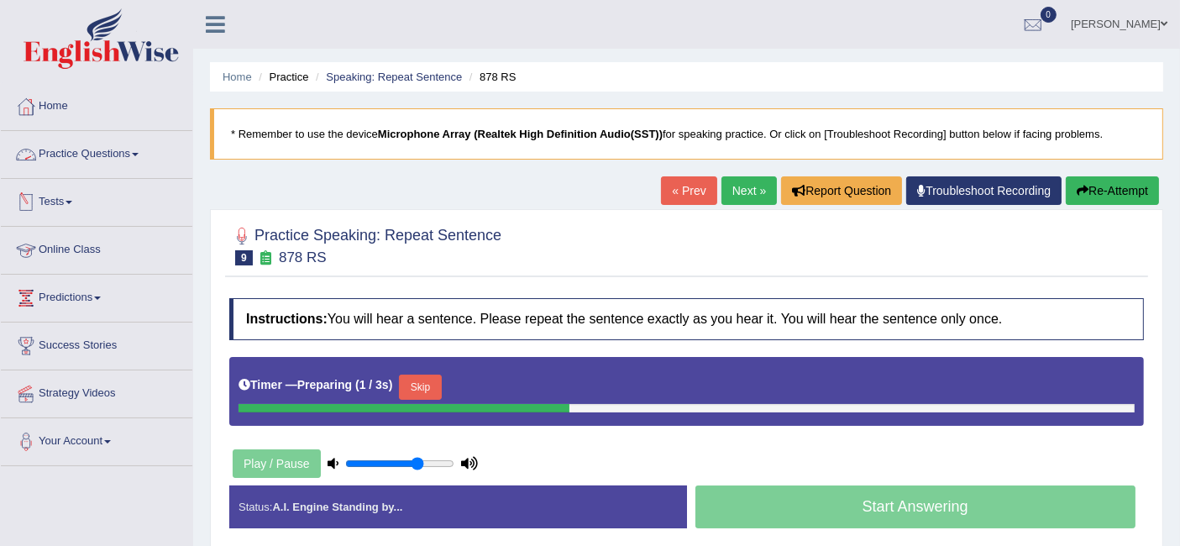
click at [97, 153] on link "Practice Questions" at bounding box center [96, 152] width 191 height 42
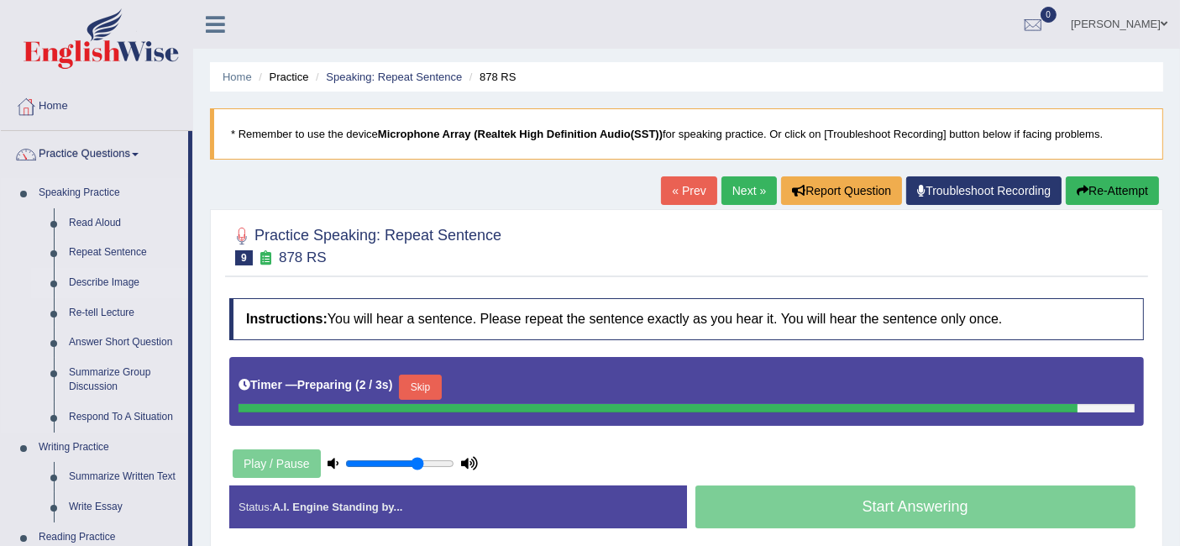
click at [102, 283] on link "Describe Image" at bounding box center [124, 283] width 127 height 30
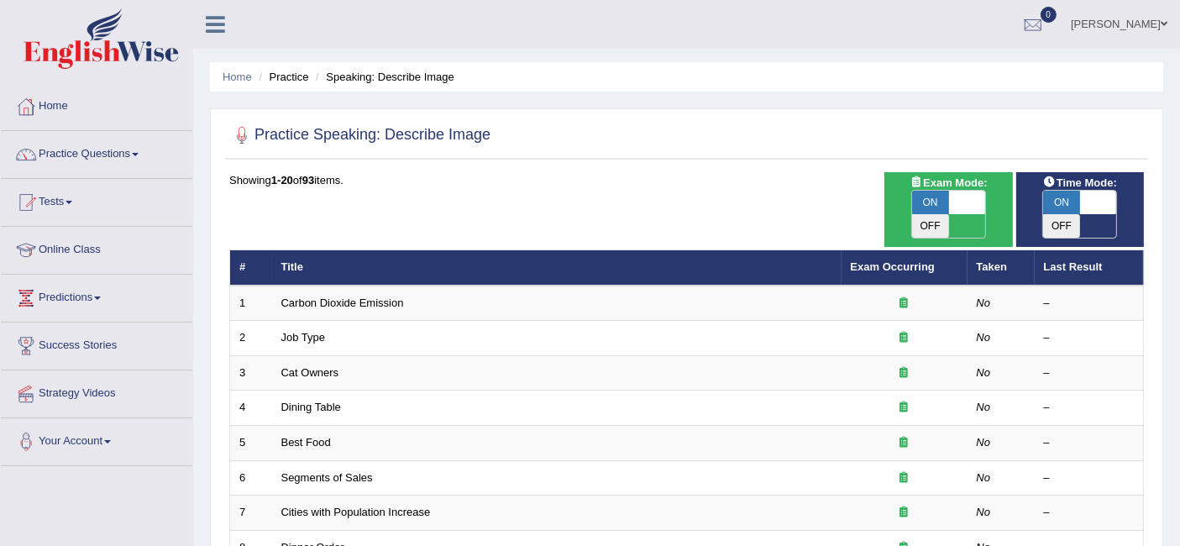
click at [57, 102] on link "Home" at bounding box center [96, 104] width 191 height 42
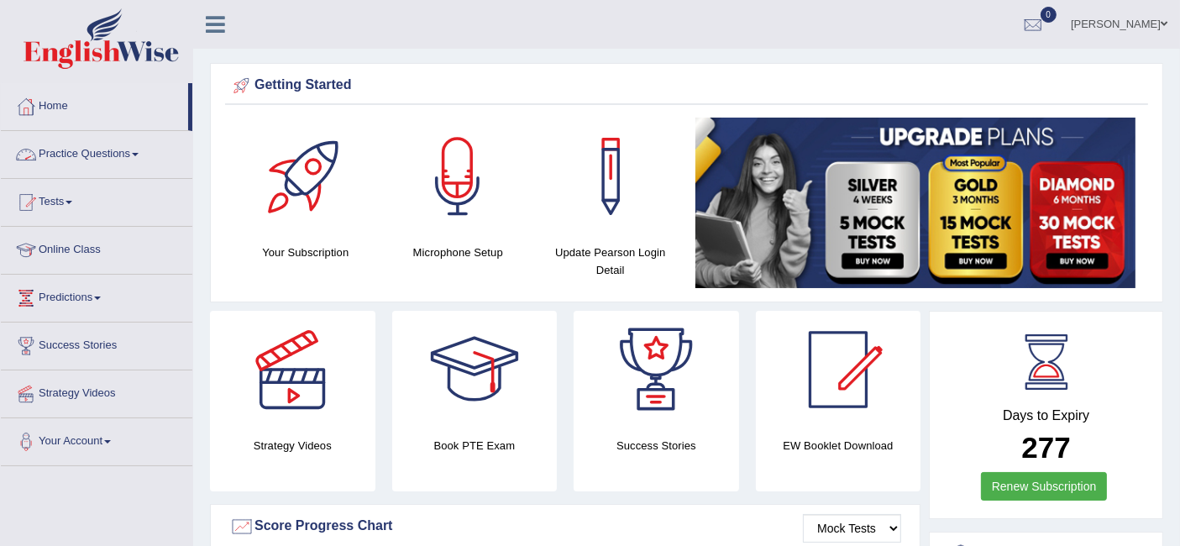
drag, startPoint x: 105, startPoint y: 147, endPoint x: 102, endPoint y: 170, distance: 22.8
click at [104, 148] on link "Practice Questions" at bounding box center [96, 152] width 191 height 42
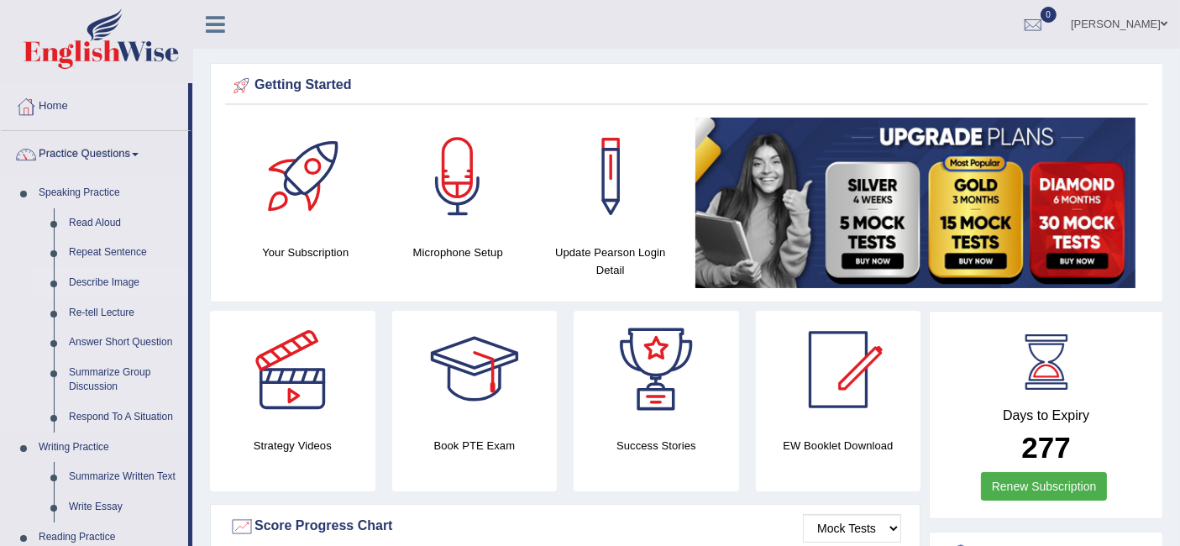
click at [111, 275] on link "Describe Image" at bounding box center [124, 283] width 127 height 30
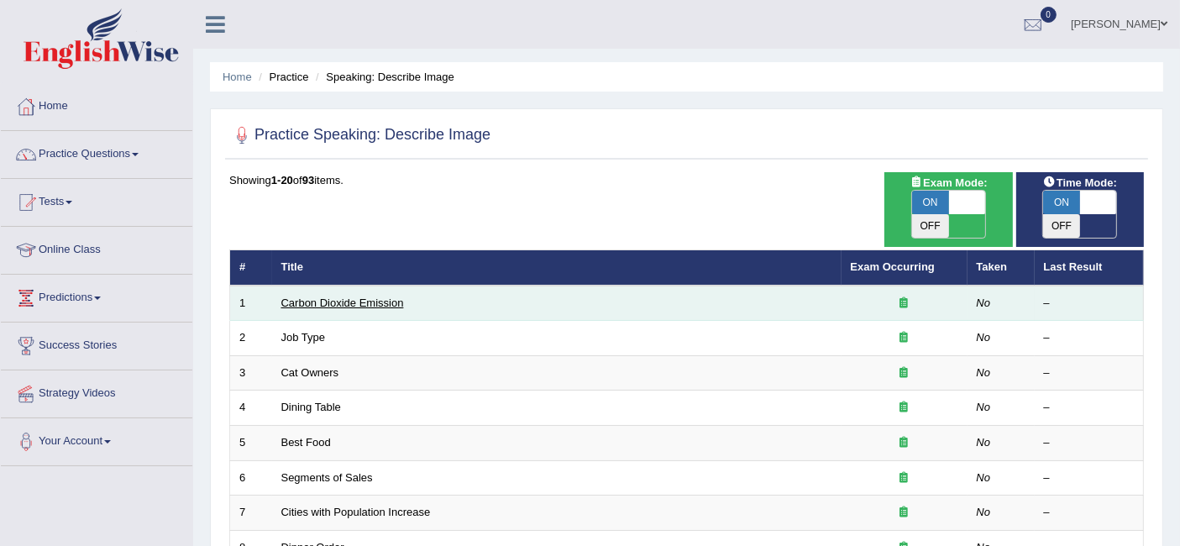
click at [339, 296] on link "Carbon Dioxide Emission" at bounding box center [342, 302] width 123 height 13
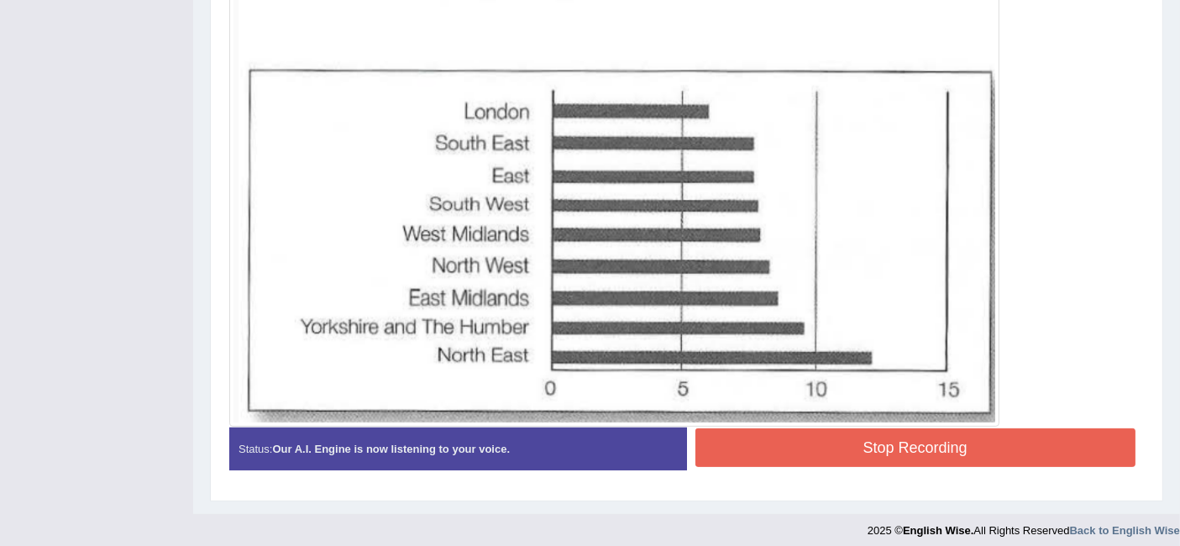
scroll to position [545, 0]
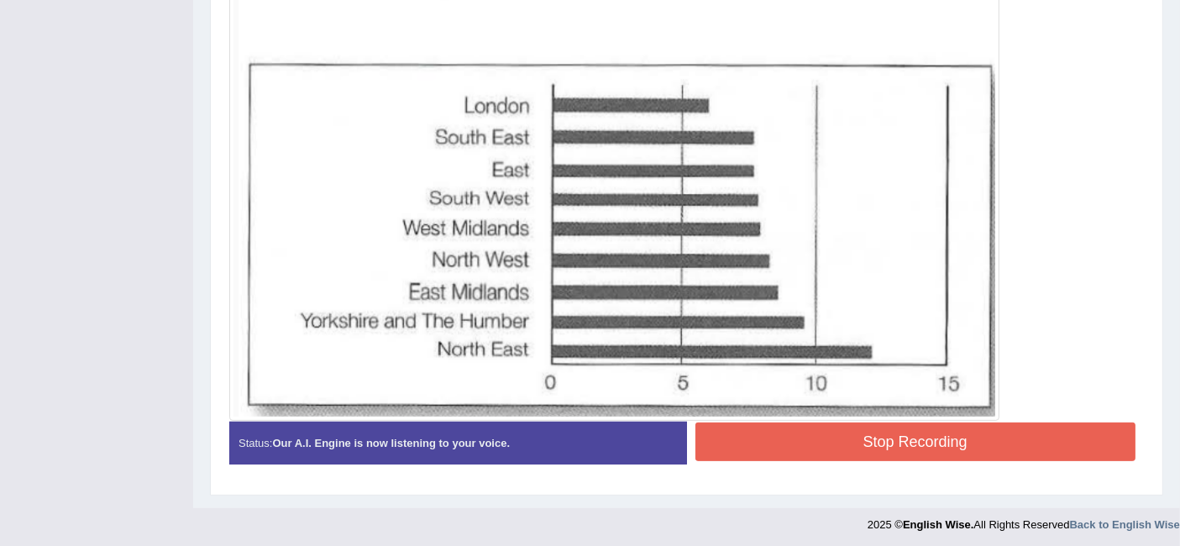
click at [827, 440] on button "Stop Recording" at bounding box center [915, 441] width 441 height 39
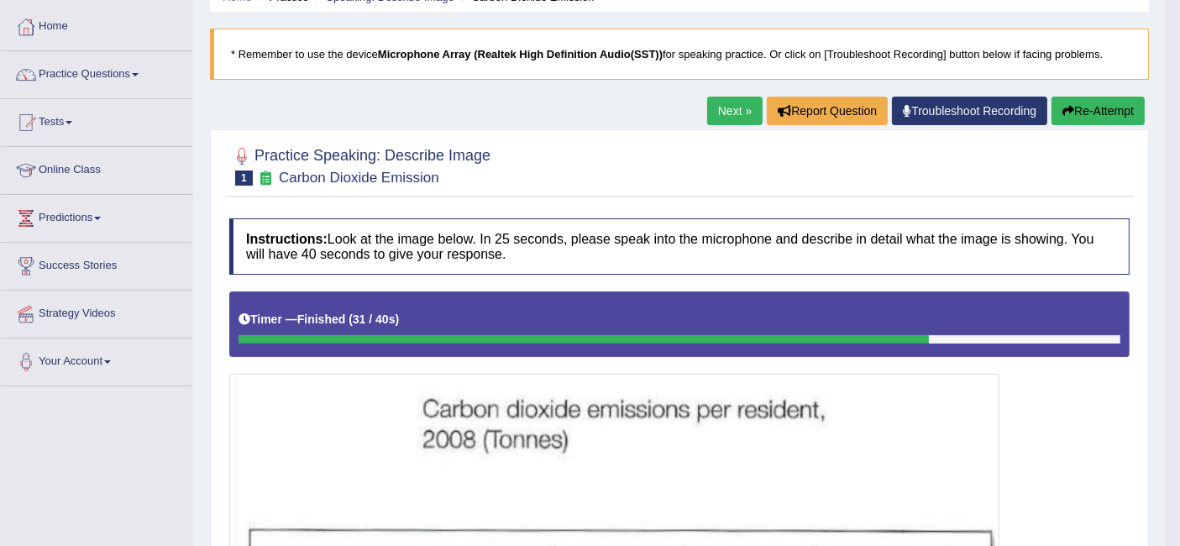
scroll to position [0, 0]
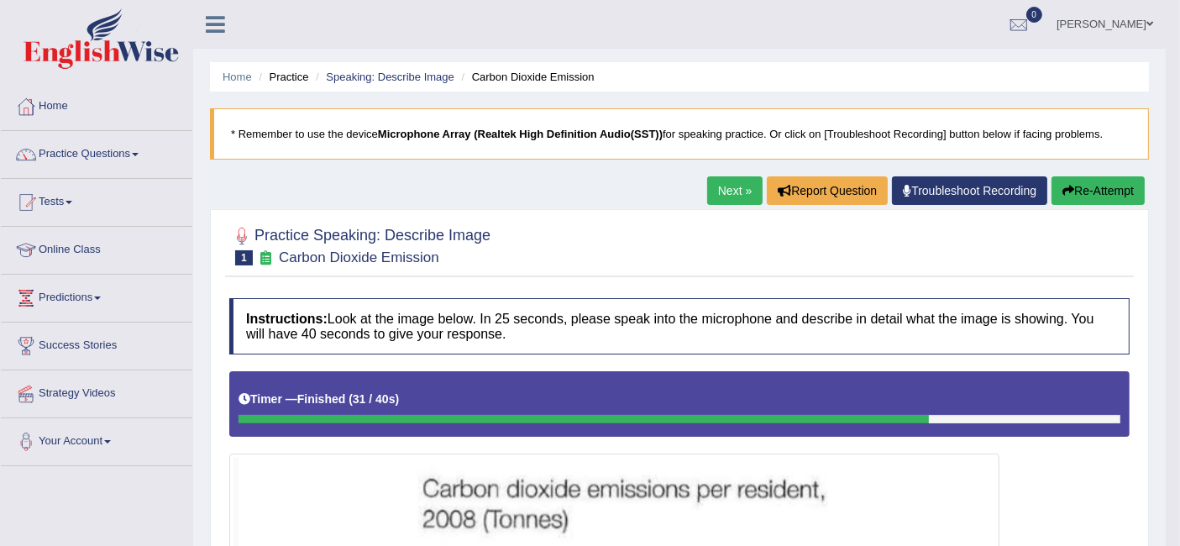
click at [720, 196] on link "Next »" at bounding box center [734, 190] width 55 height 29
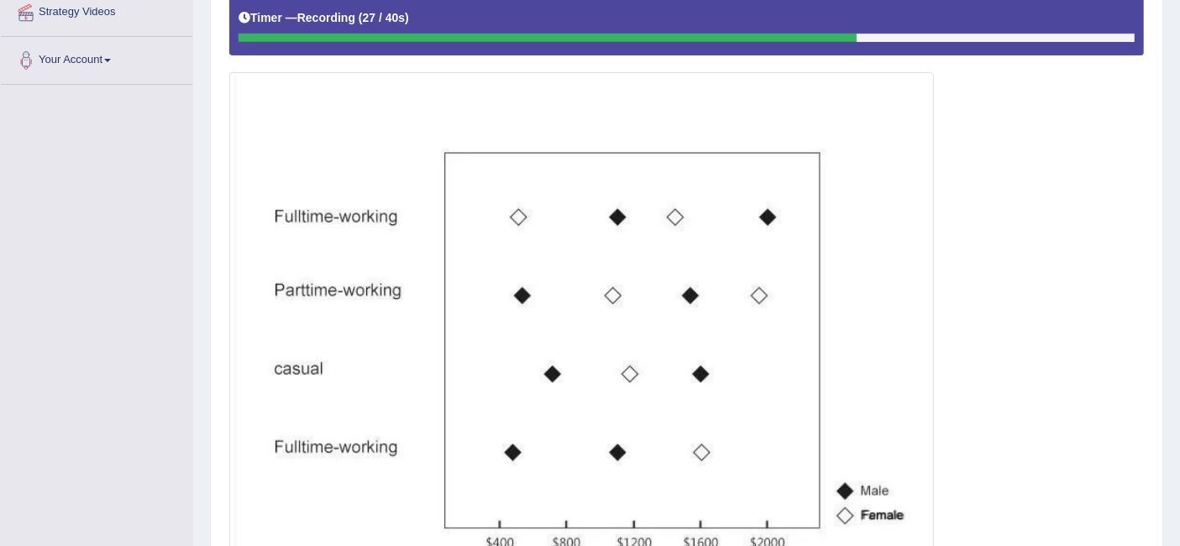
scroll to position [568, 0]
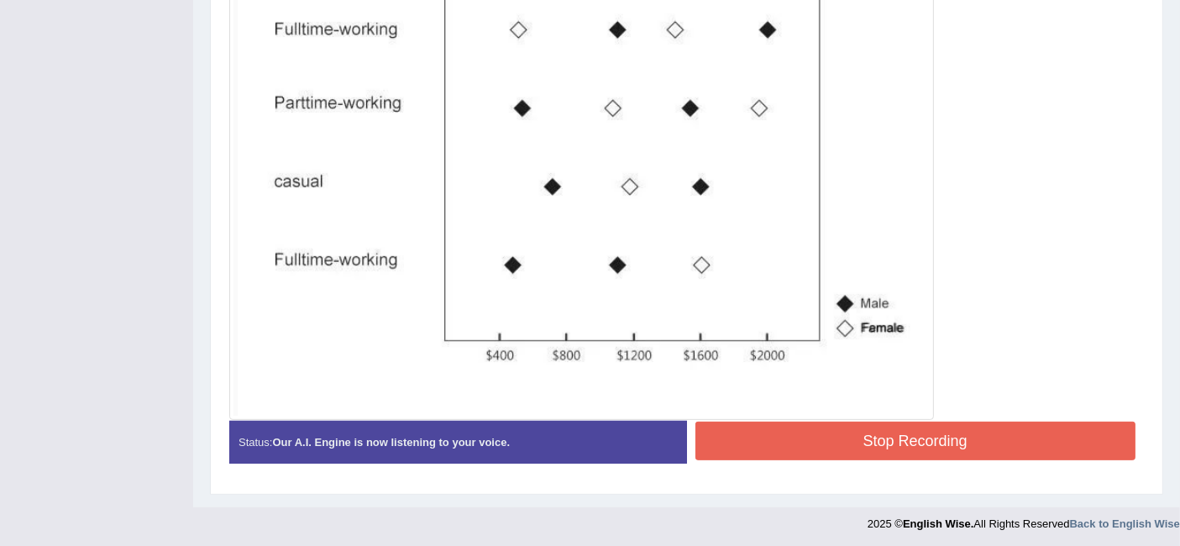
click at [866, 442] on button "Stop Recording" at bounding box center [915, 440] width 441 height 39
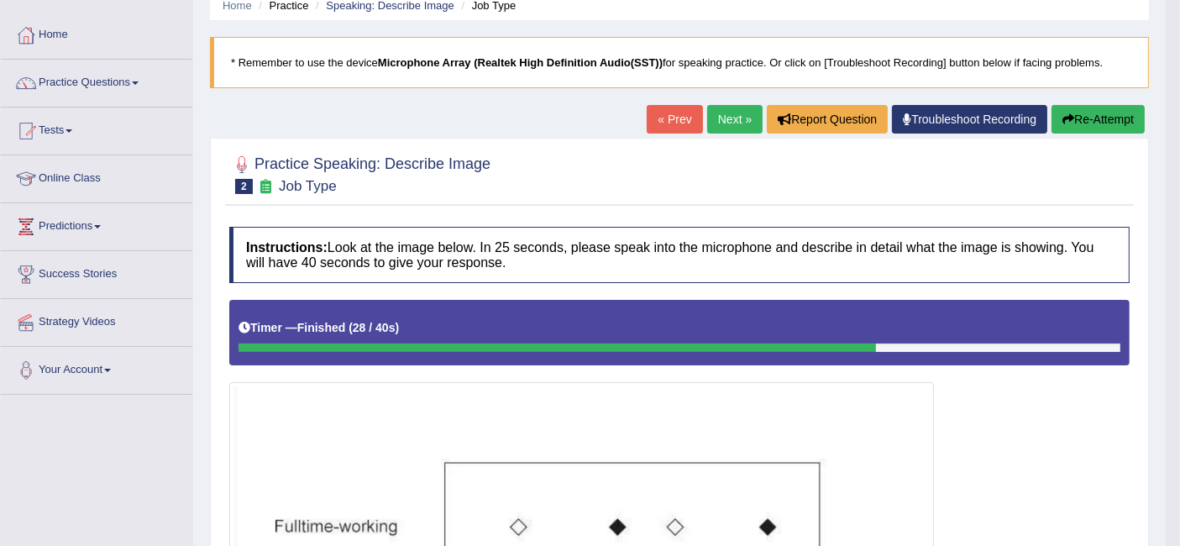
scroll to position [69, 0]
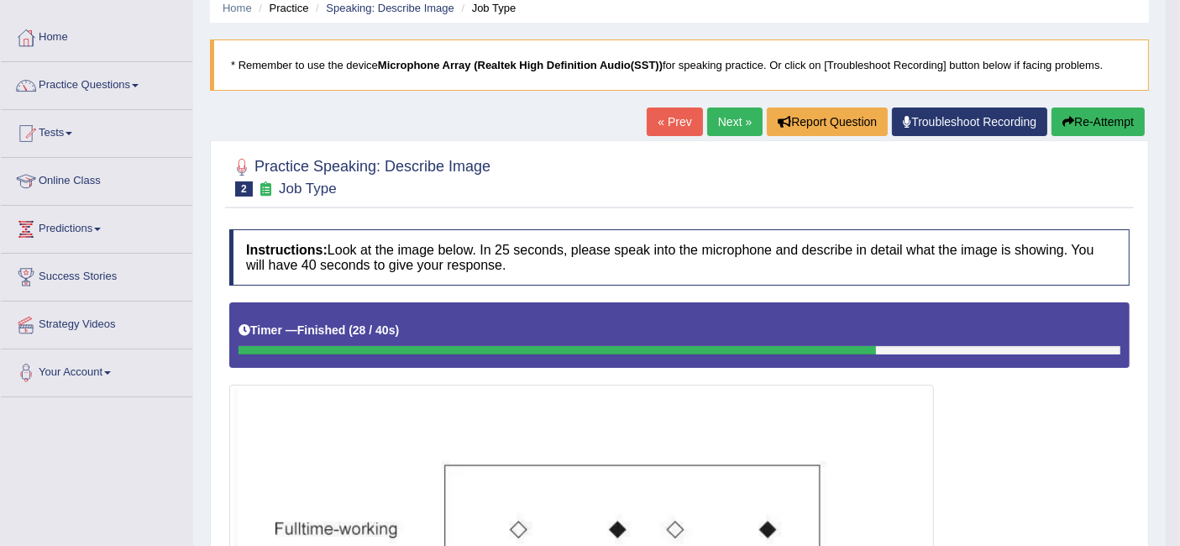
click at [722, 114] on link "Next »" at bounding box center [734, 121] width 55 height 29
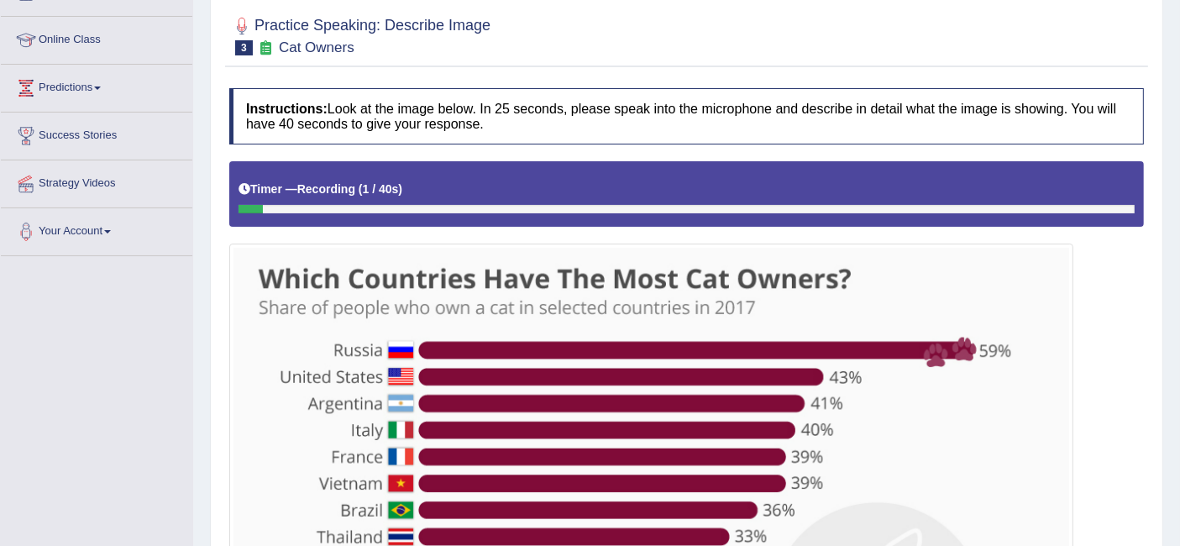
scroll to position [78, 0]
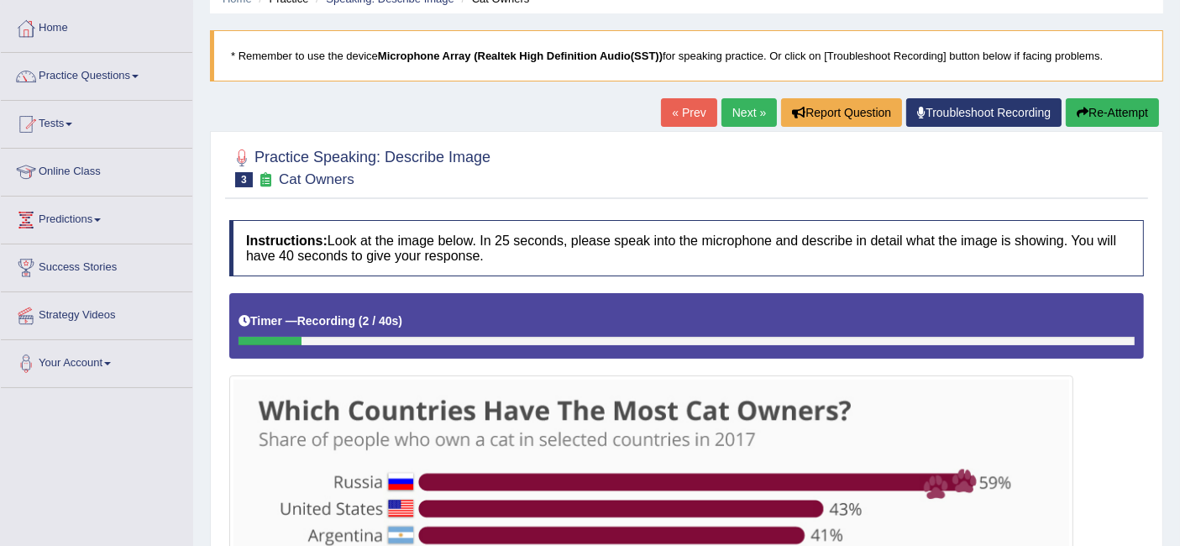
click at [1101, 113] on button "Re-Attempt" at bounding box center [1111, 112] width 93 height 29
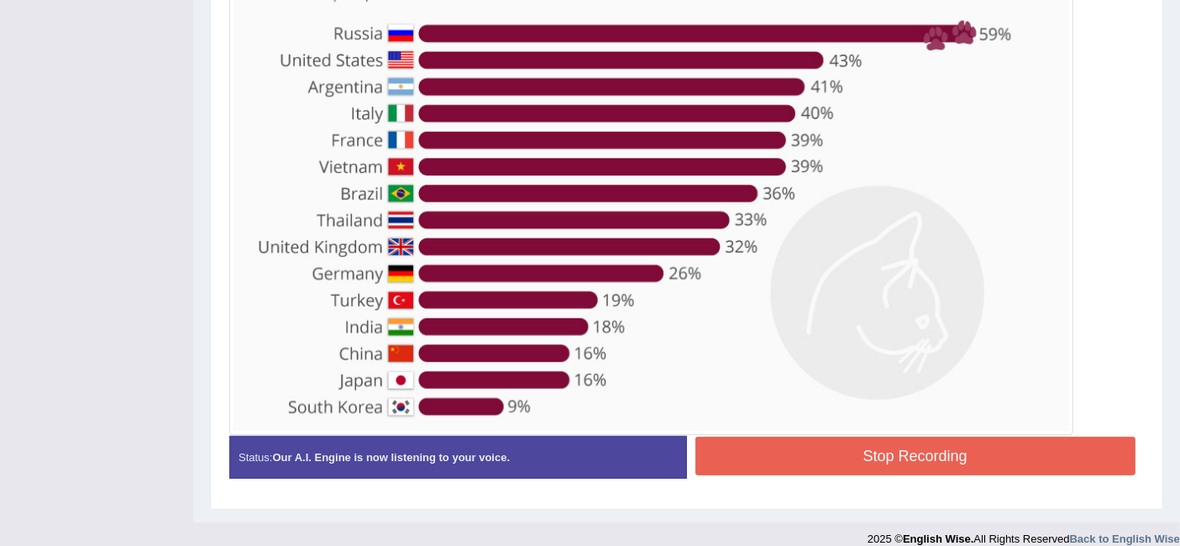
scroll to position [542, 0]
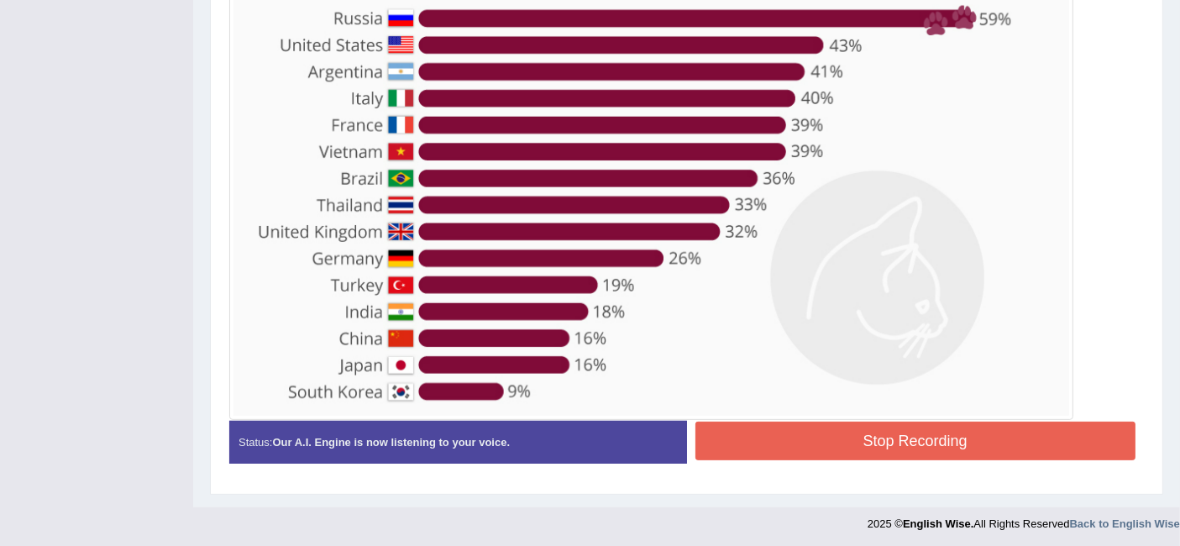
click at [829, 461] on div "Status: Our A.I. Engine is now listening to your voice. Start Answering Stop Re…" at bounding box center [686, 451] width 914 height 60
click at [822, 442] on button "Stop Recording" at bounding box center [915, 440] width 441 height 39
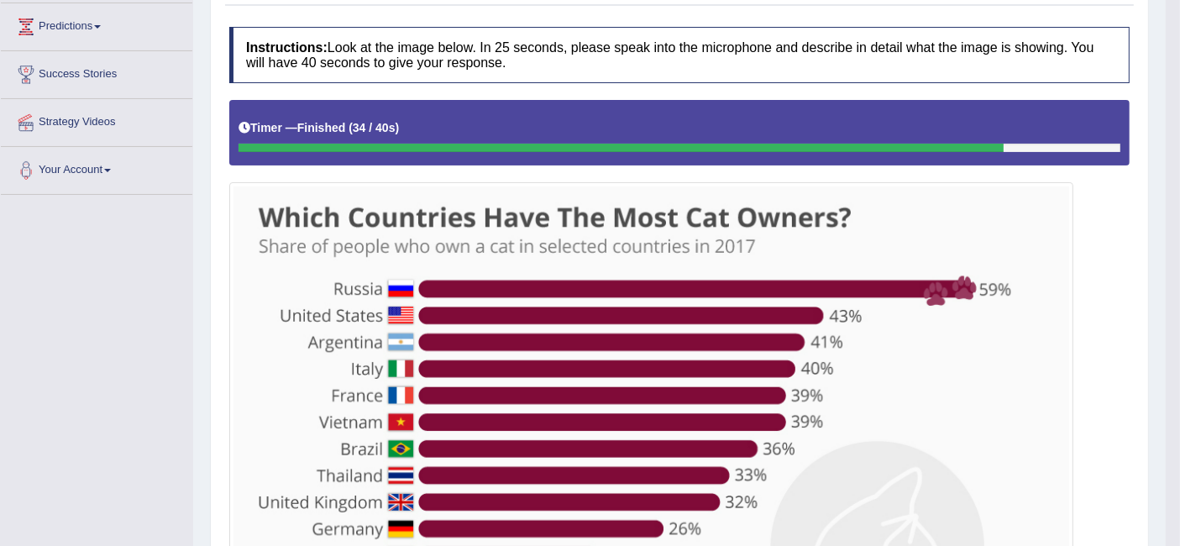
scroll to position [93, 0]
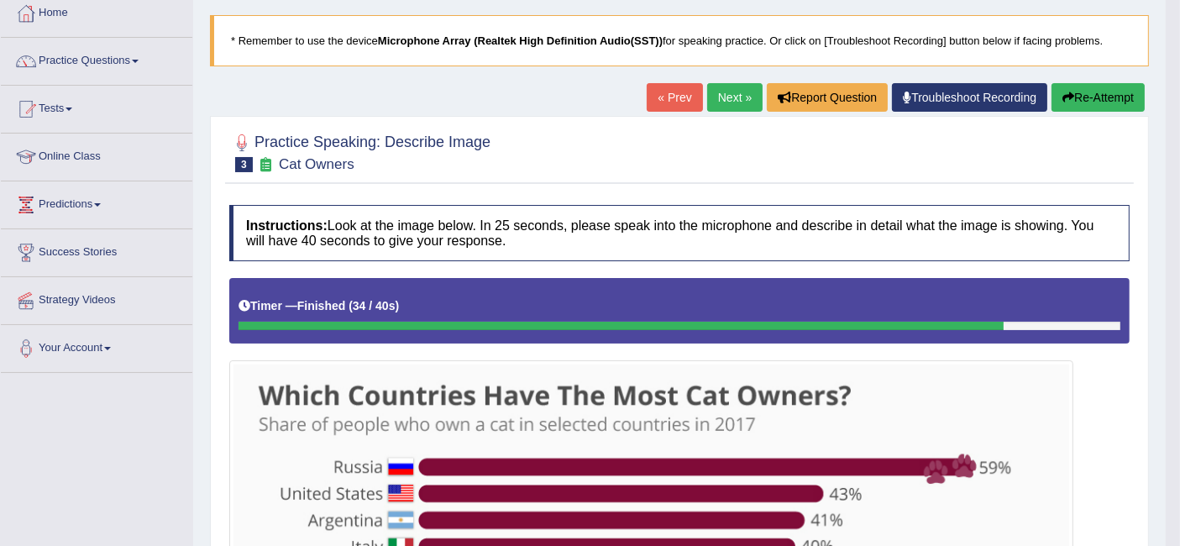
click at [717, 99] on link "Next »" at bounding box center [734, 97] width 55 height 29
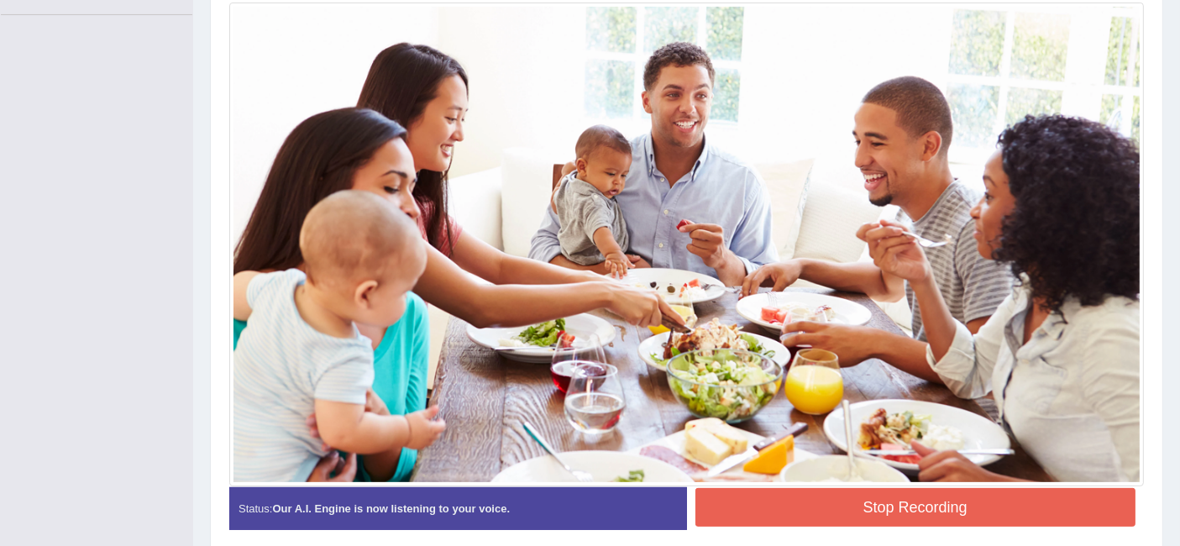
scroll to position [517, 0]
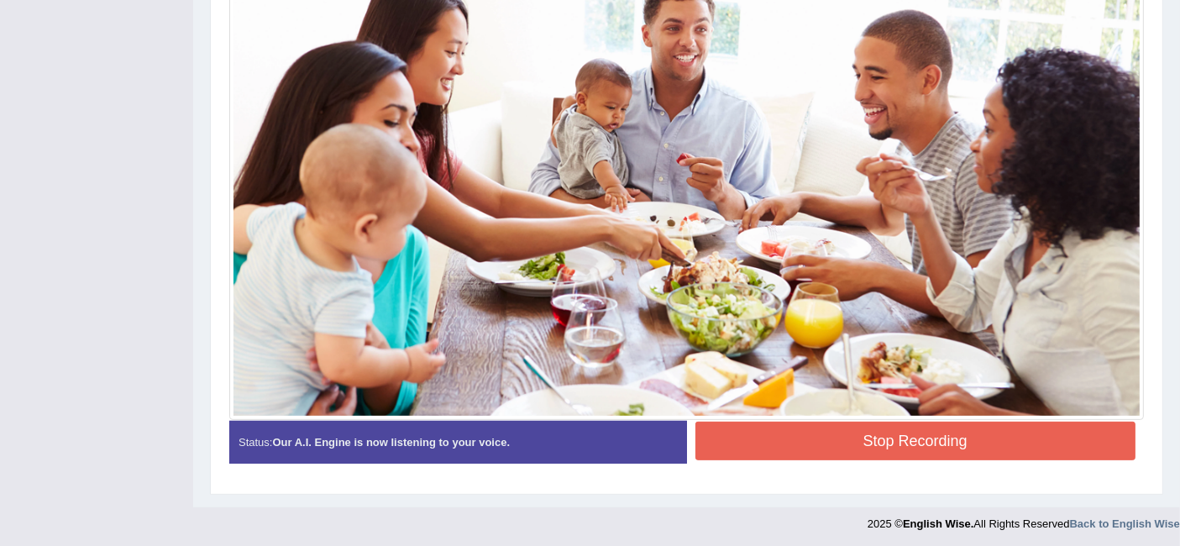
click at [924, 446] on button "Stop Recording" at bounding box center [915, 440] width 441 height 39
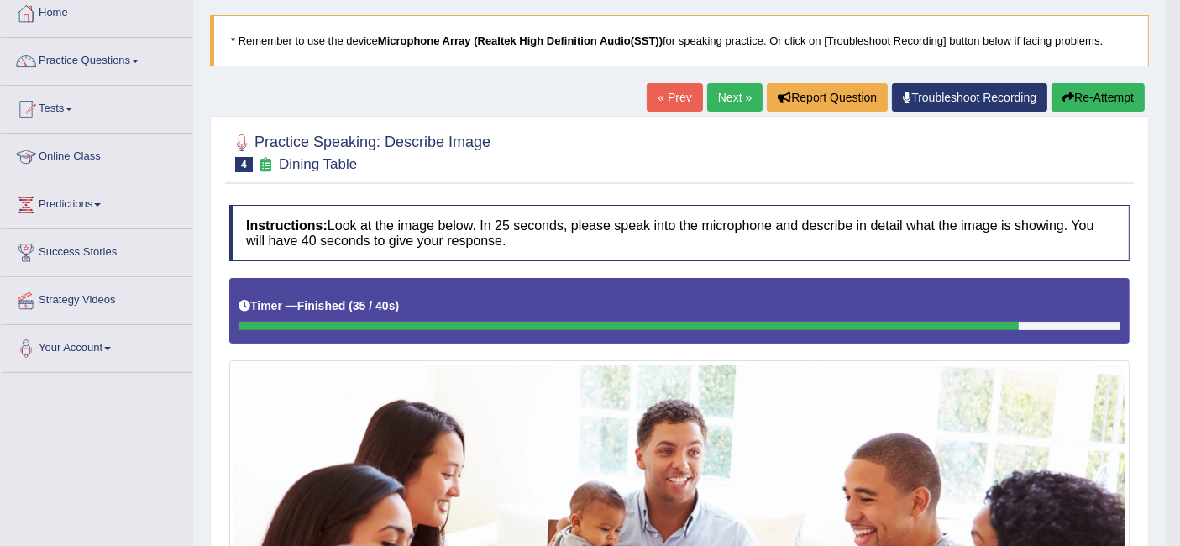
scroll to position [0, 0]
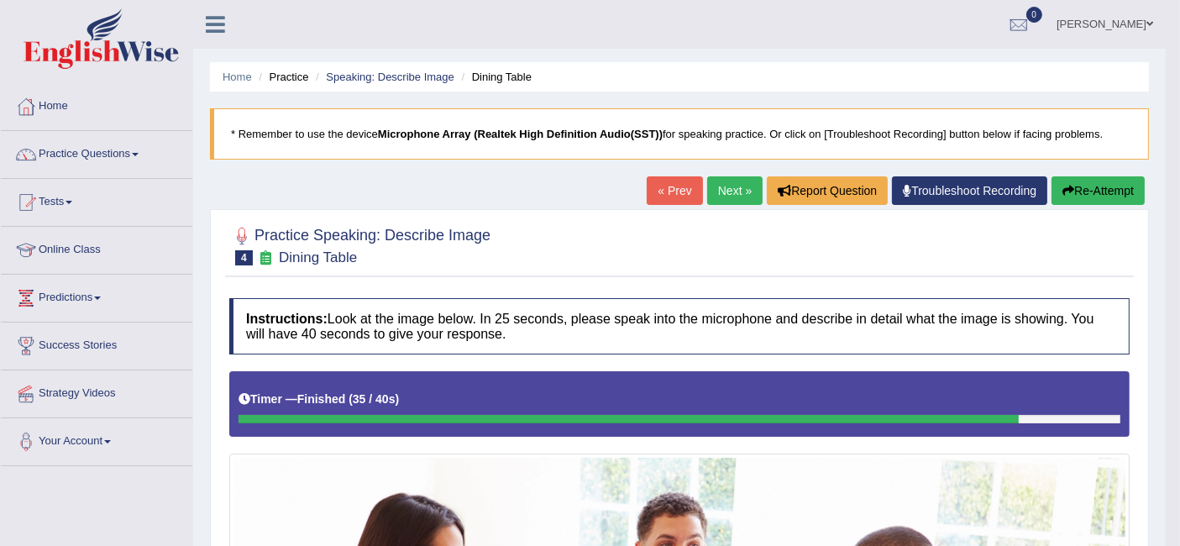
click at [718, 193] on link "Next »" at bounding box center [734, 190] width 55 height 29
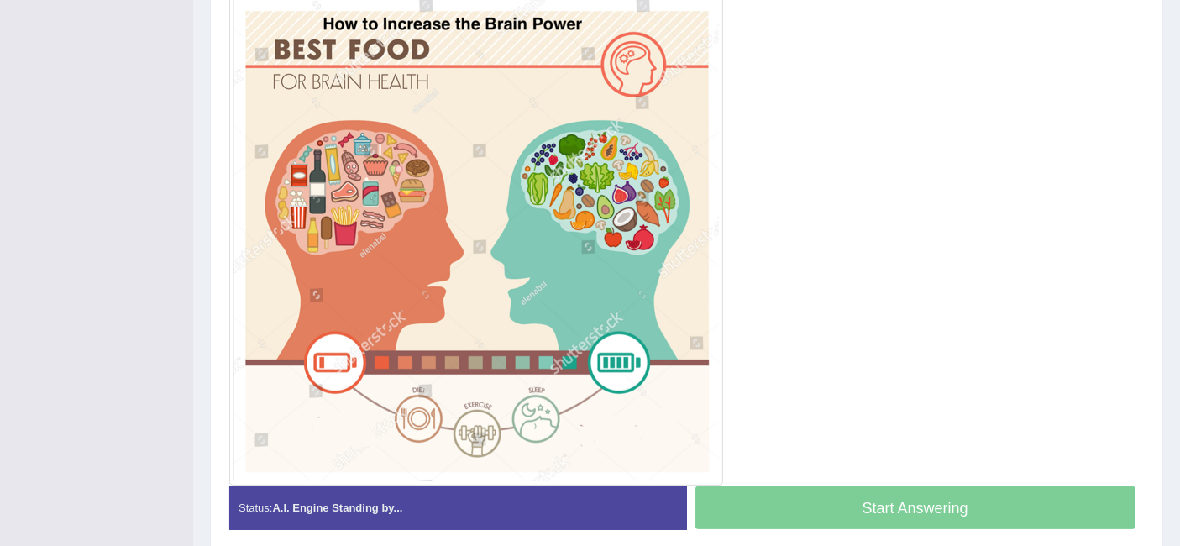
scroll to position [373, 0]
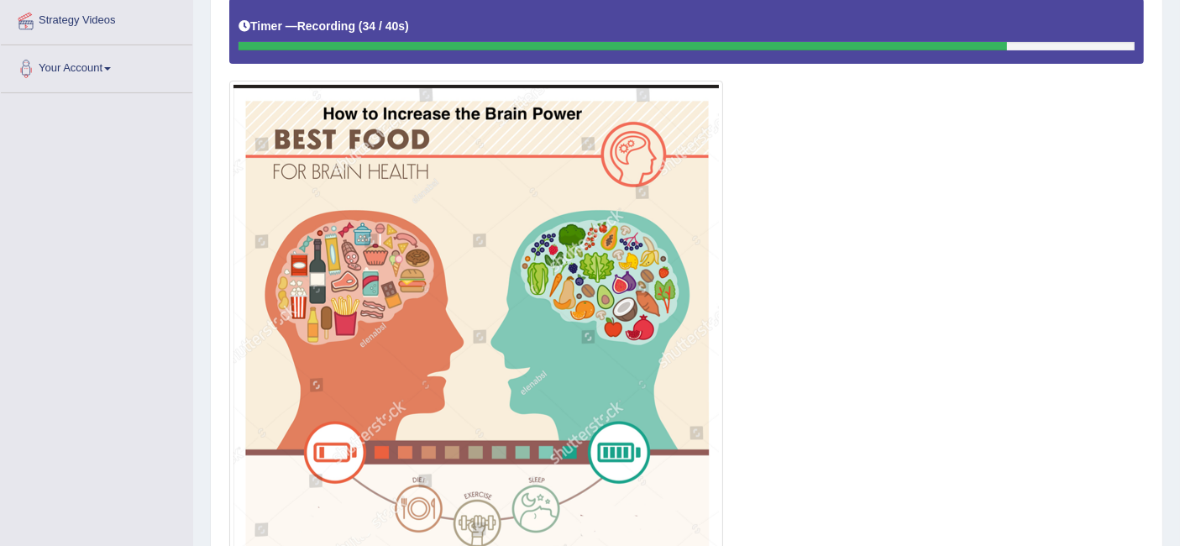
click at [435, 374] on img at bounding box center [475, 328] width 485 height 486
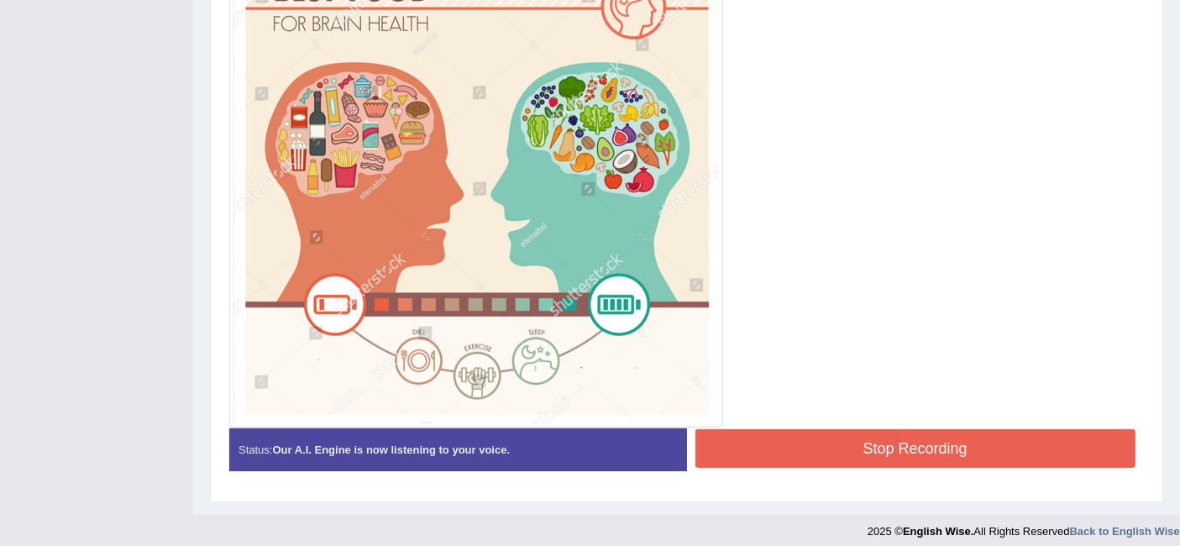
scroll to position [527, 0]
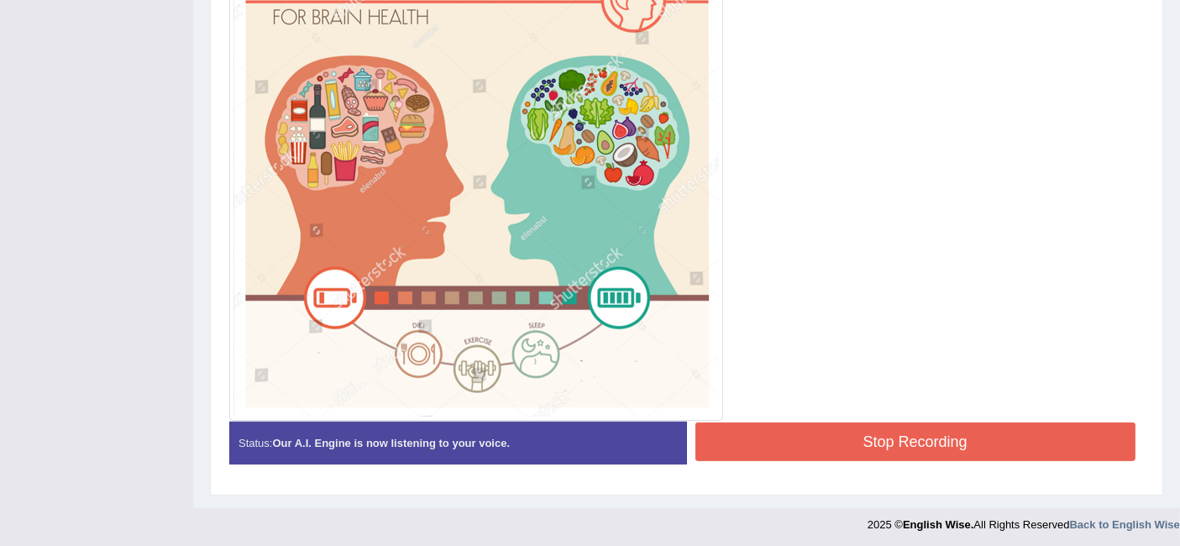
click at [1027, 443] on button "Stop Recording" at bounding box center [915, 441] width 441 height 39
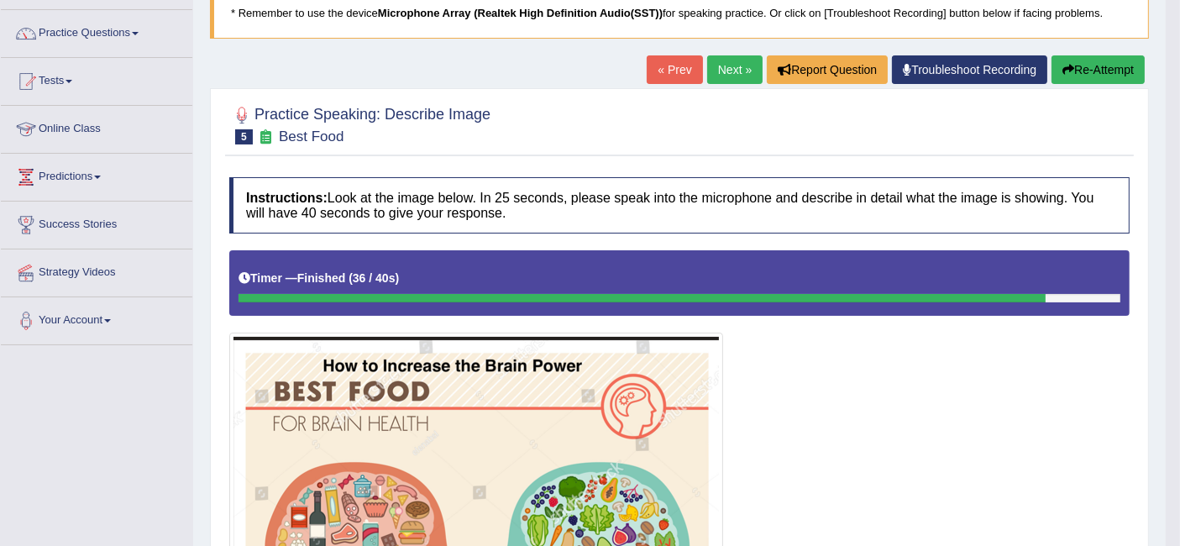
scroll to position [0, 0]
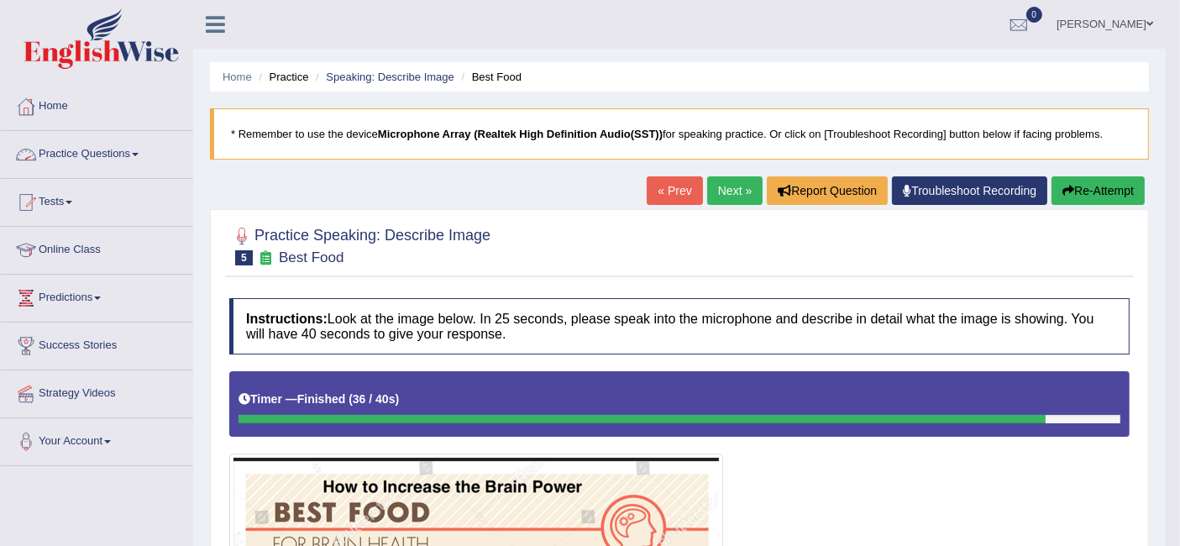
click at [92, 149] on link "Practice Questions" at bounding box center [96, 152] width 191 height 42
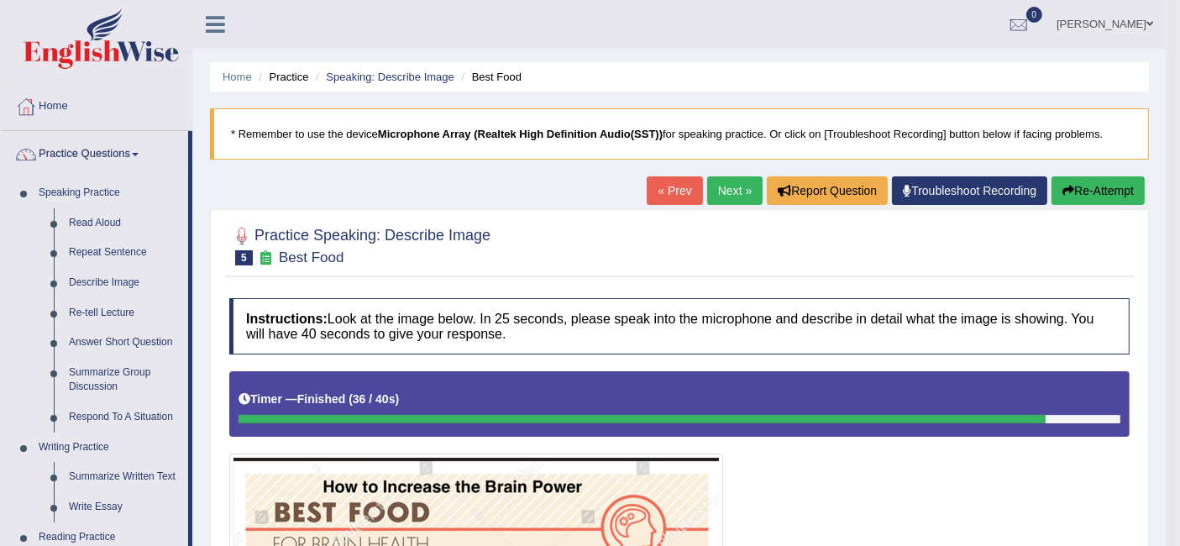
click at [731, 179] on link "Next »" at bounding box center [734, 190] width 55 height 29
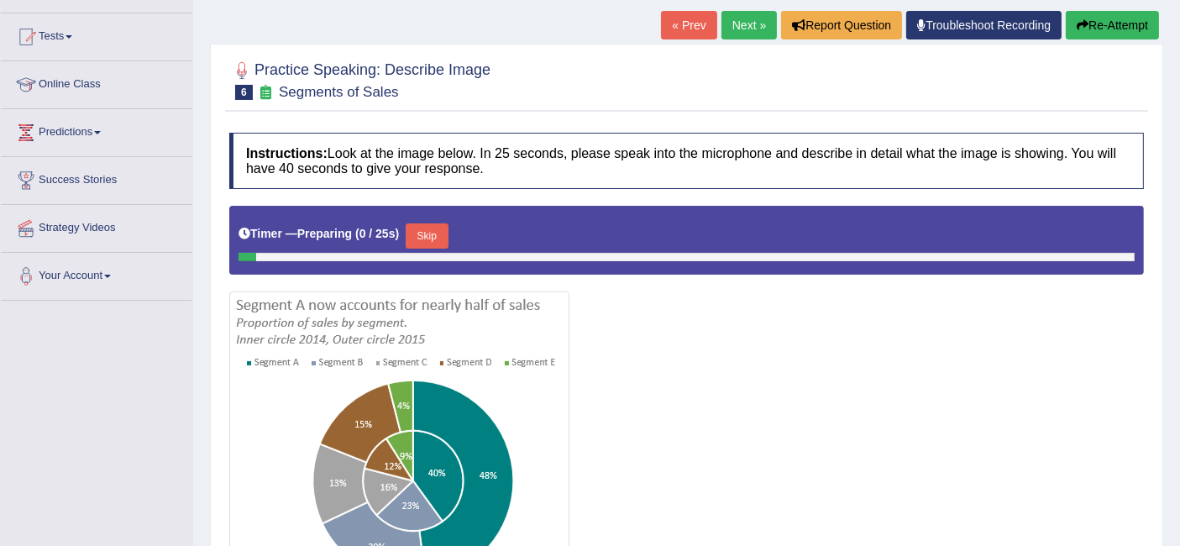
scroll to position [280, 0]
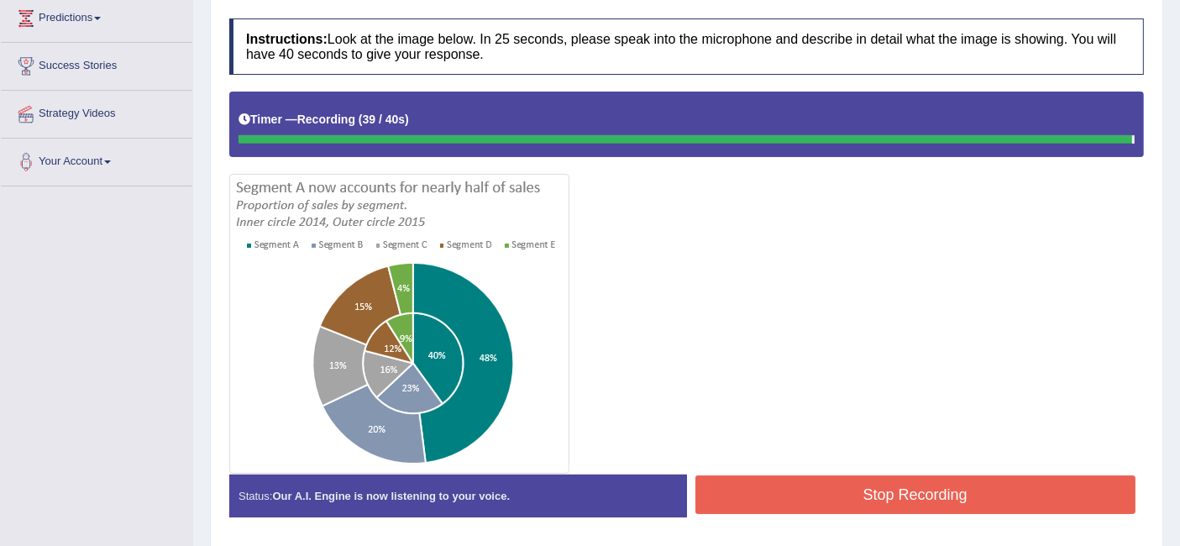
click at [844, 514] on div "Instructions: Look at the image below. In 25 seconds, please speak into the mic…" at bounding box center [686, 274] width 923 height 529
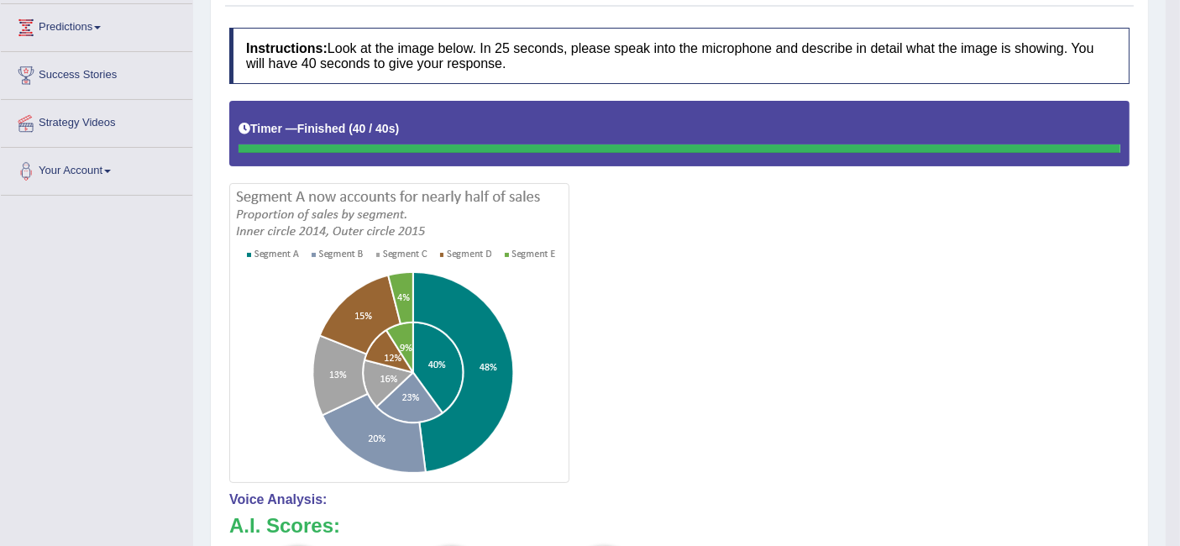
scroll to position [93, 0]
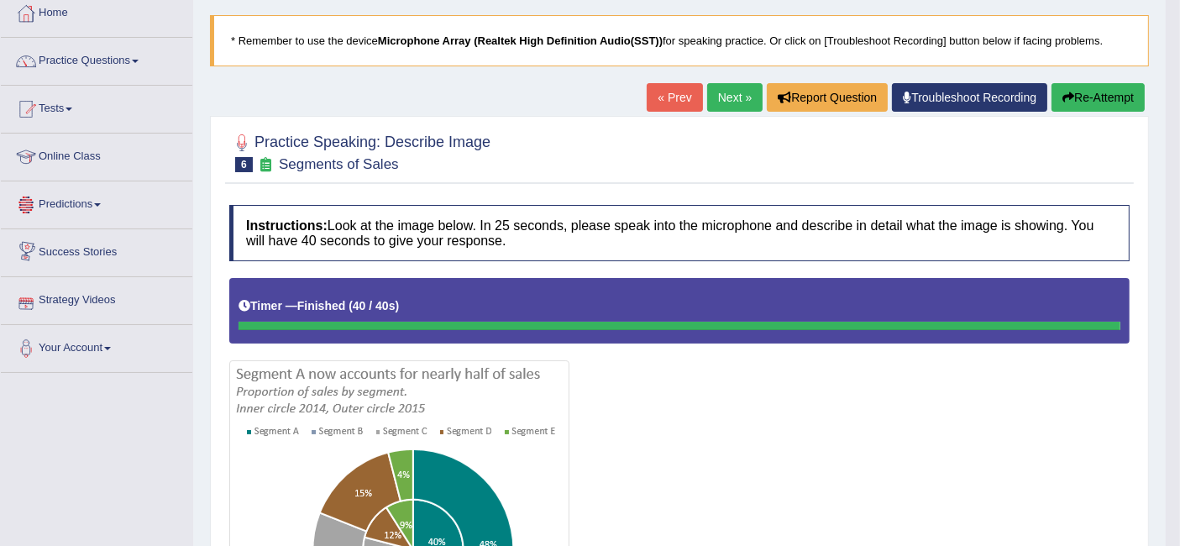
click at [718, 99] on link "Next »" at bounding box center [734, 97] width 55 height 29
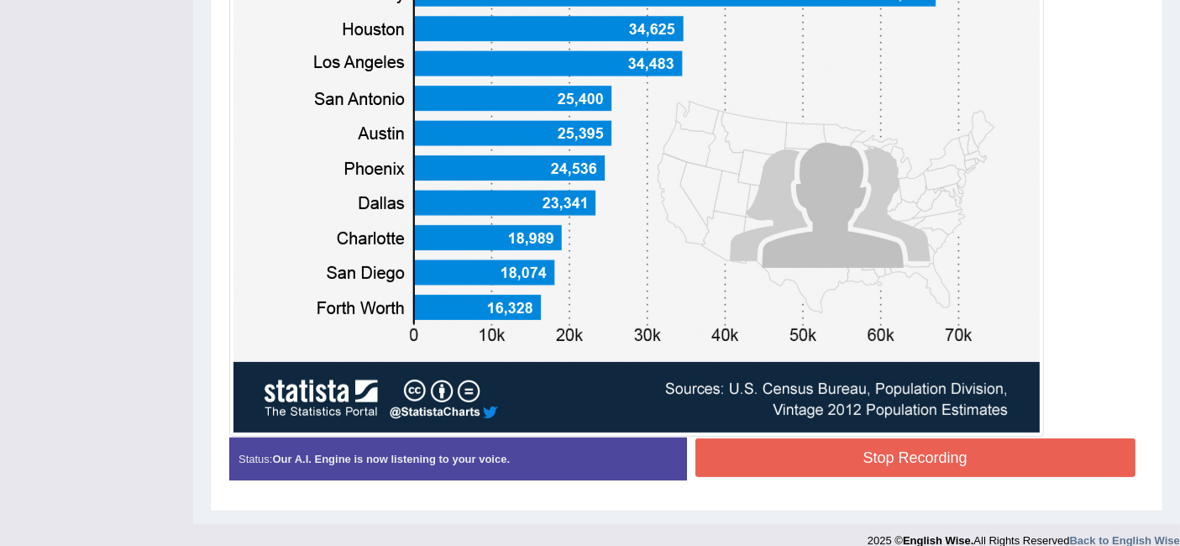
scroll to position [616, 0]
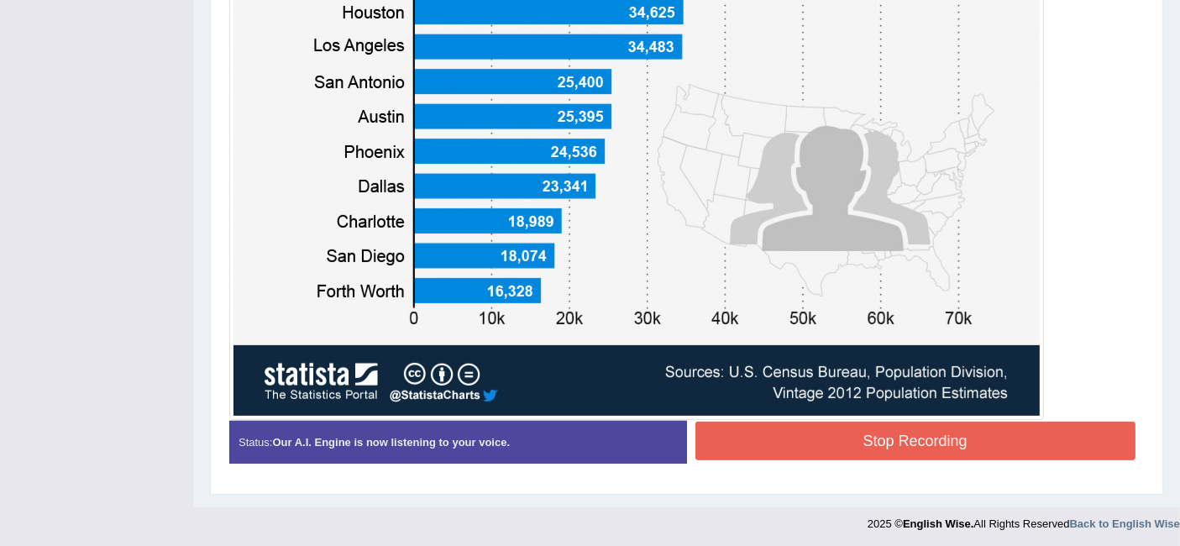
click at [856, 432] on button "Stop Recording" at bounding box center [915, 440] width 441 height 39
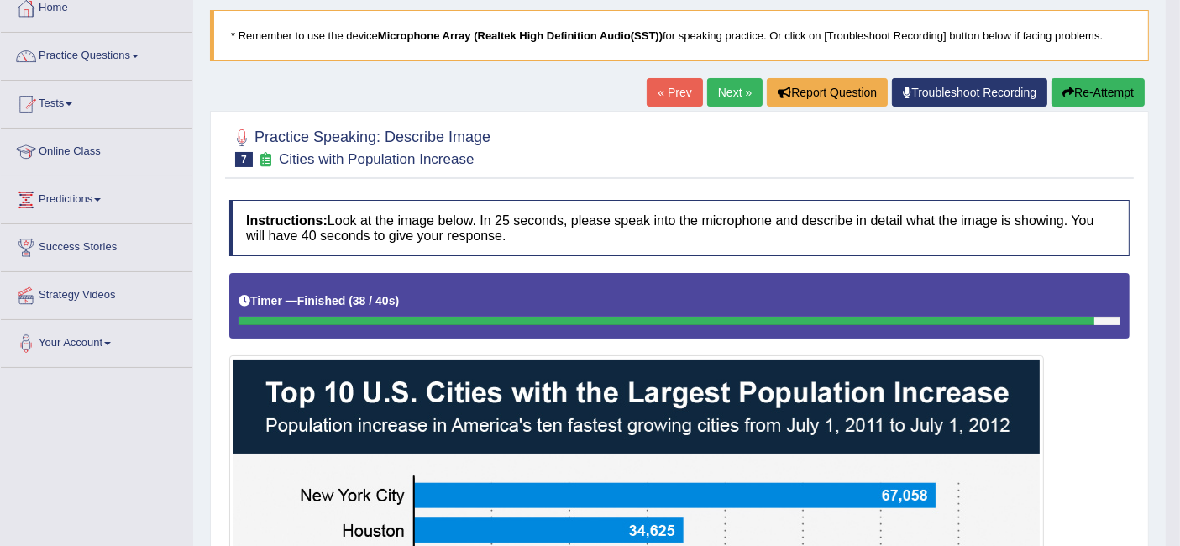
scroll to position [62, 0]
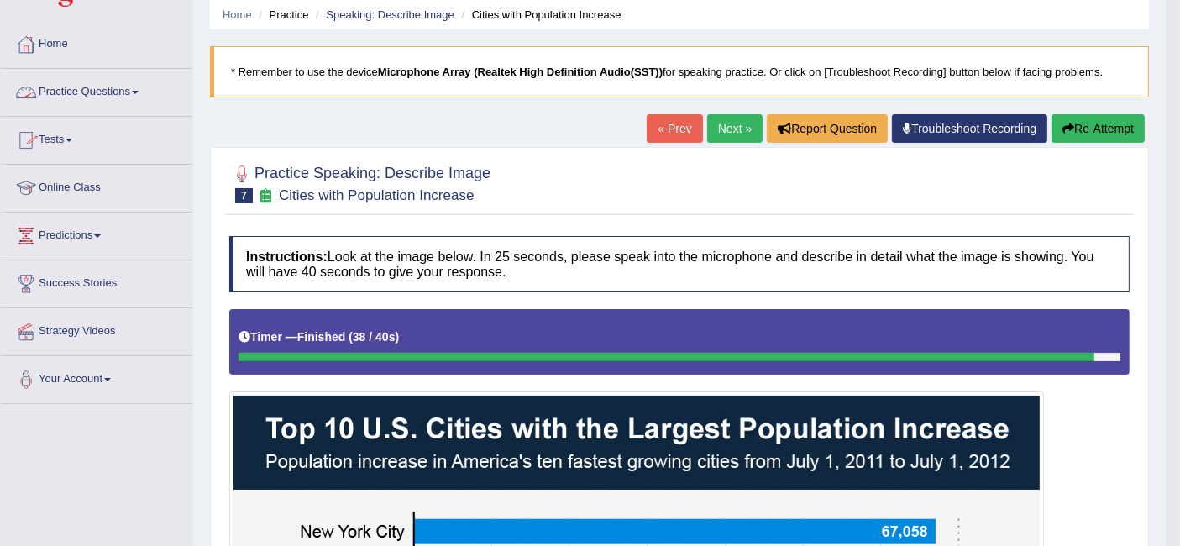
click at [139, 91] on span at bounding box center [135, 92] width 7 height 3
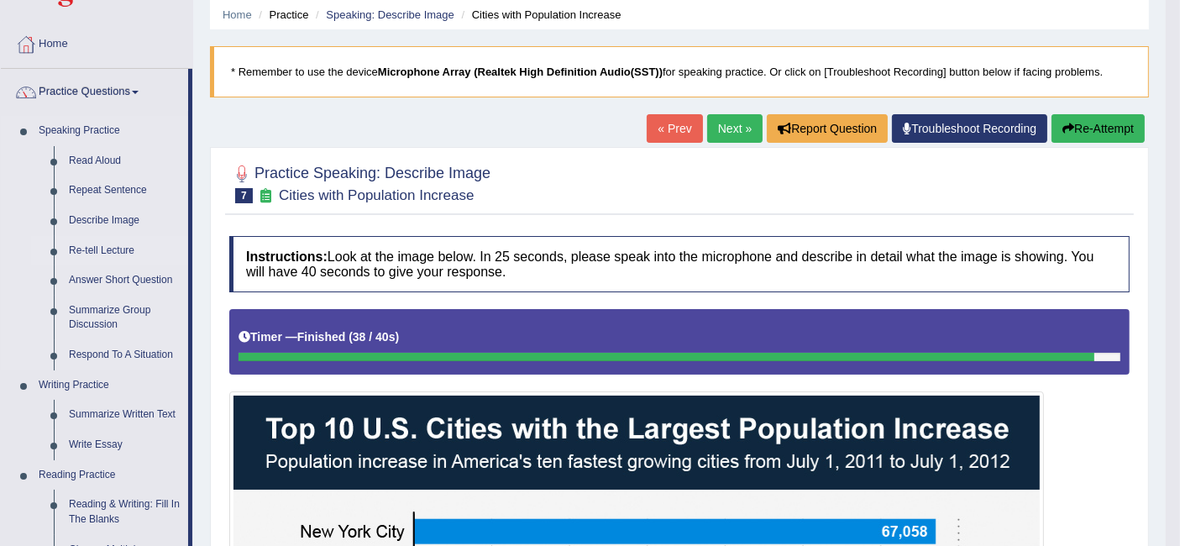
click at [86, 247] on link "Re-tell Lecture" at bounding box center [124, 251] width 127 height 30
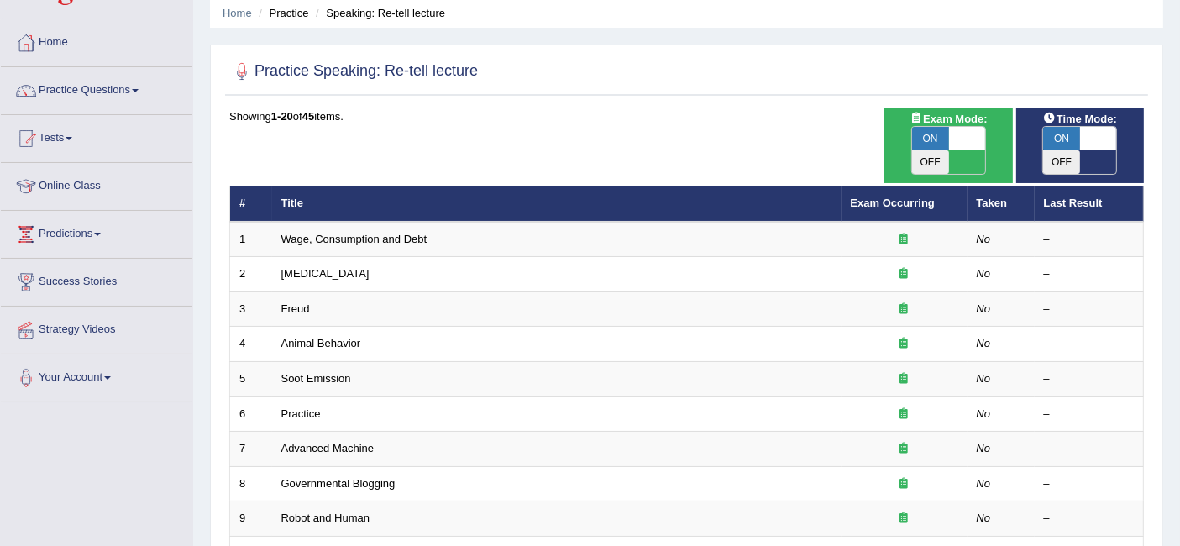
scroll to position [93, 0]
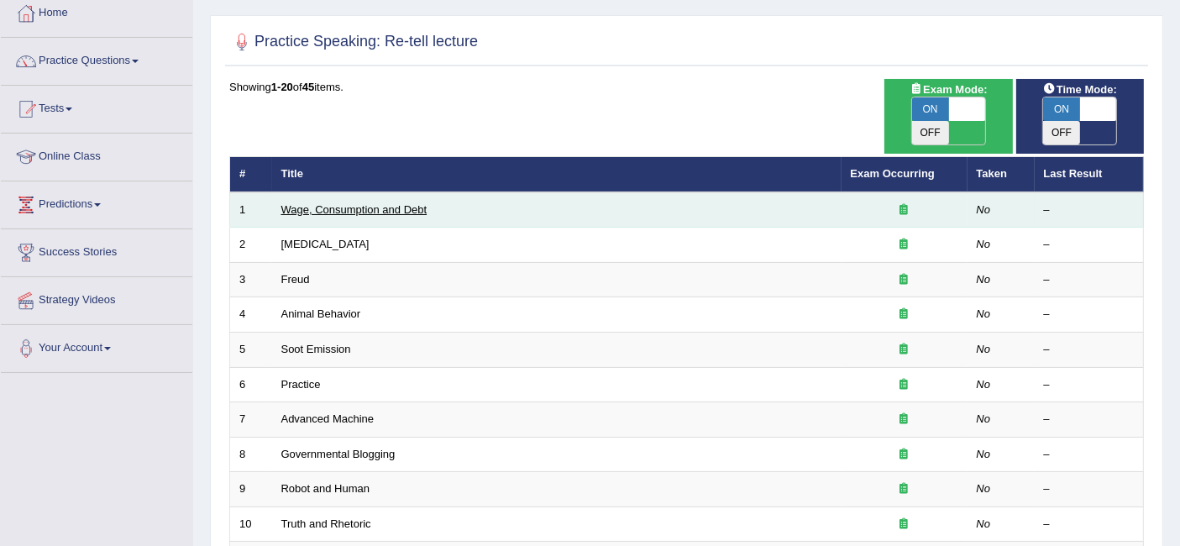
click at [372, 203] on link "Wage, Consumption and Debt" at bounding box center [354, 209] width 146 height 13
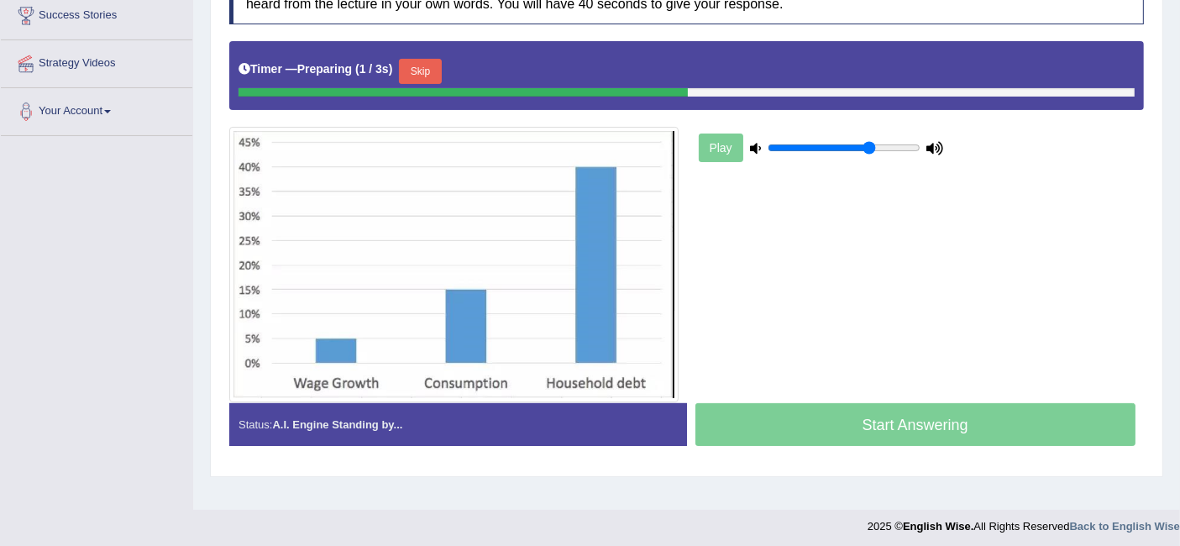
scroll to position [335, 0]
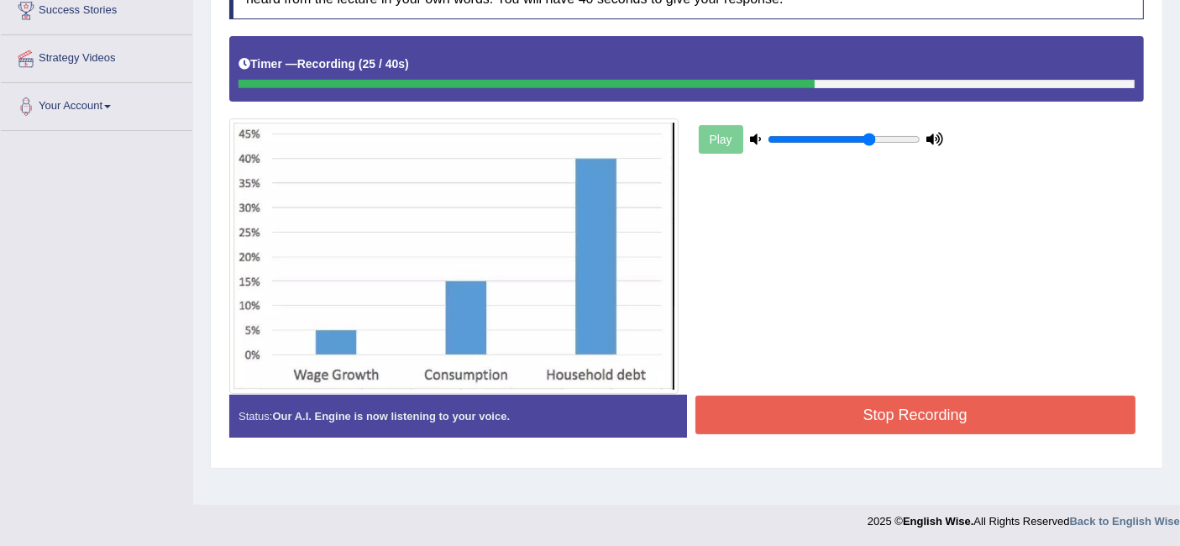
click at [776, 378] on div "Play" at bounding box center [686, 214] width 931 height 357
click at [791, 395] on button "Stop Recording" at bounding box center [915, 414] width 441 height 39
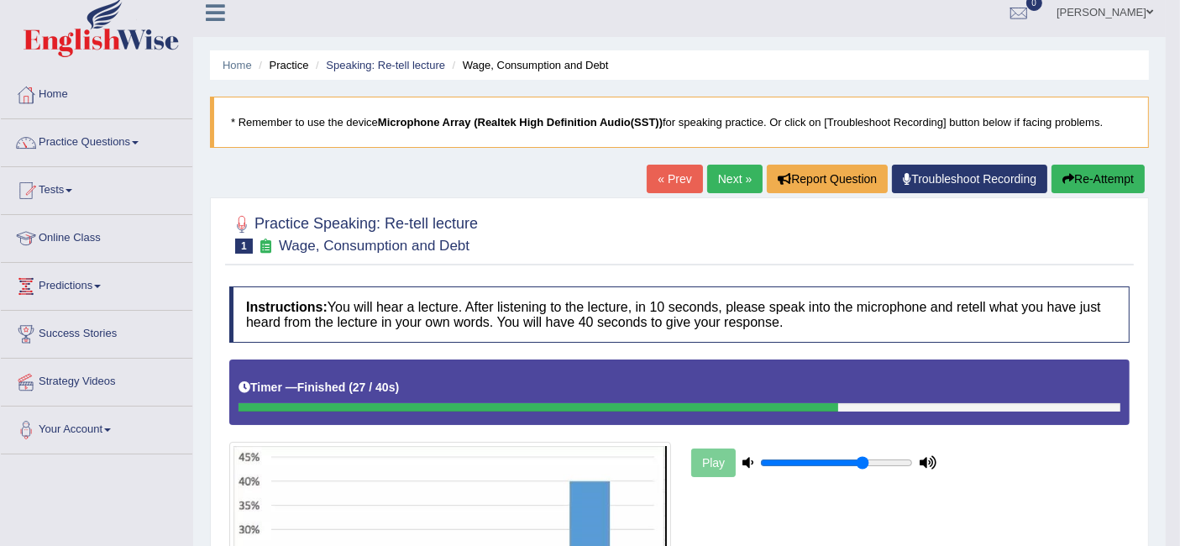
scroll to position [0, 0]
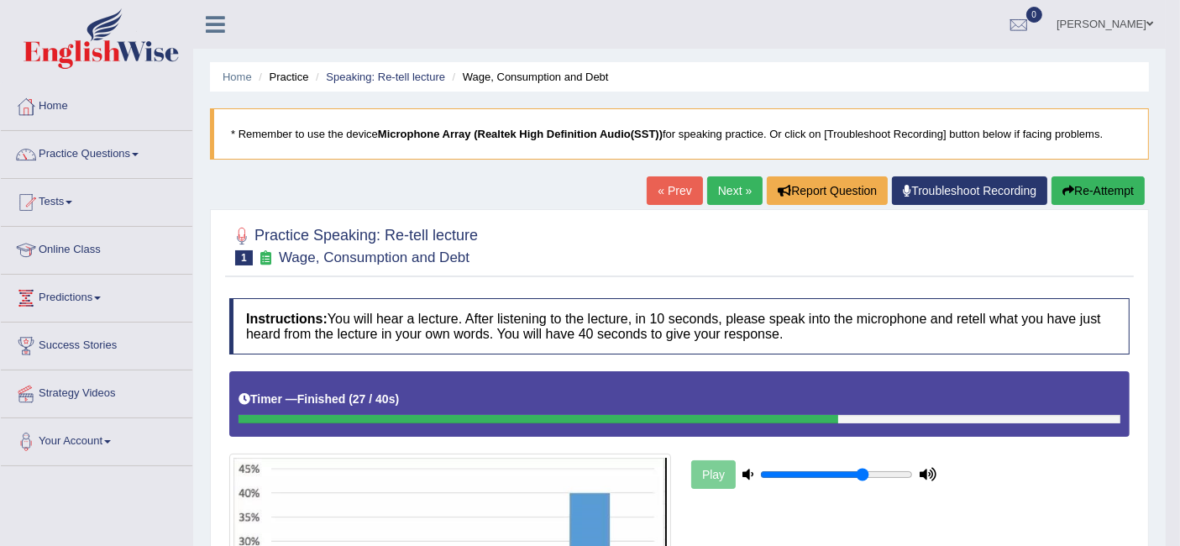
click at [741, 191] on link "Next »" at bounding box center [734, 190] width 55 height 29
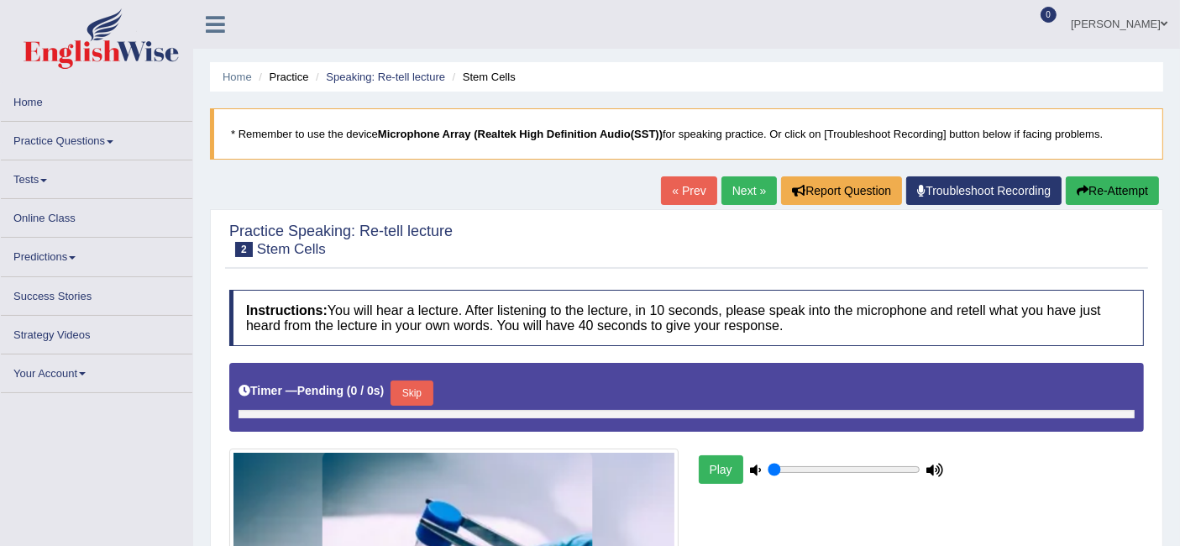
type input "0.7"
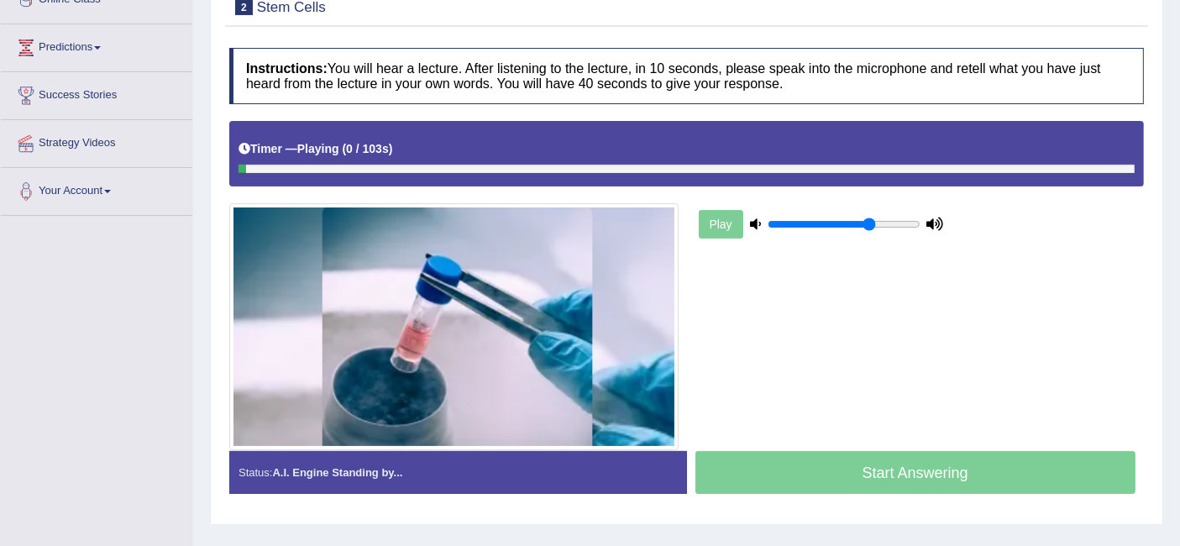
scroll to position [280, 0]
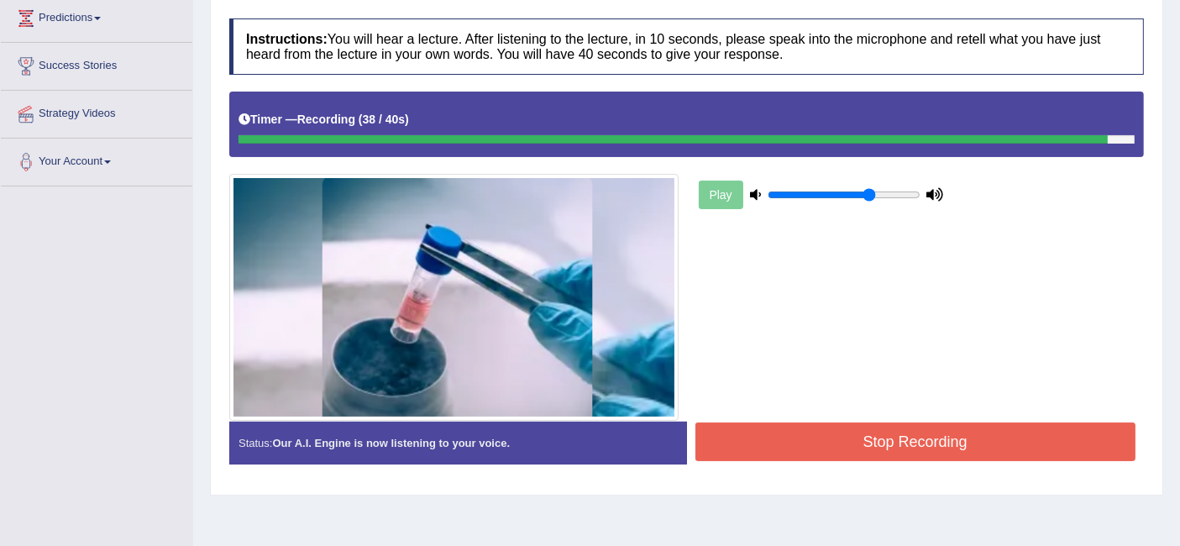
drag, startPoint x: 1018, startPoint y: 445, endPoint x: 1021, endPoint y: 434, distance: 11.2
click at [1021, 441] on button "Stop Recording" at bounding box center [915, 441] width 441 height 39
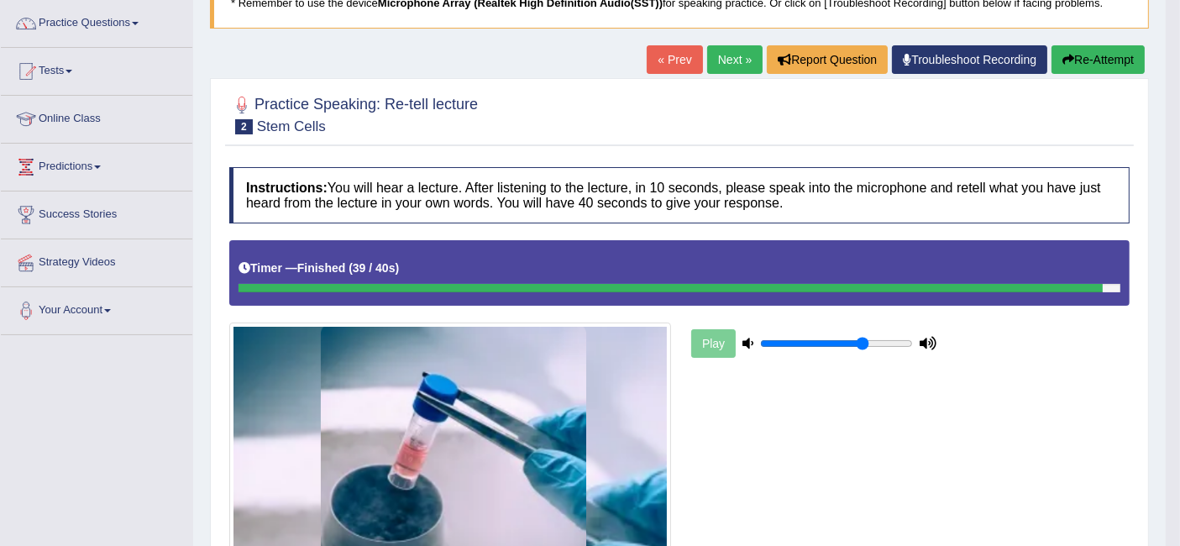
scroll to position [0, 0]
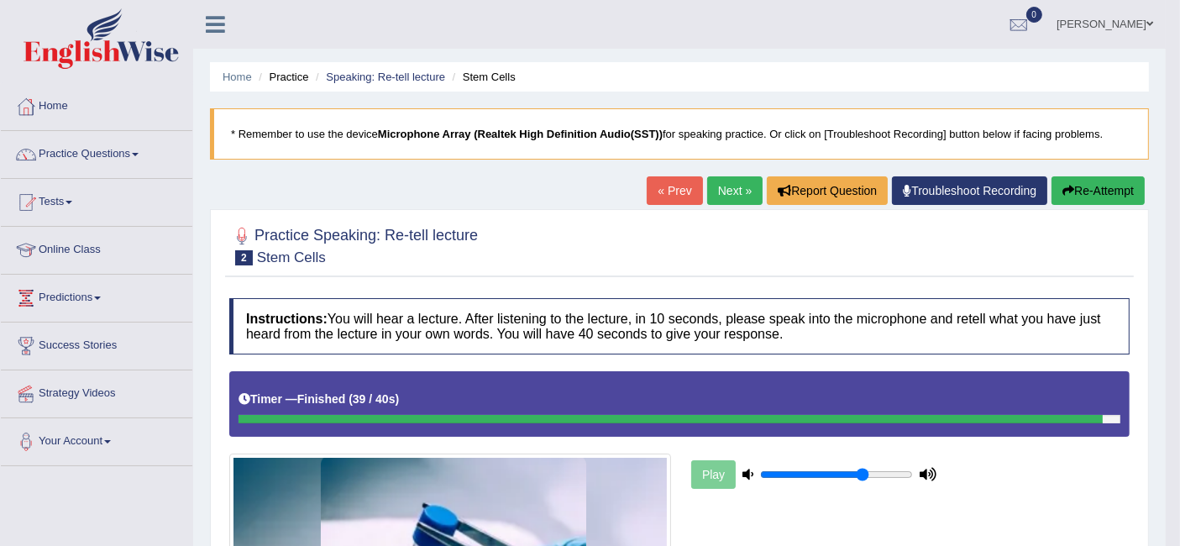
click at [710, 193] on link "Next »" at bounding box center [734, 190] width 55 height 29
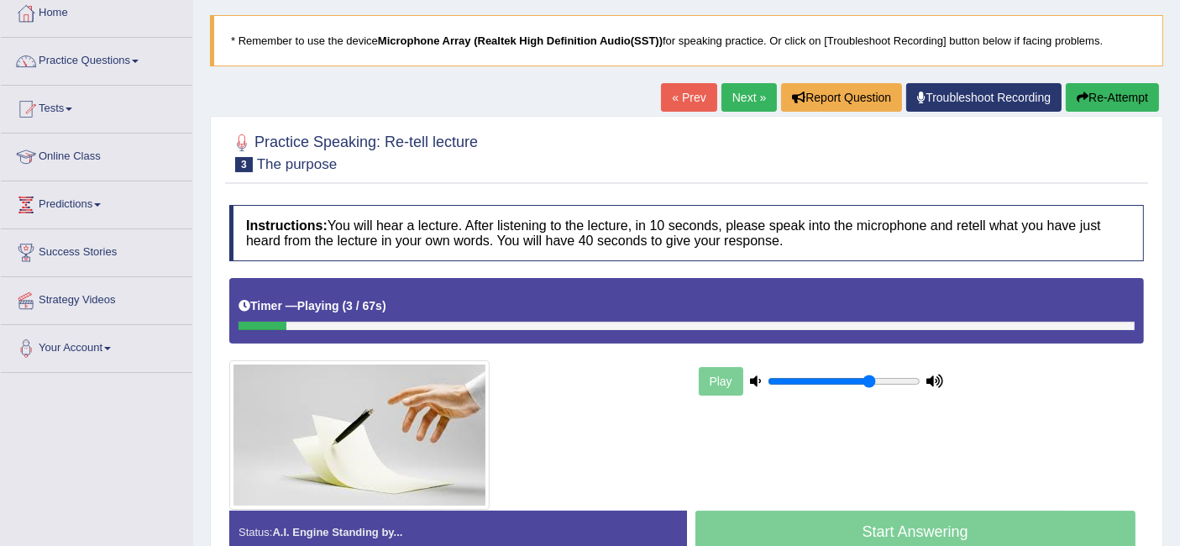
scroll to position [186, 0]
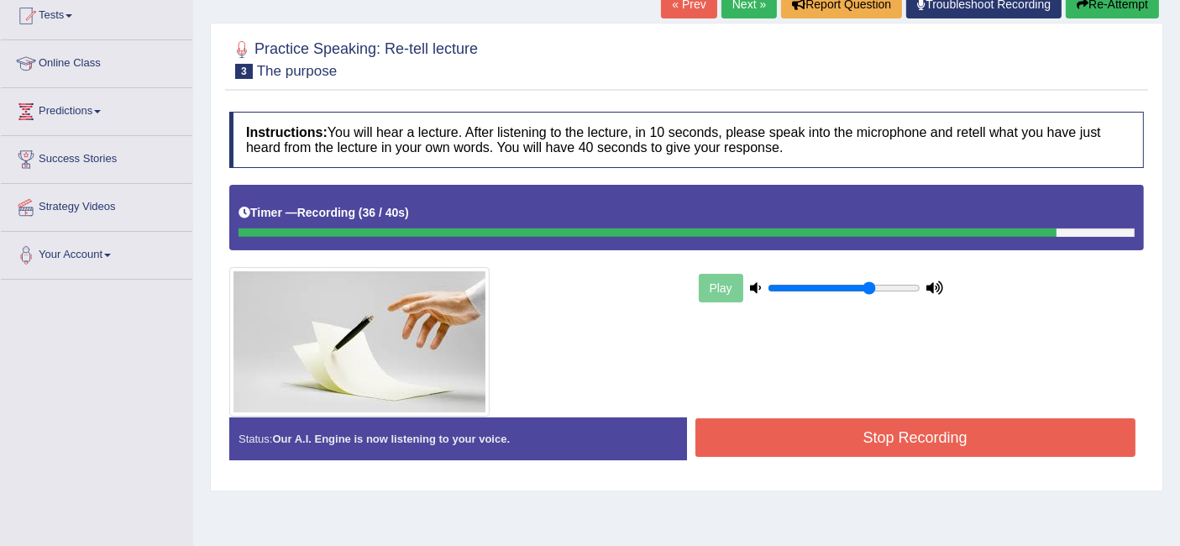
click at [1008, 451] on button "Stop Recording" at bounding box center [915, 437] width 441 height 39
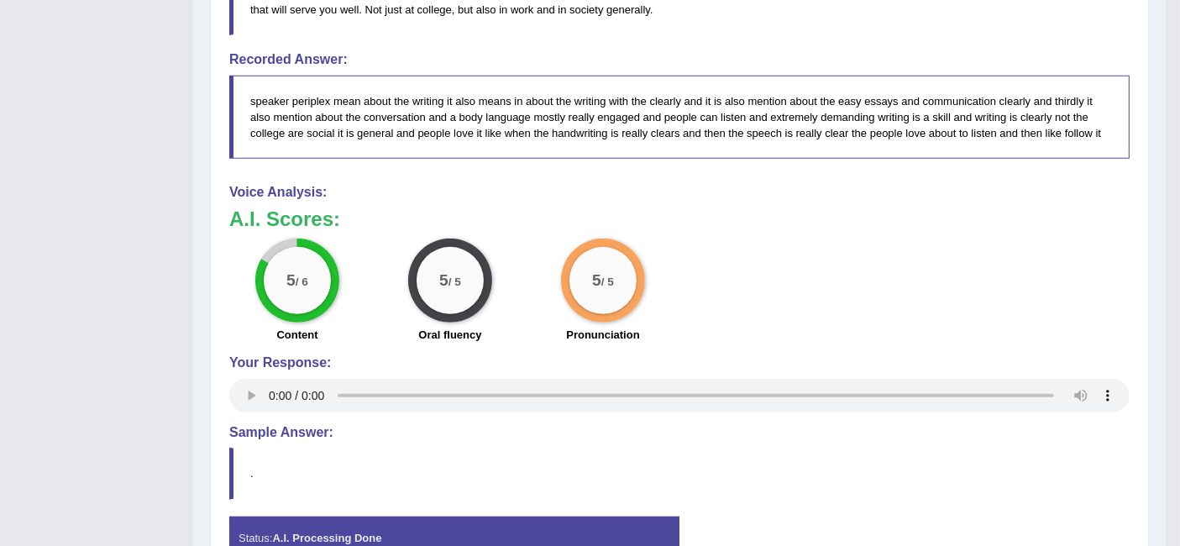
scroll to position [824, 0]
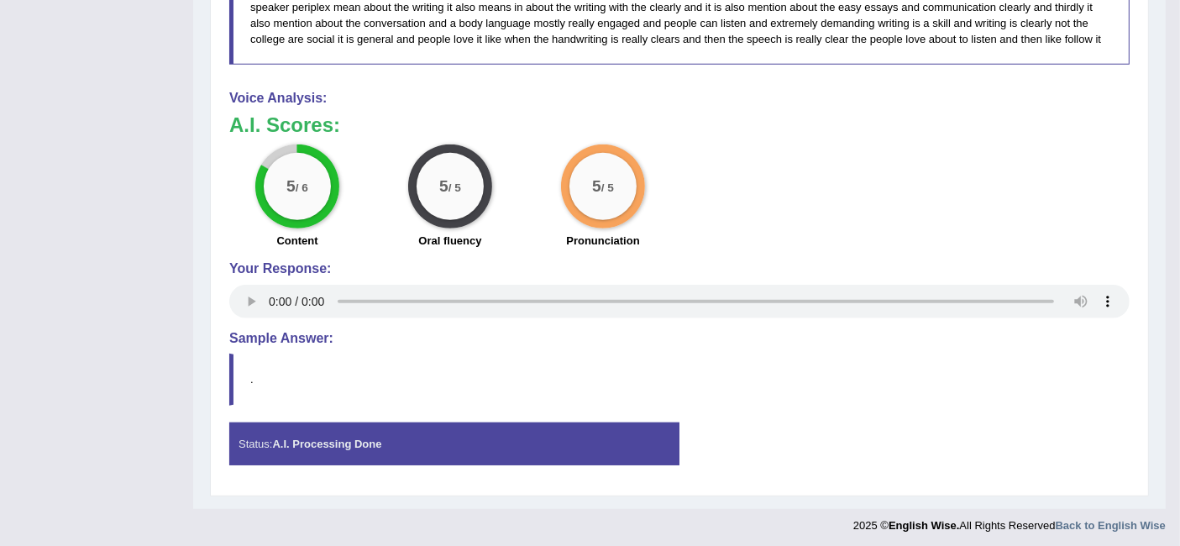
click at [955, 130] on h3 "A.I. Scores:" at bounding box center [679, 125] width 900 height 22
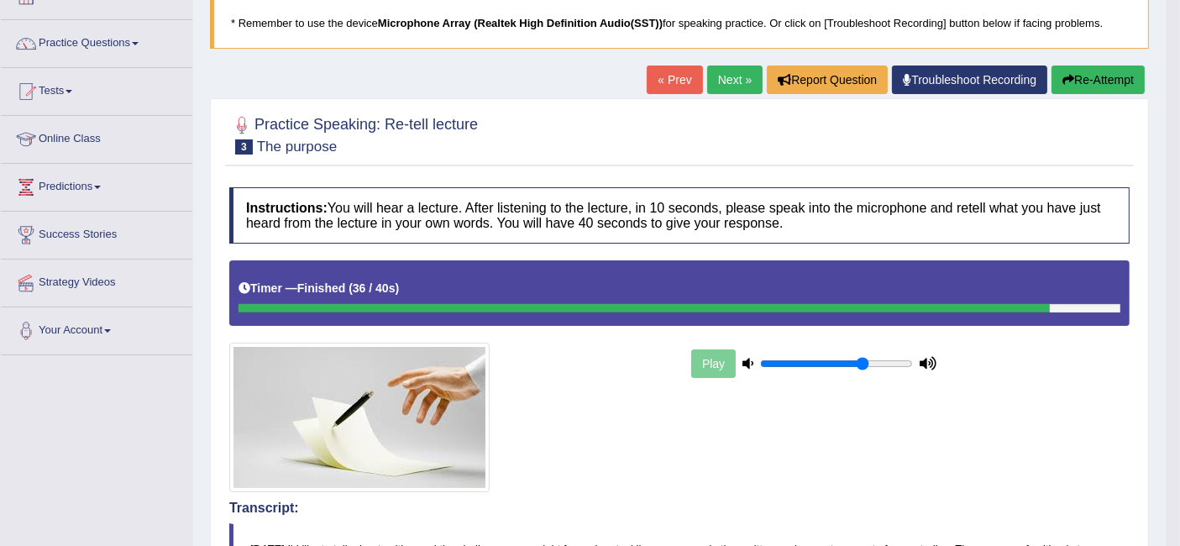
scroll to position [0, 0]
